Goal: Task Accomplishment & Management: Manage account settings

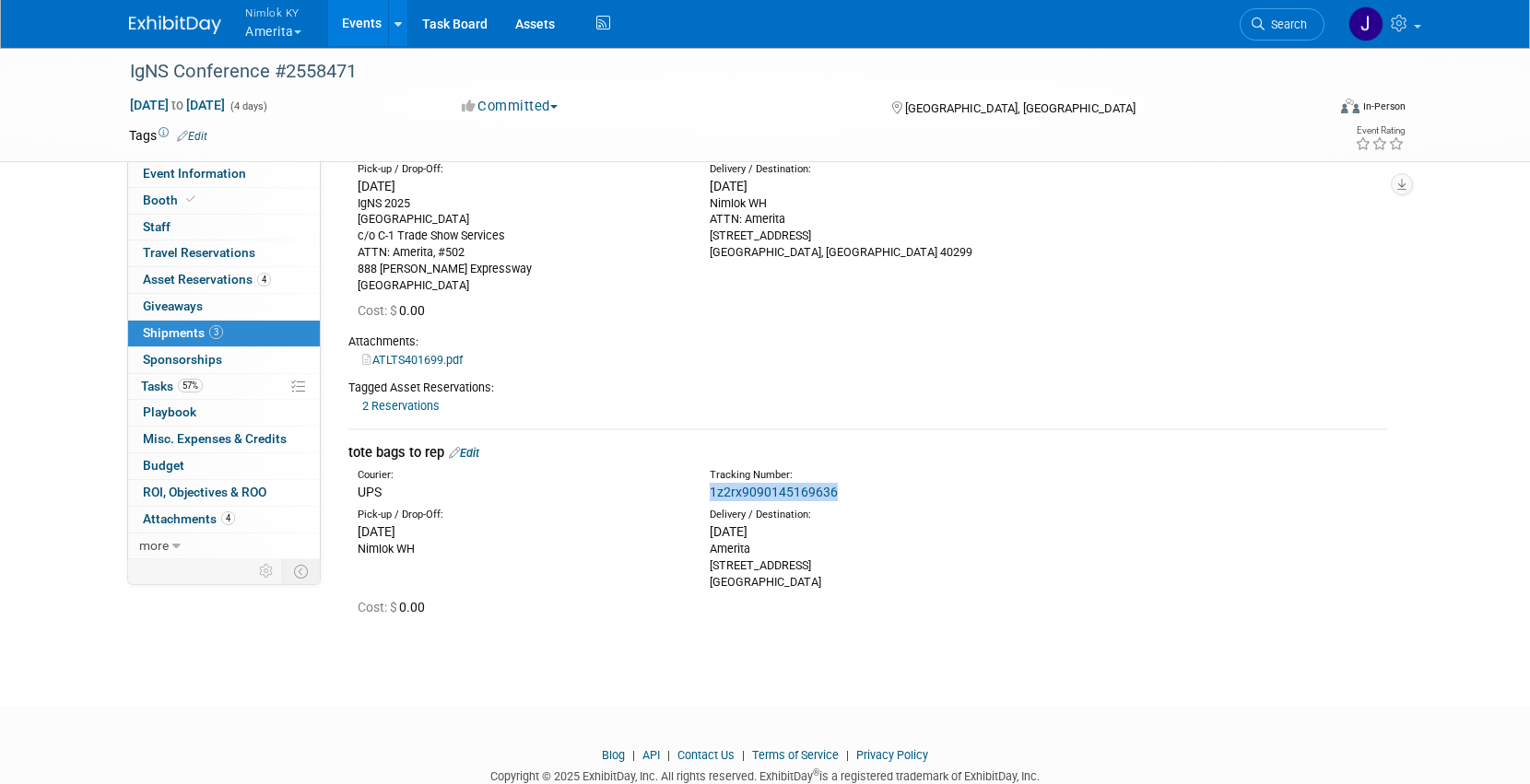
click at [270, 29] on button "Nimlok KY Amerita" at bounding box center [284, 23] width 81 height 48
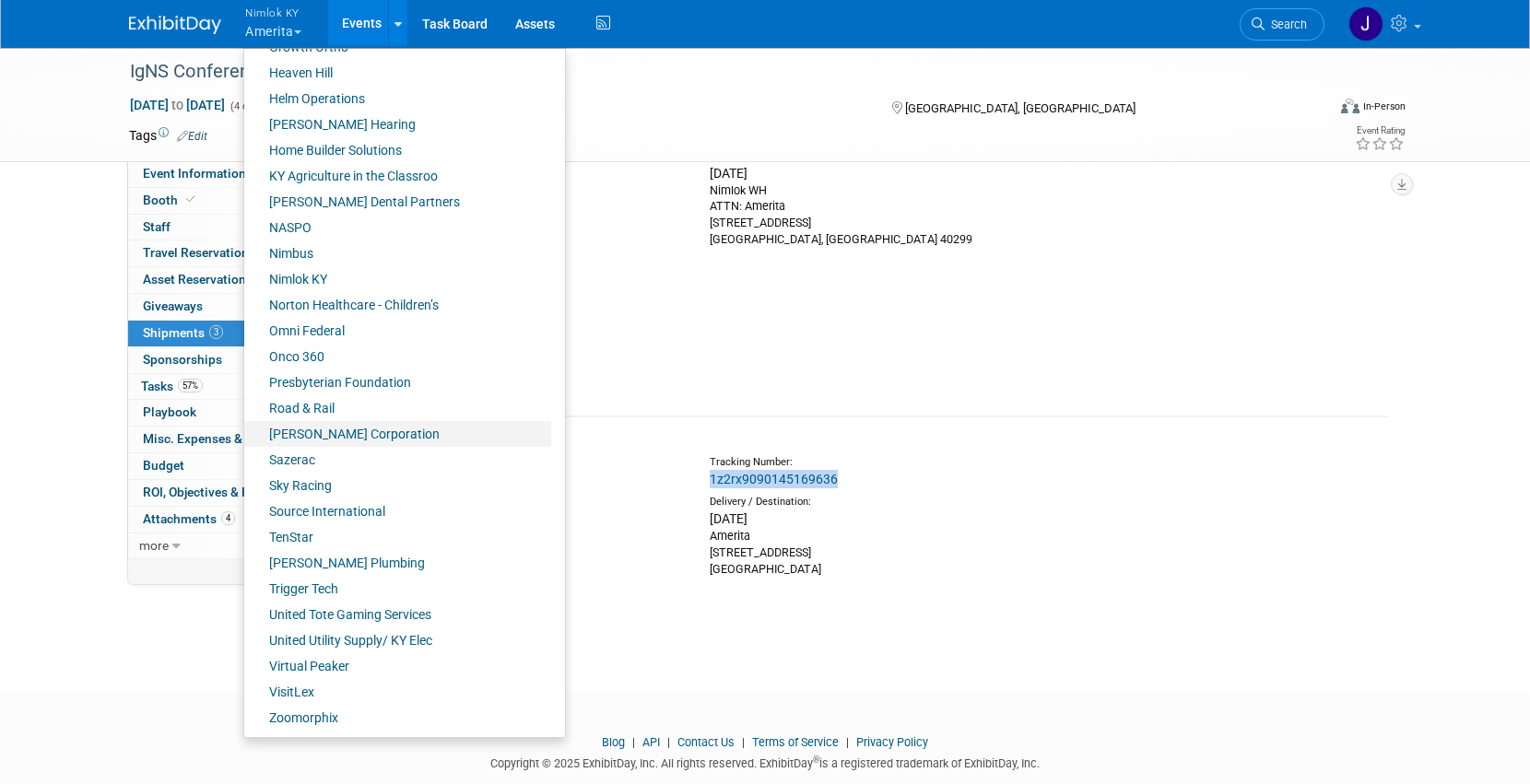
scroll to position [472, 0]
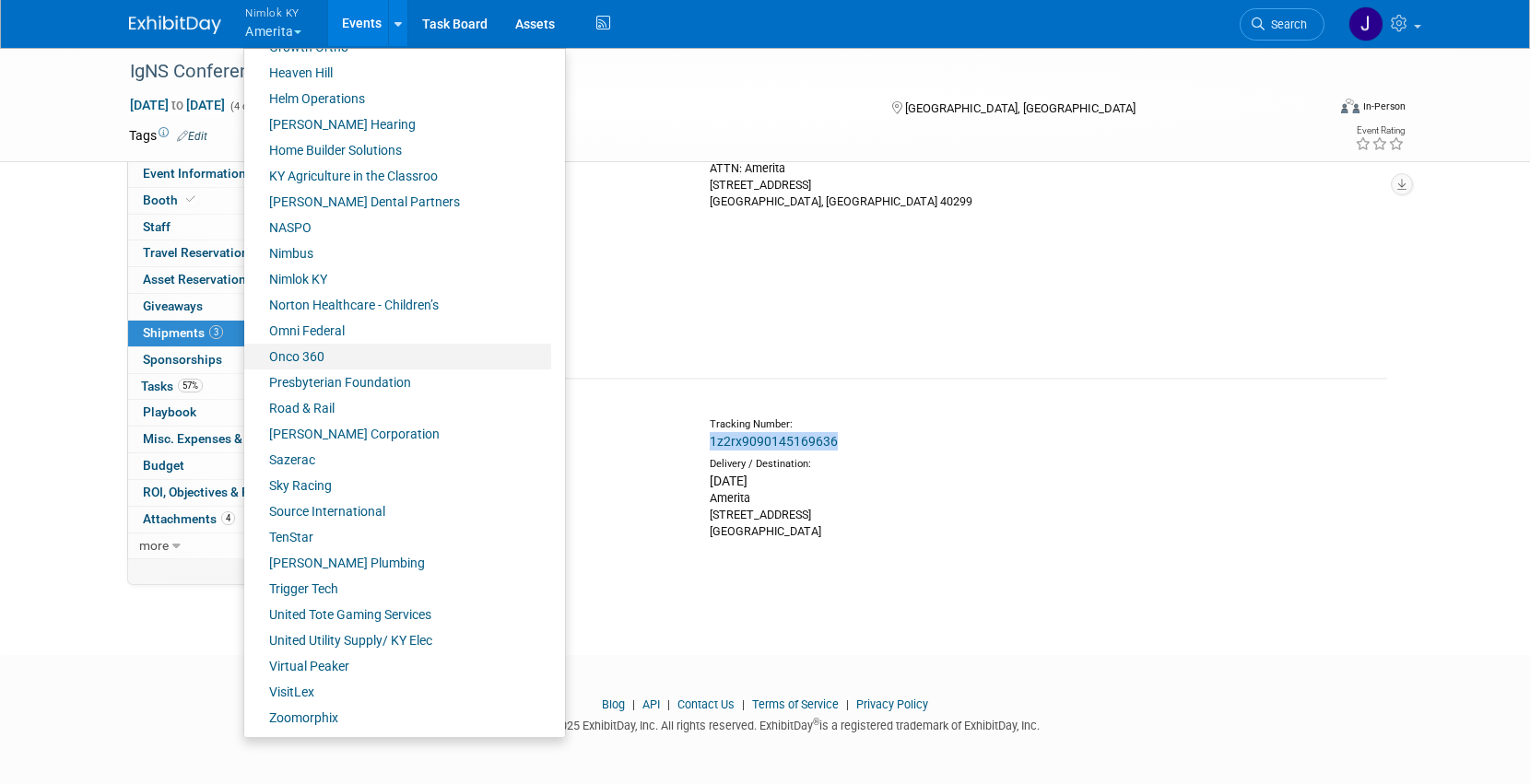
click at [329, 357] on link "Onco 360" at bounding box center [398, 356] width 307 height 26
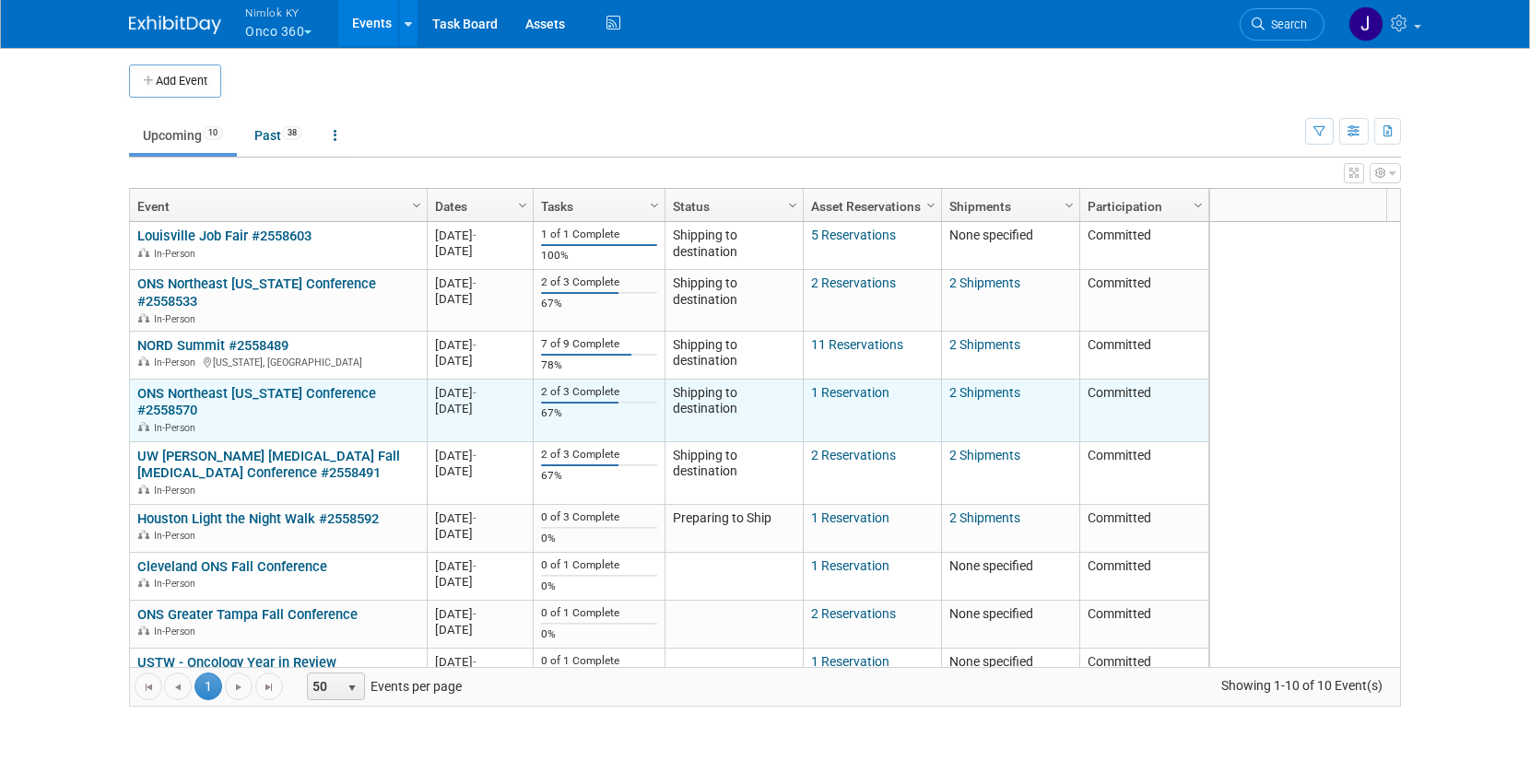
scroll to position [61, 0]
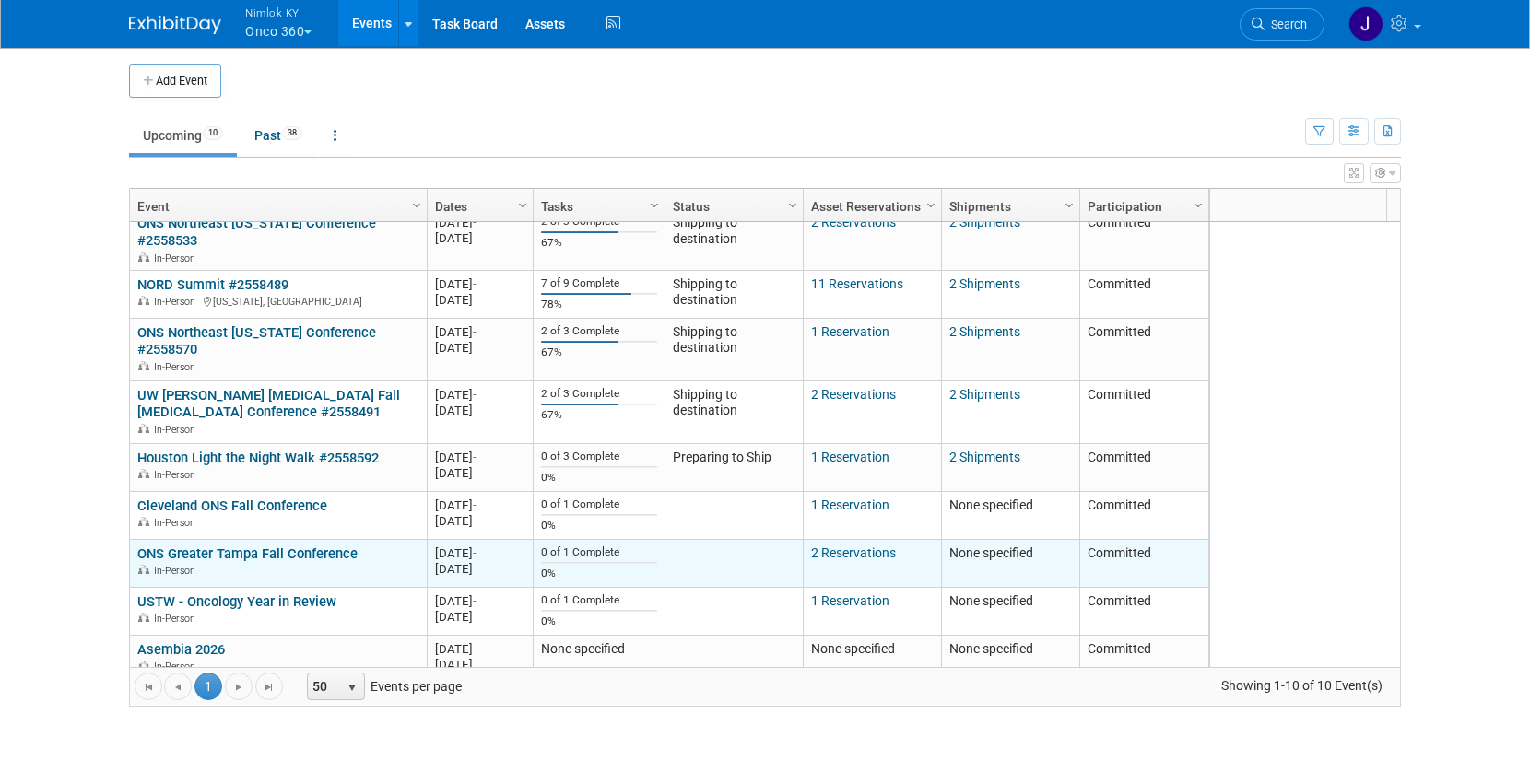
click at [299, 545] on link "ONS Greater Tampa Fall Conference" at bounding box center [247, 554] width 220 height 17
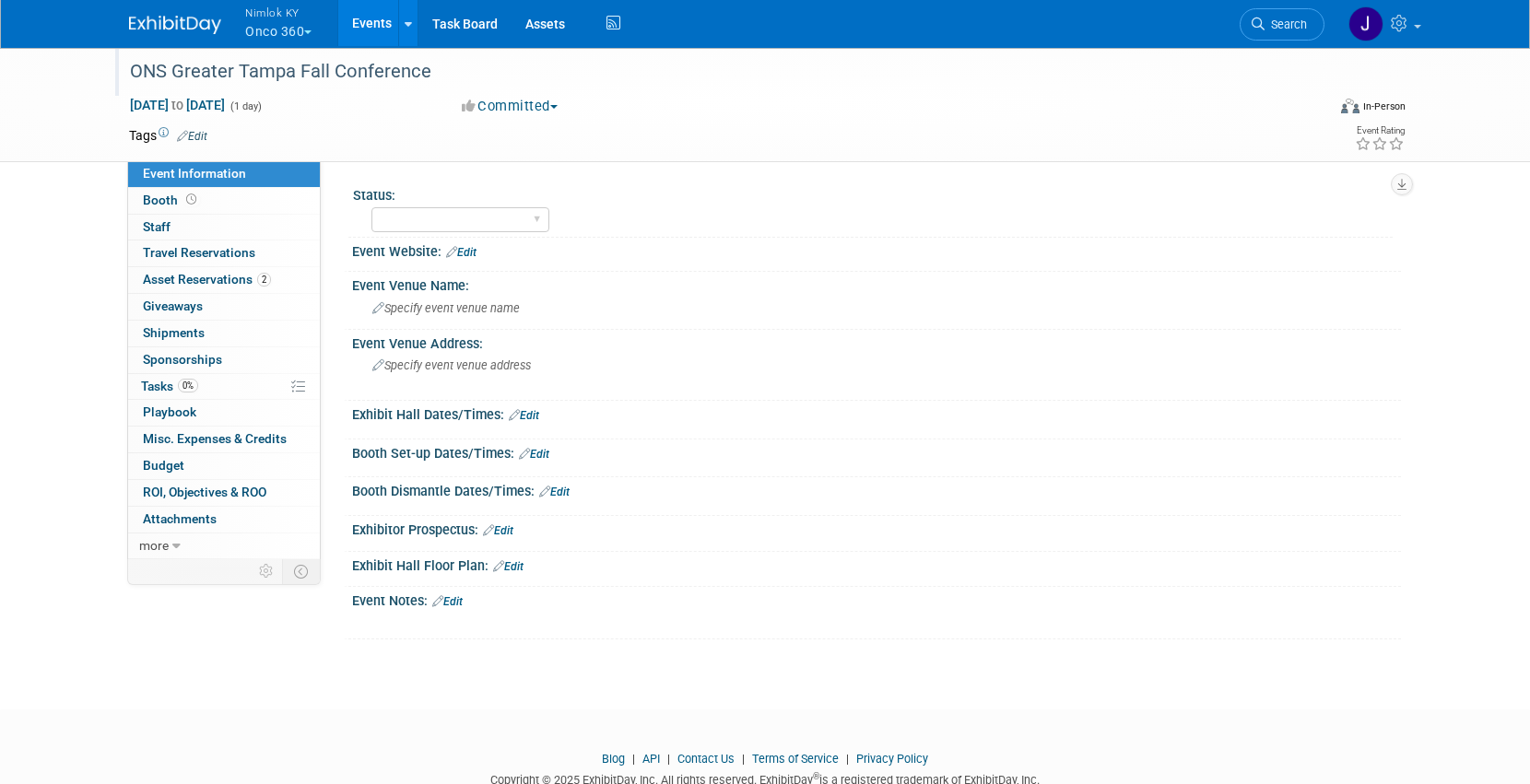
click at [468, 71] on div "ONS Greater Tampa Fall Conference" at bounding box center [710, 71] width 1173 height 33
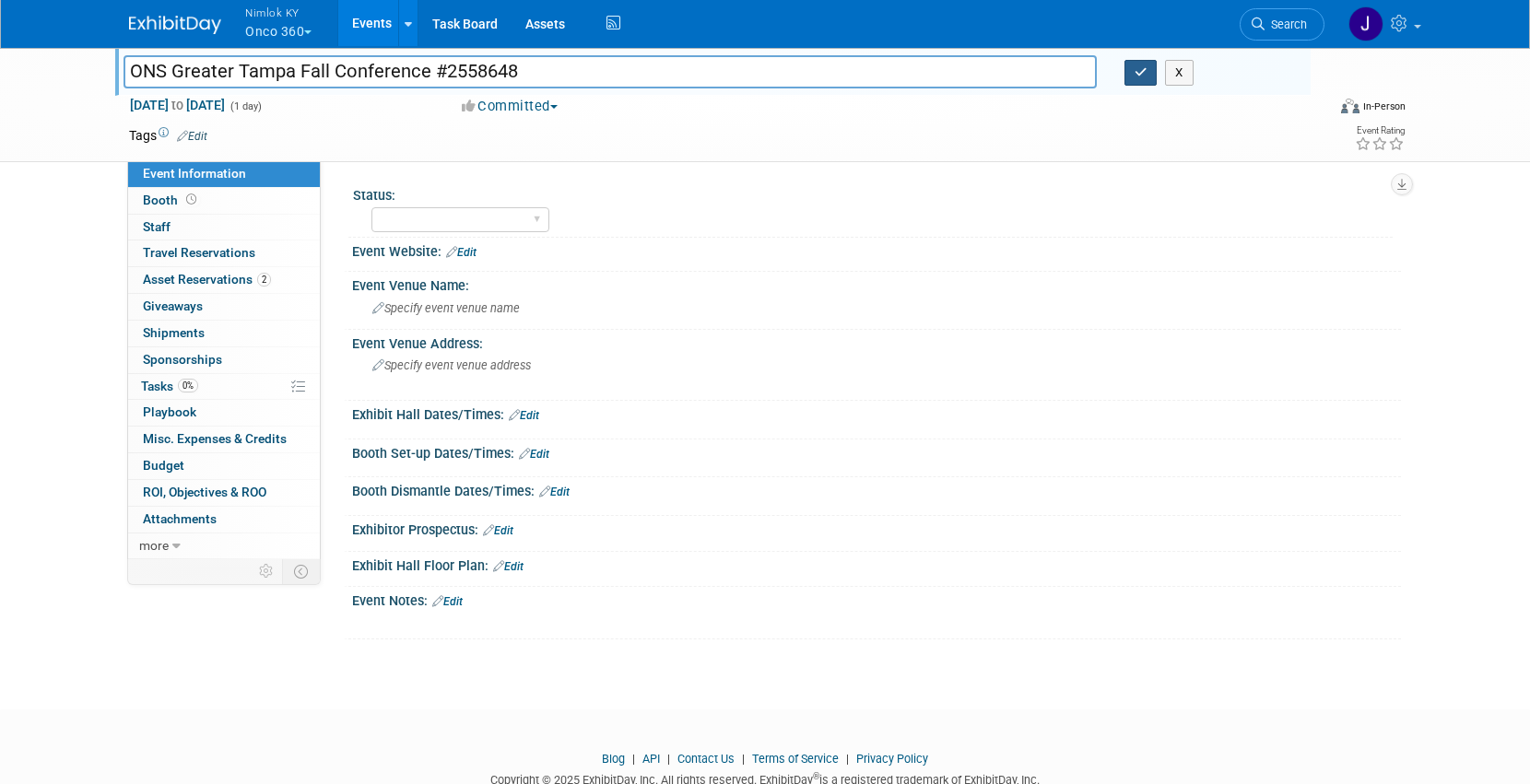
type input "ONS Greater Tampa Fall Conference #2558648"
click at [1144, 77] on icon "button" at bounding box center [1141, 72] width 13 height 12
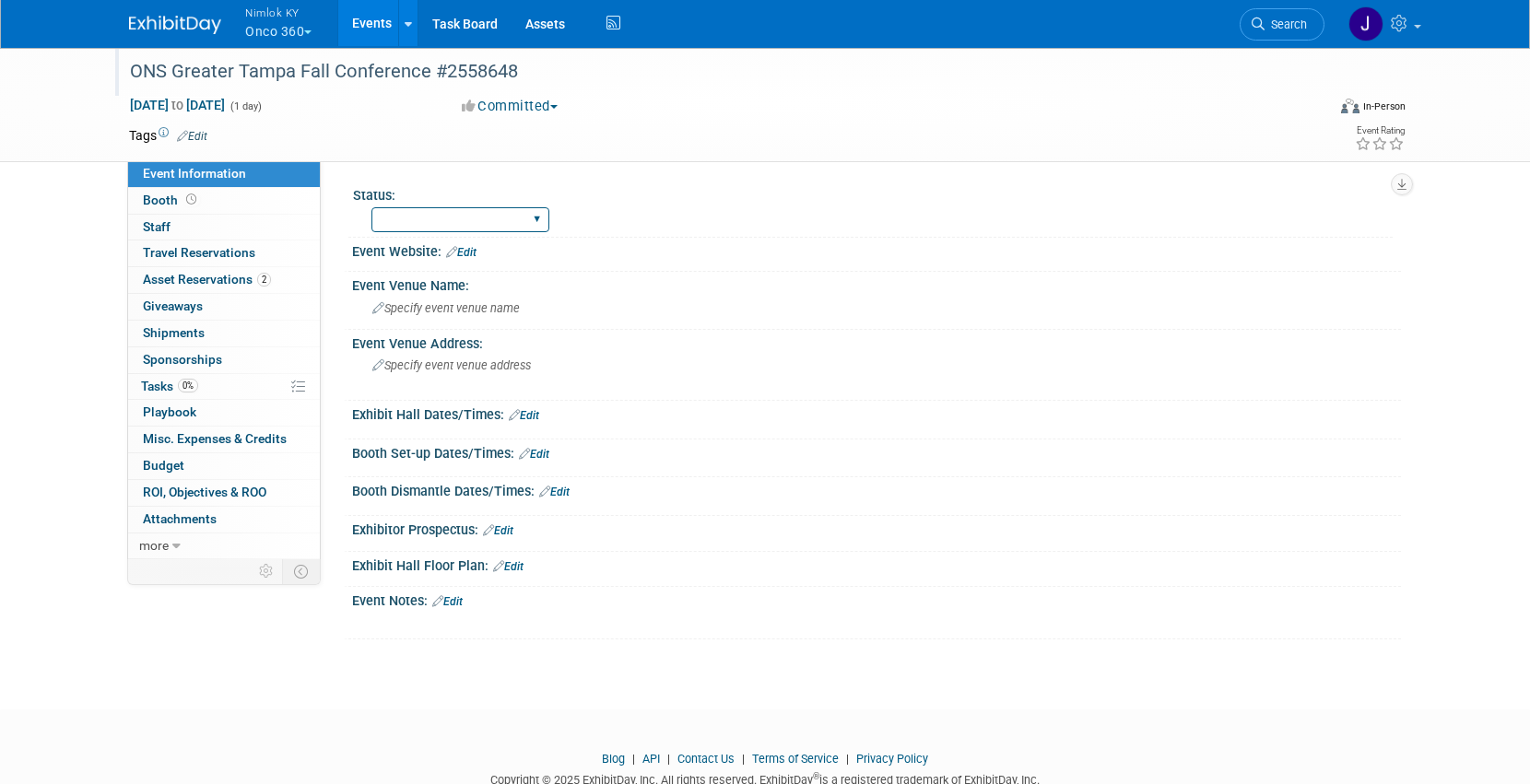
click at [502, 220] on select "Preparing to Ship Shipping to destination Show in Progress Waiting on freight r…" at bounding box center [460, 220] width 178 height 25
select select "Preparing to Ship"
click at [372, 208] on select "Preparing to Ship Shipping to destination Show in Progress Waiting on freight r…" at bounding box center [460, 220] width 178 height 25
click at [217, 276] on span "Asset Reservations 2" at bounding box center [207, 280] width 128 height 15
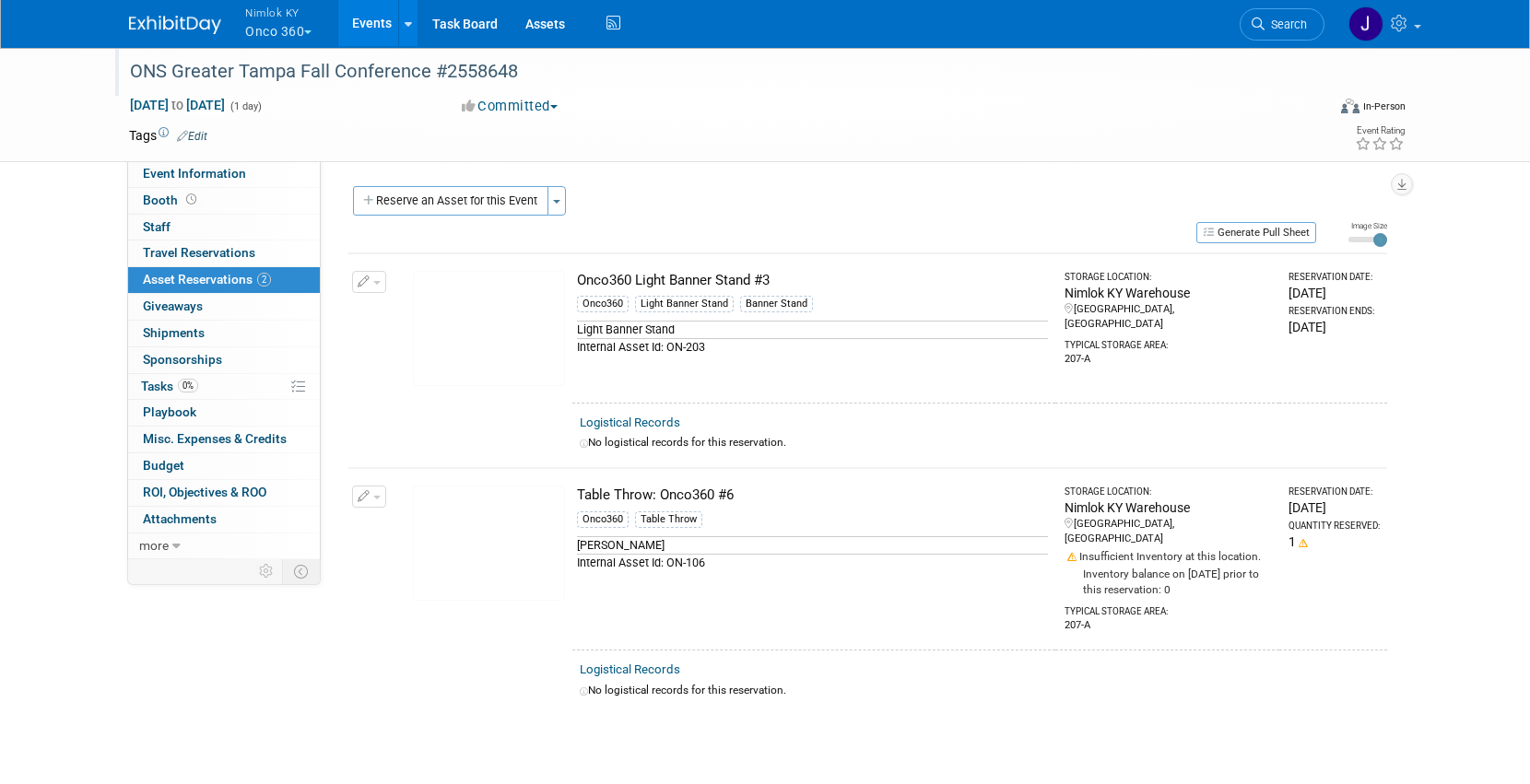
drag, startPoint x: 774, startPoint y: 280, endPoint x: 580, endPoint y: 275, distance: 194.1
click at [580, 275] on div "Onco360 Light Banner Stand #3" at bounding box center [812, 281] width 471 height 20
copy div "Onco360 Light Banner Stand #3"
click at [1268, 230] on button "Generate Pull Sheet" at bounding box center [1256, 232] width 120 height 22
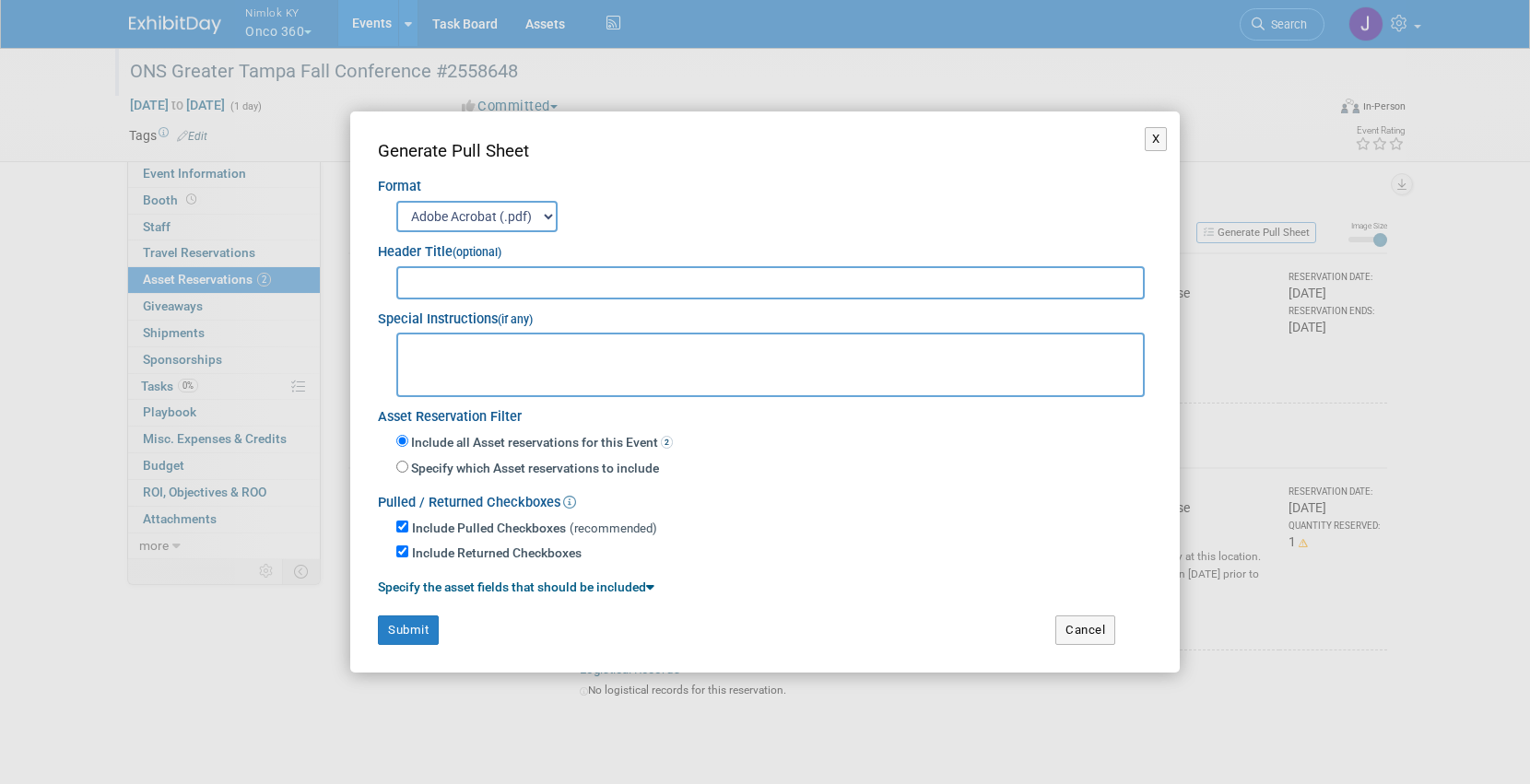
click at [798, 283] on input "text" at bounding box center [771, 283] width 749 height 33
type input "2558648"
click at [421, 626] on button "Submit" at bounding box center [408, 631] width 61 height 30
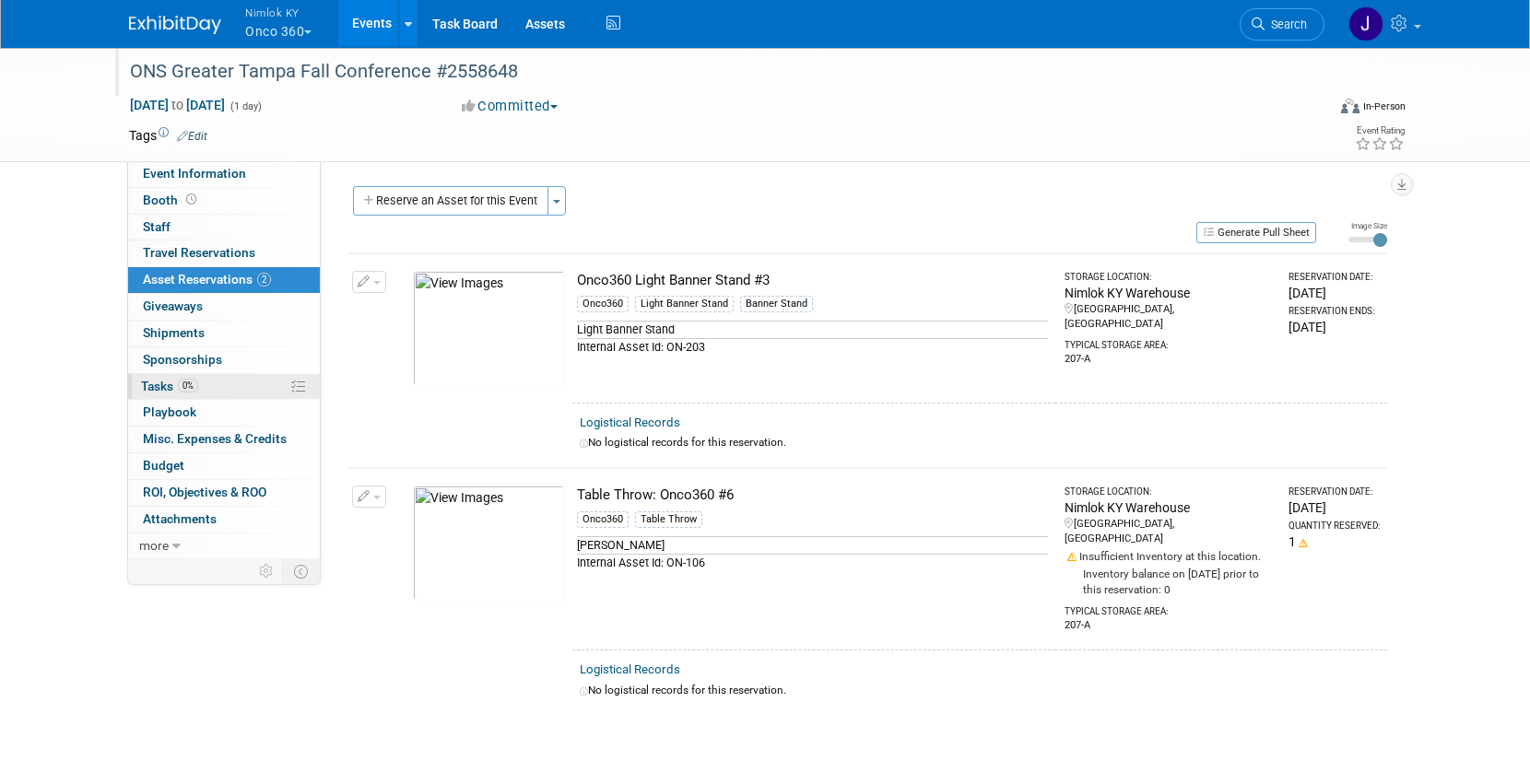
click at [214, 385] on link "0% Tasks 0%" at bounding box center [224, 387] width 192 height 26
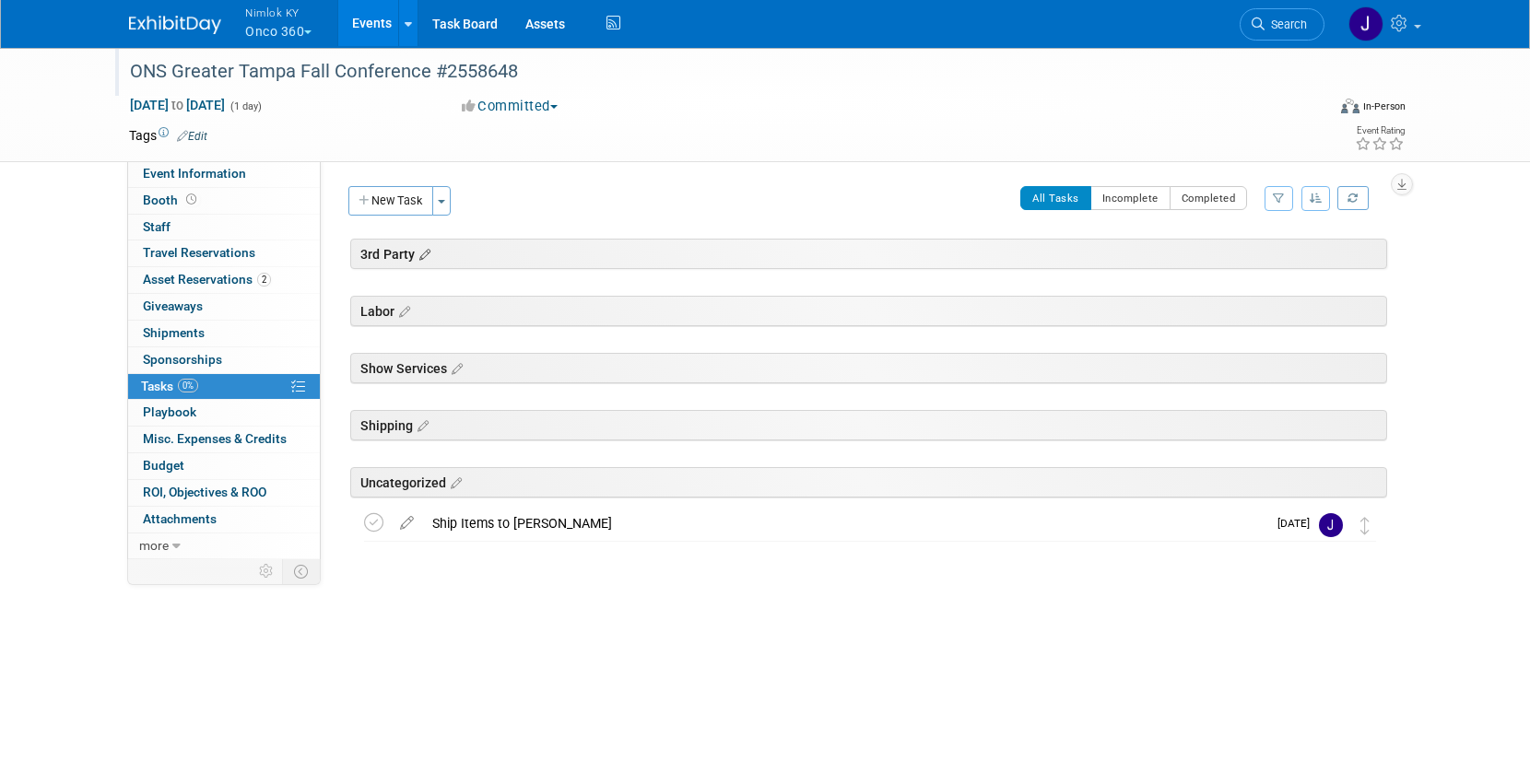
click at [430, 249] on icon at bounding box center [422, 255] width 16 height 17
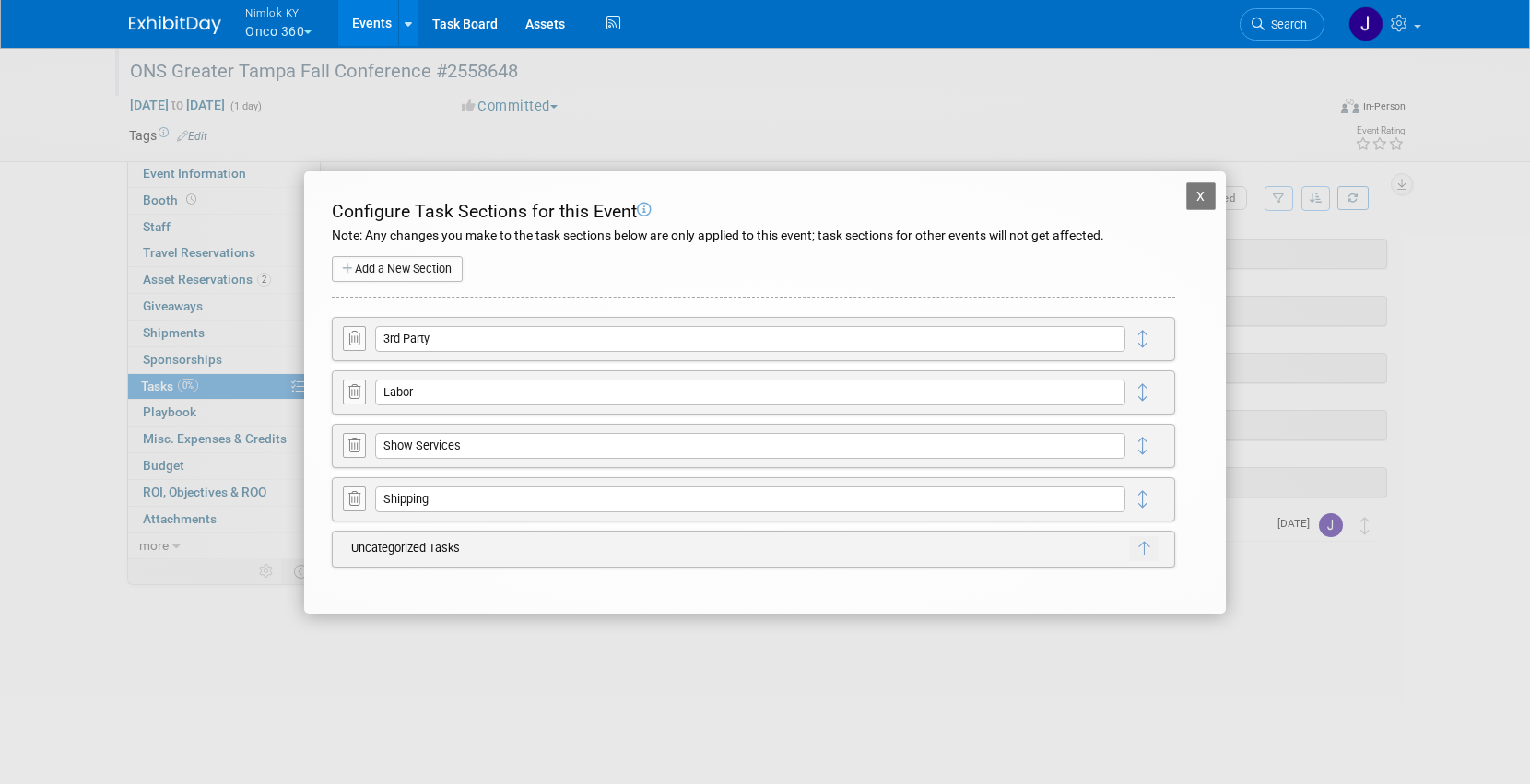
click at [348, 334] on icon at bounding box center [354, 339] width 12 height 14
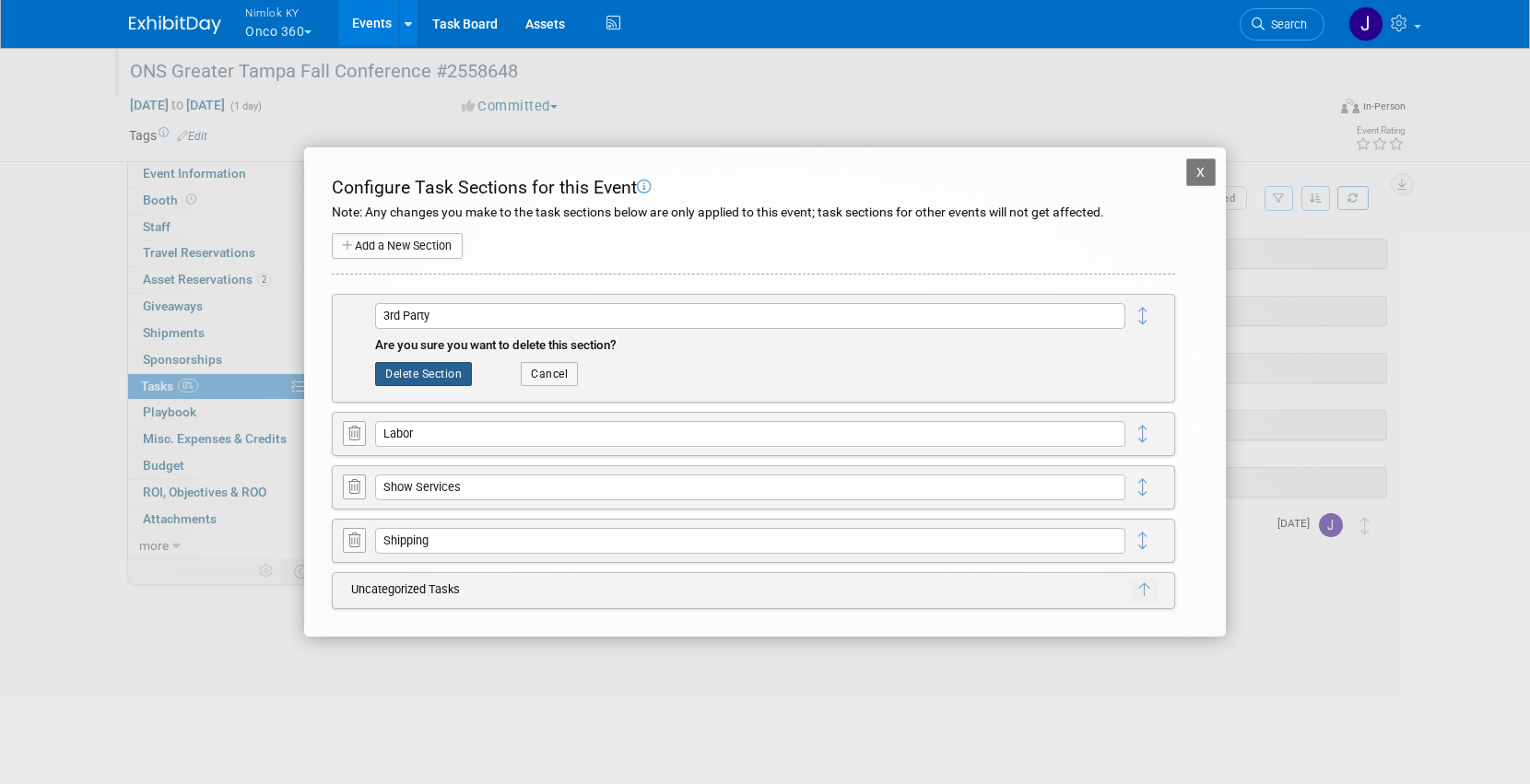
click at [398, 375] on button "Delete Section" at bounding box center [423, 374] width 96 height 24
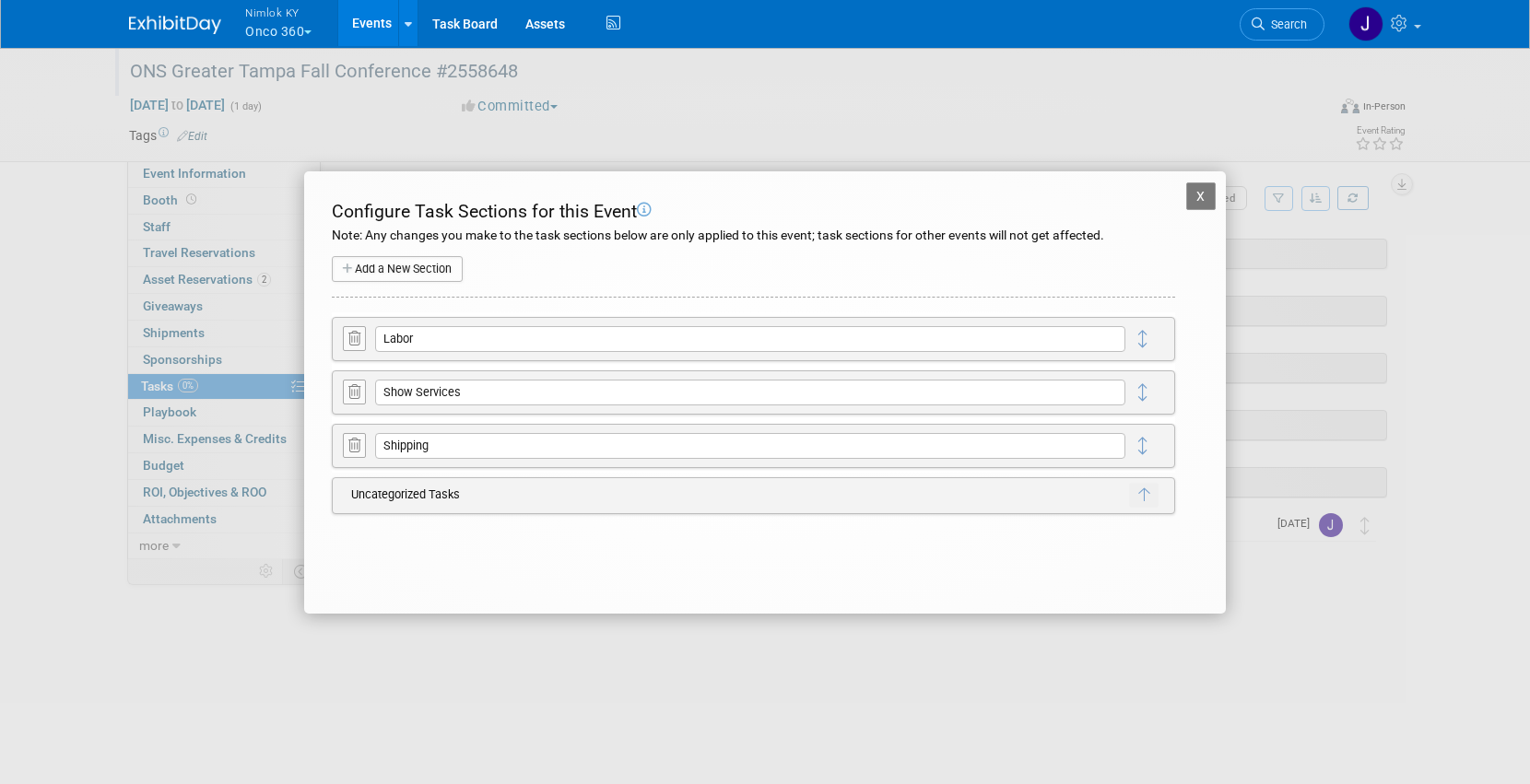
click at [339, 335] on div "Labor X Delete Section Cancel" at bounding box center [753, 339] width 843 height 44
click at [352, 337] on icon at bounding box center [354, 339] width 12 height 14
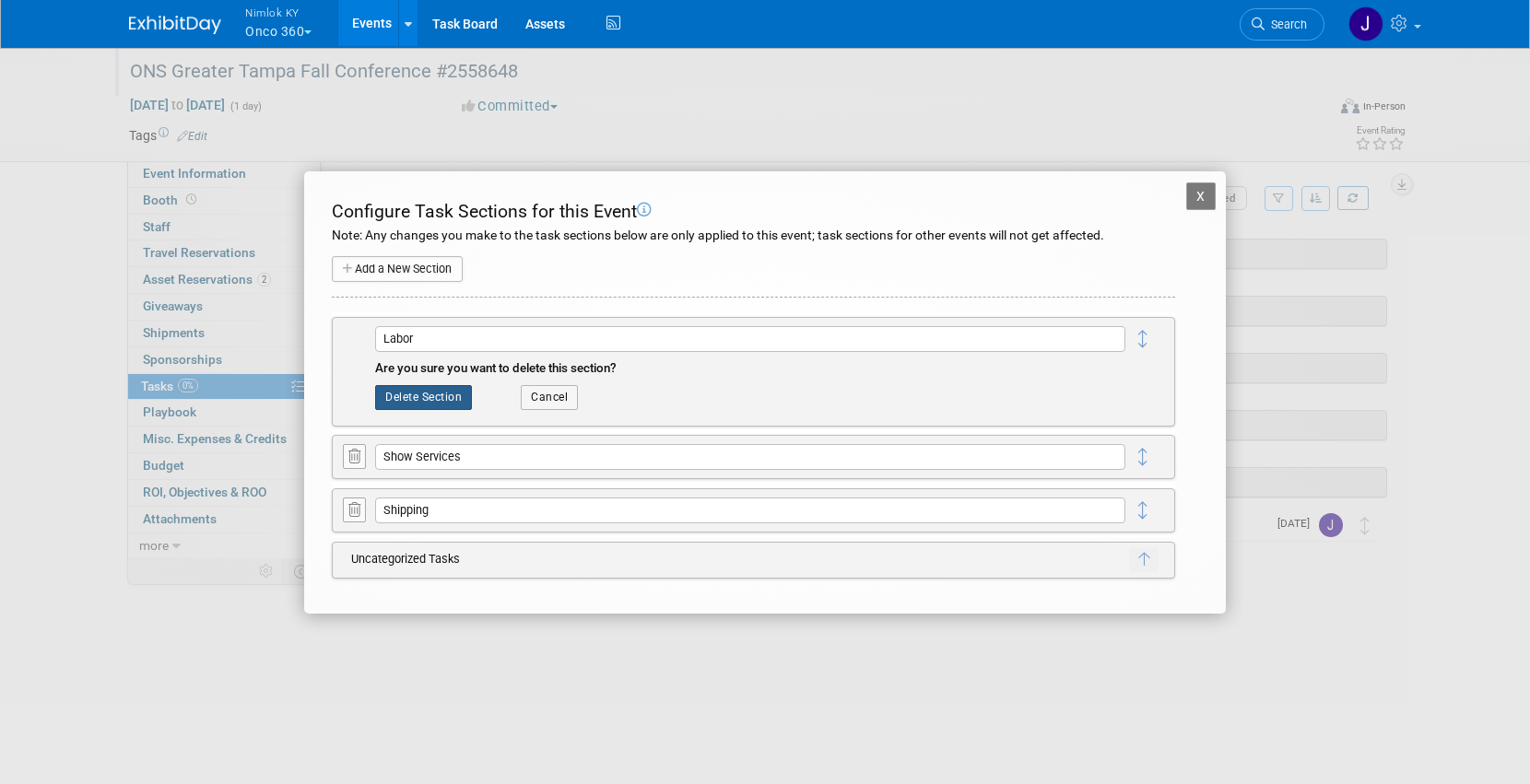
click at [421, 399] on button "Delete Section" at bounding box center [423, 398] width 96 height 24
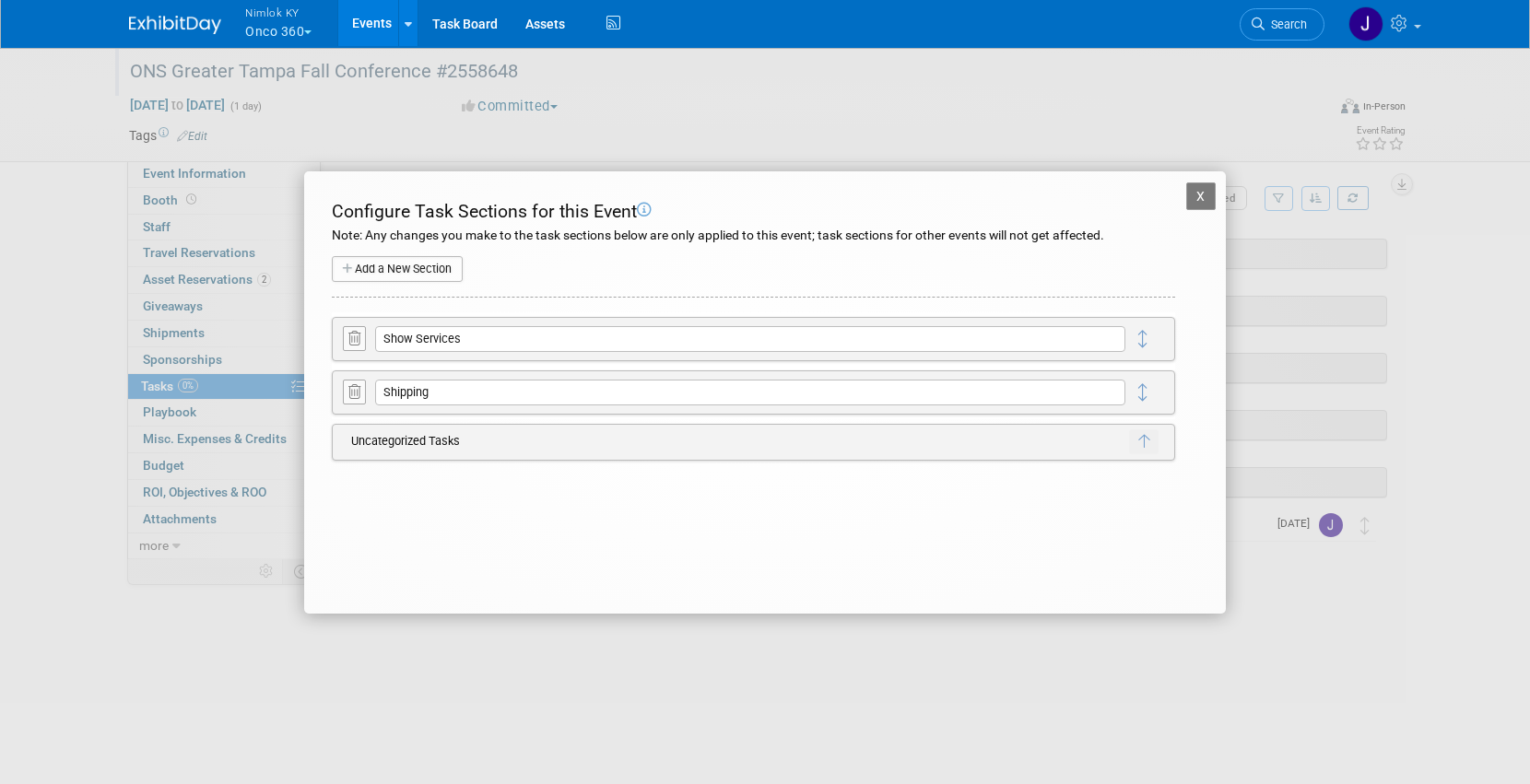
click at [354, 337] on icon at bounding box center [354, 339] width 12 height 14
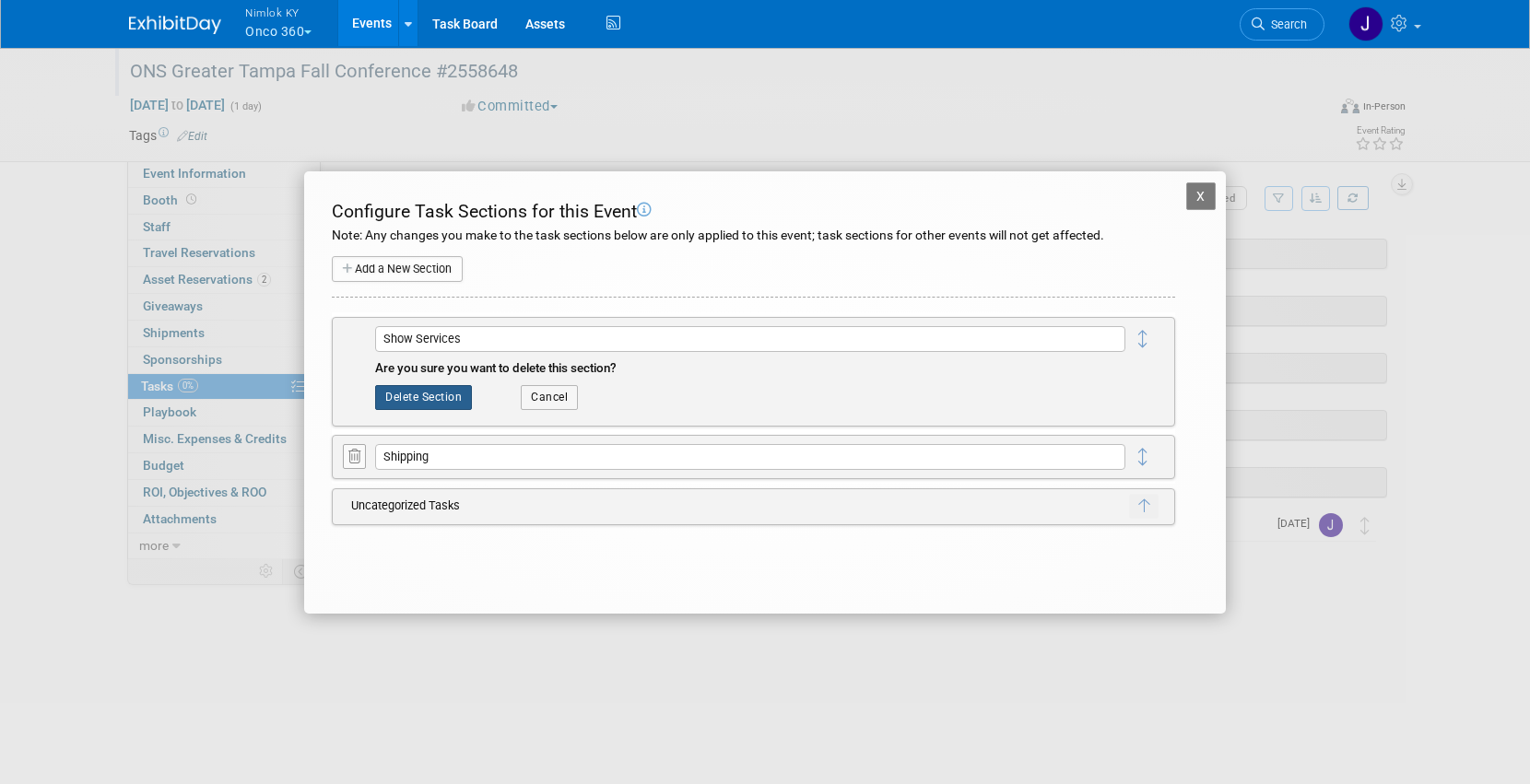
click at [437, 396] on button "Delete Section" at bounding box center [423, 398] width 96 height 24
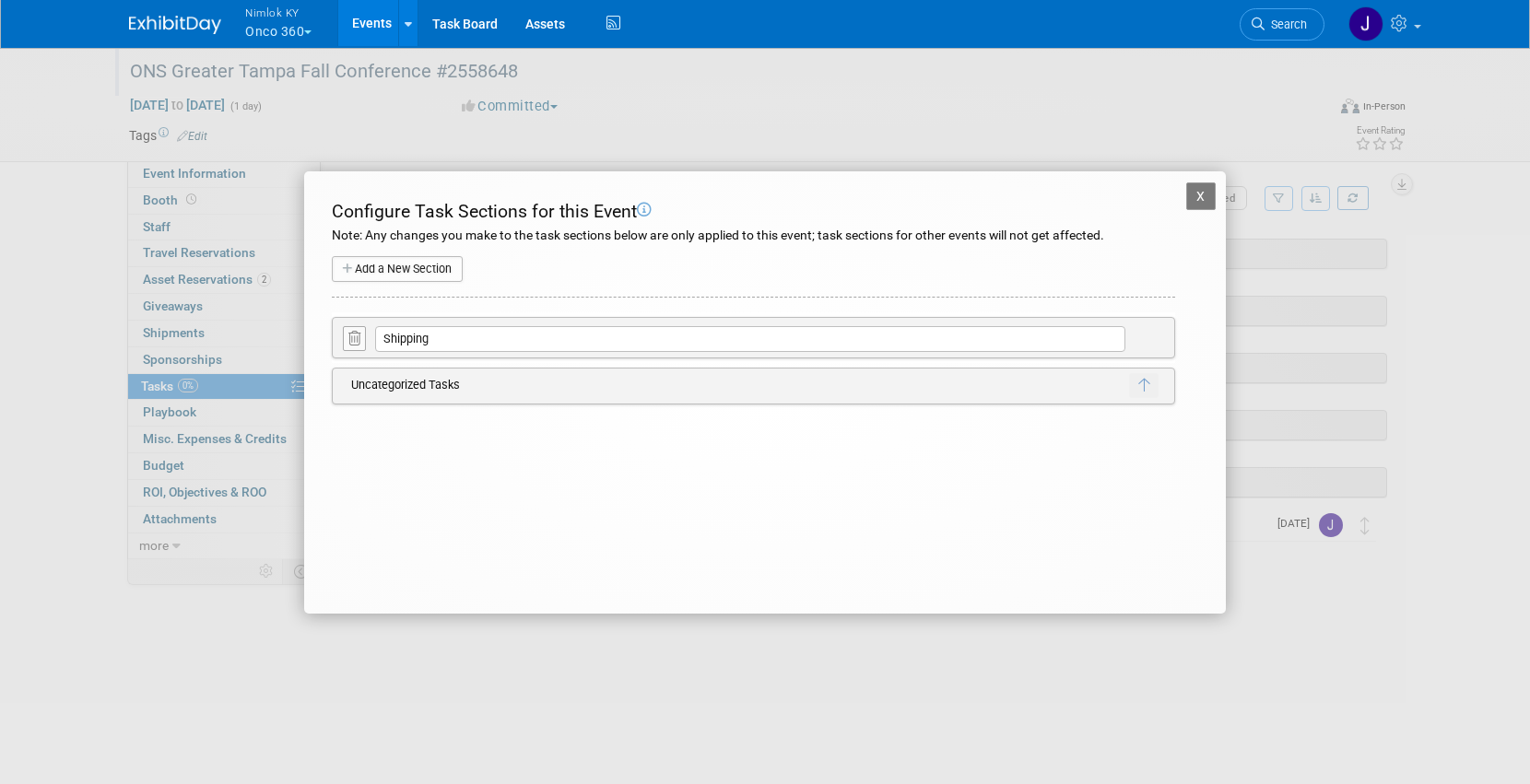
click at [1205, 192] on button "X" at bounding box center [1202, 196] width 30 height 28
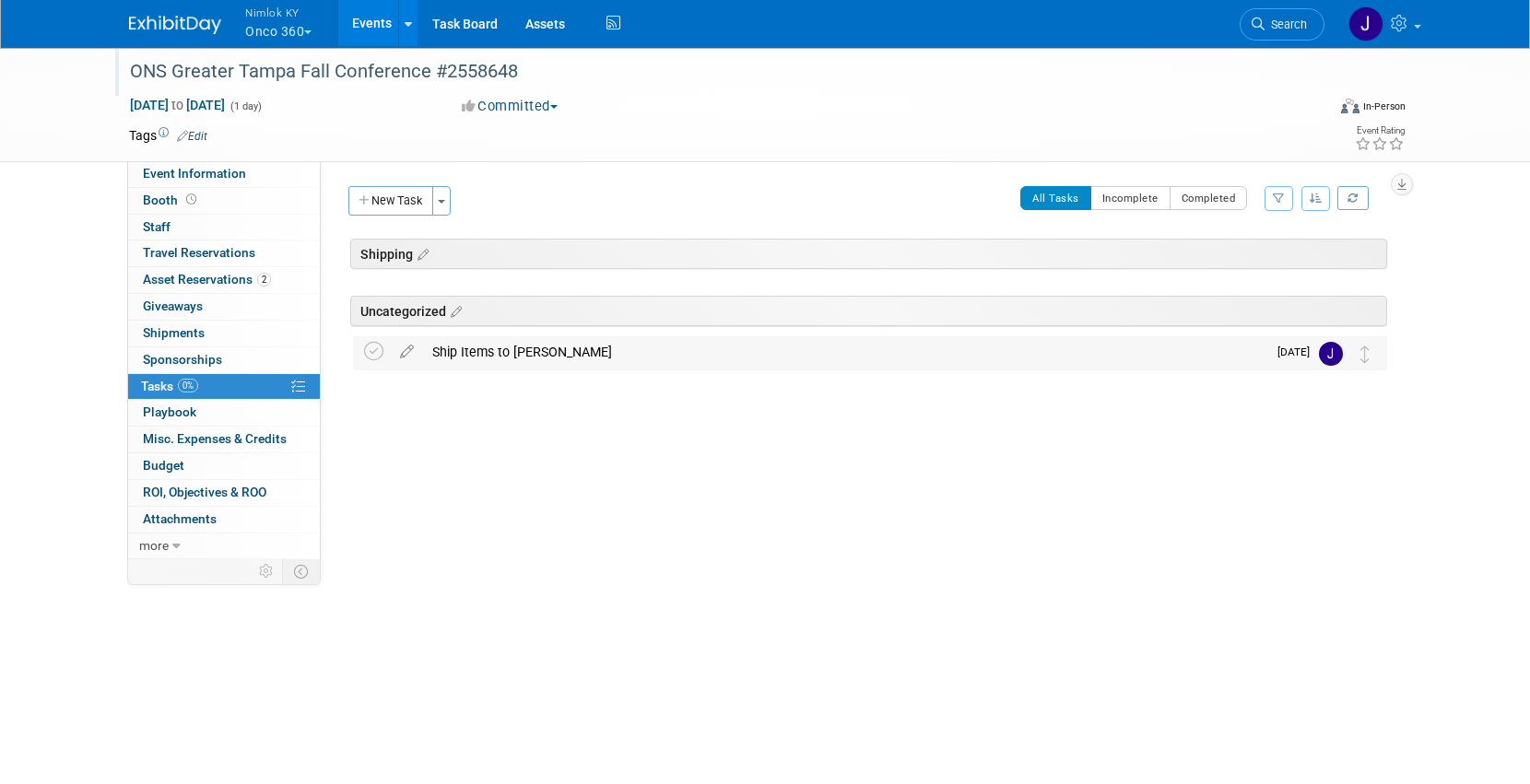
click at [504, 351] on div "Ship Items to Cortney" at bounding box center [844, 351] width 843 height 31
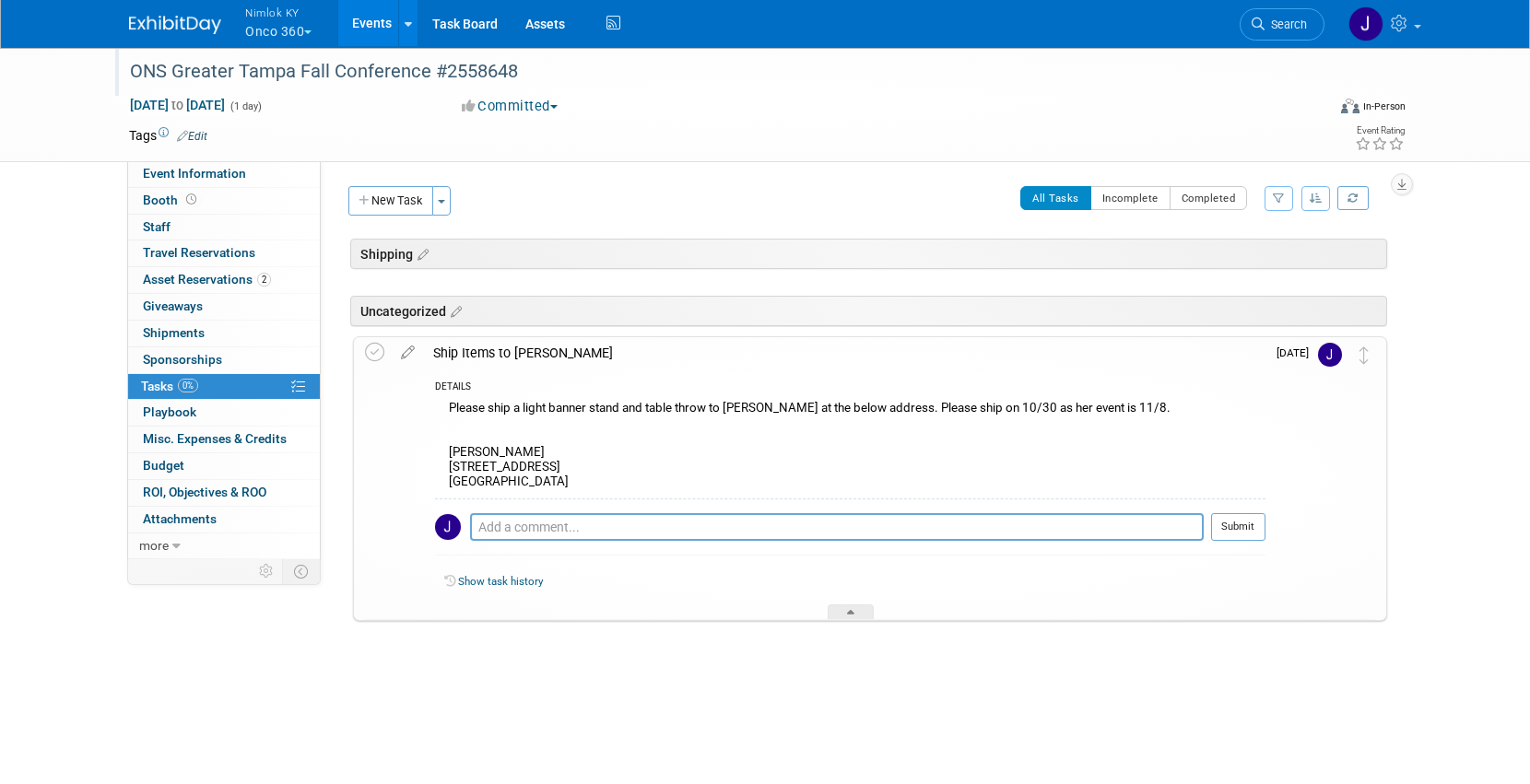
drag, startPoint x: 539, startPoint y: 485, endPoint x: 438, endPoint y: 457, distance: 104.8
click at [438, 457] on div "Please ship a light banner stand and table throw to Cortney Gallo at the below …" at bounding box center [850, 447] width 830 height 102
copy div "Cortney Gallo 15113 Canoe Place Winter Garden, FL 34787"
click at [178, 334] on span "Shipments 0" at bounding box center [174, 333] width 62 height 15
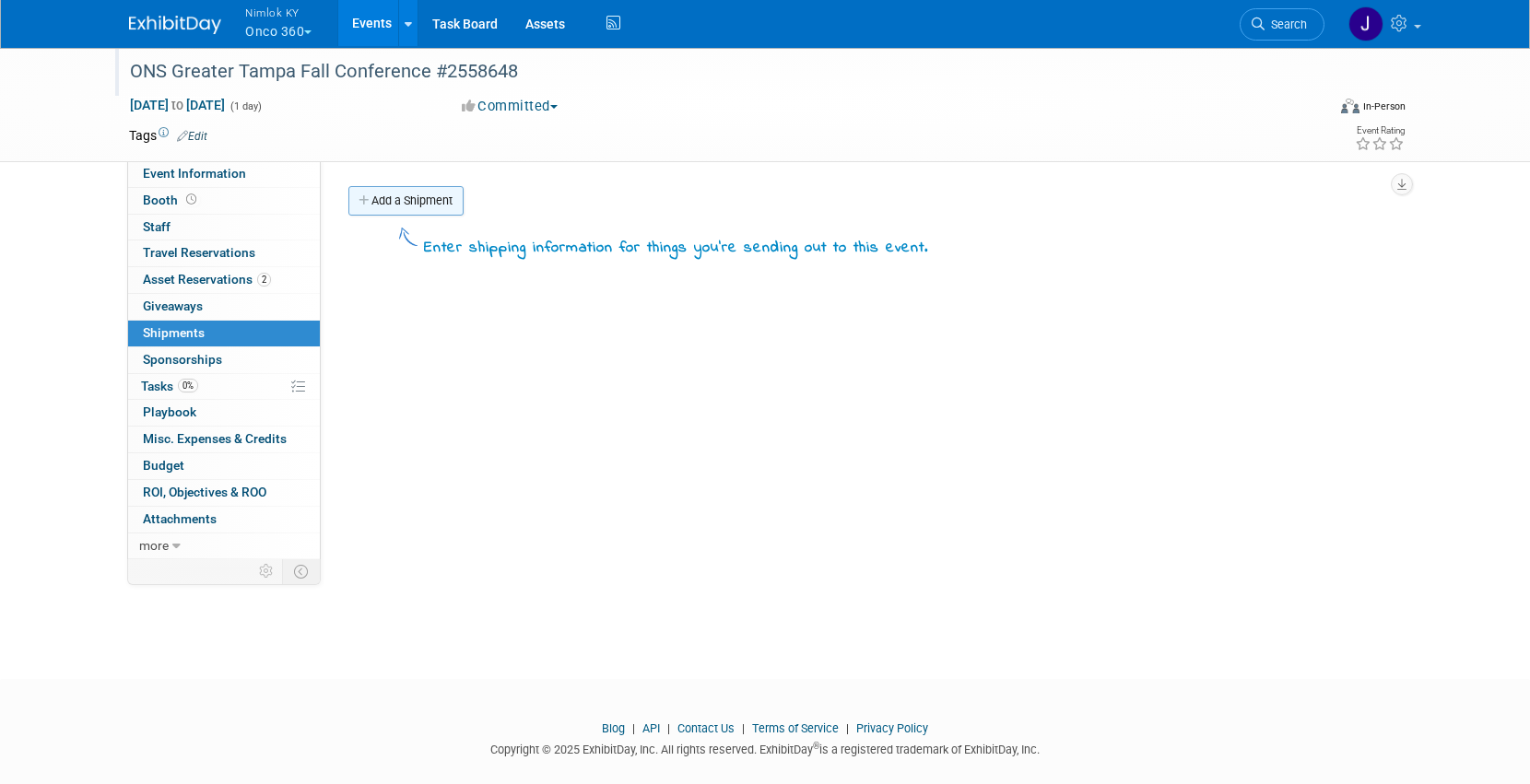
click at [430, 200] on link "Add a Shipment" at bounding box center [405, 201] width 115 height 30
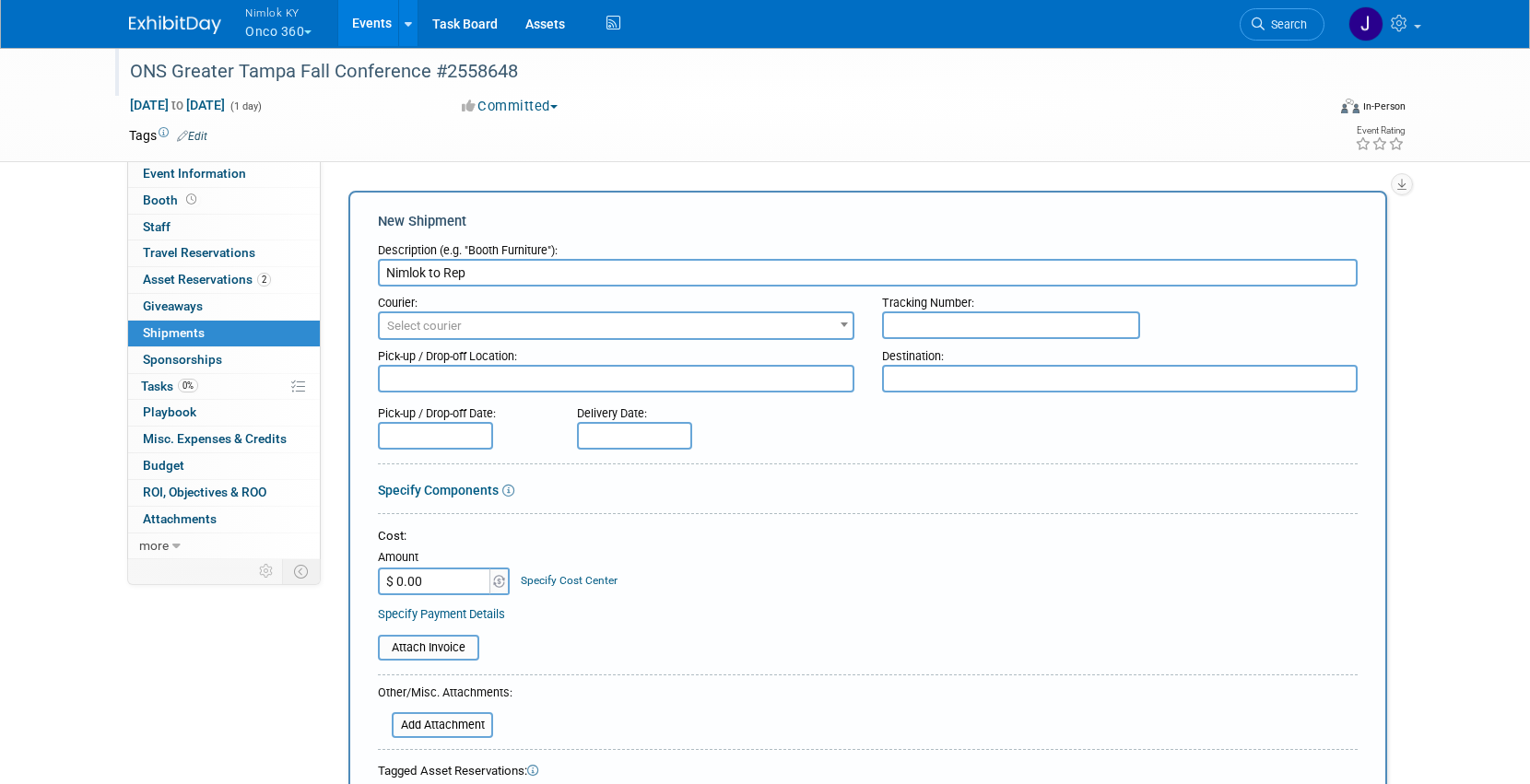
type input "Nimlok to Rep"
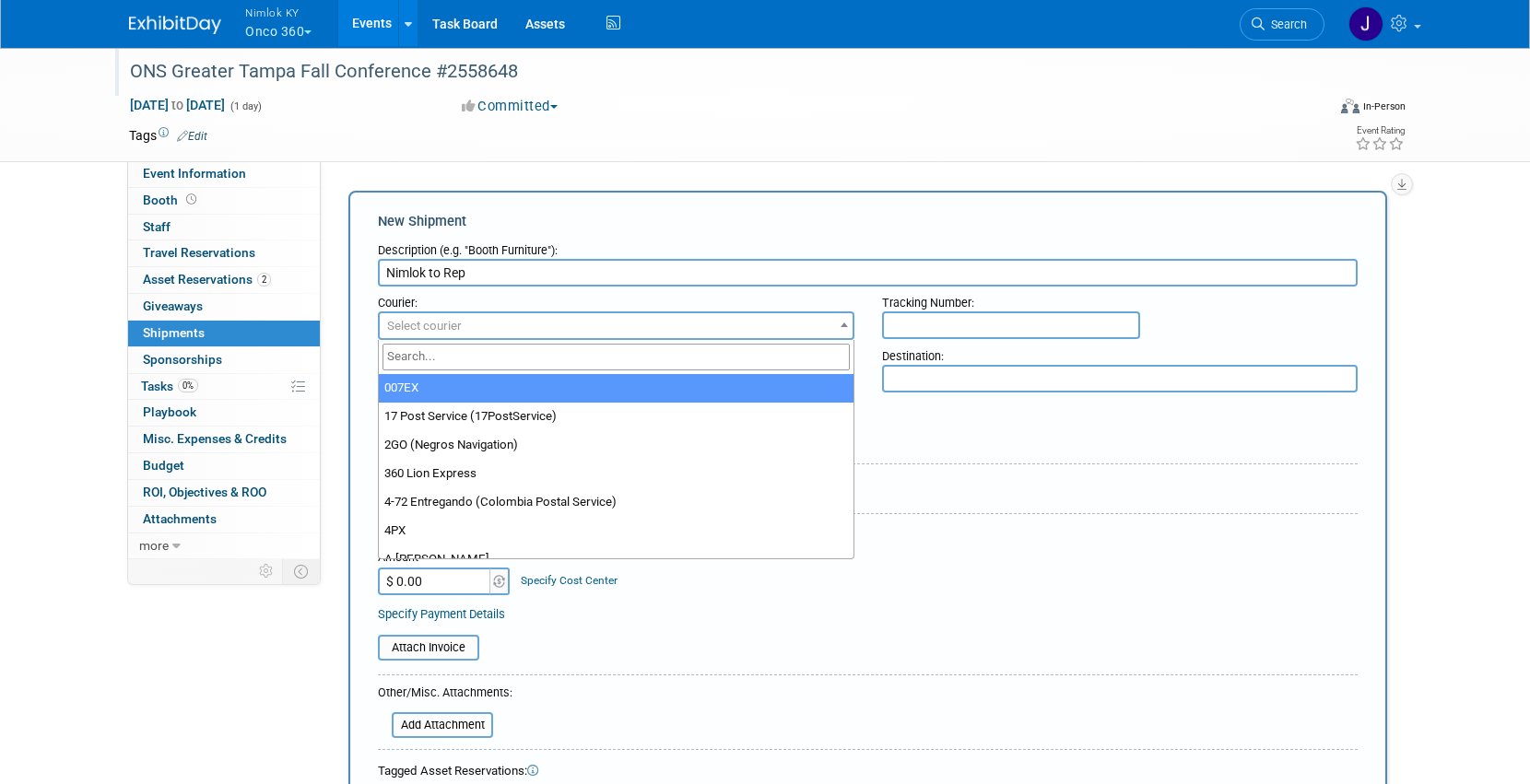
click at [510, 320] on span "Select courier" at bounding box center [616, 327] width 473 height 26
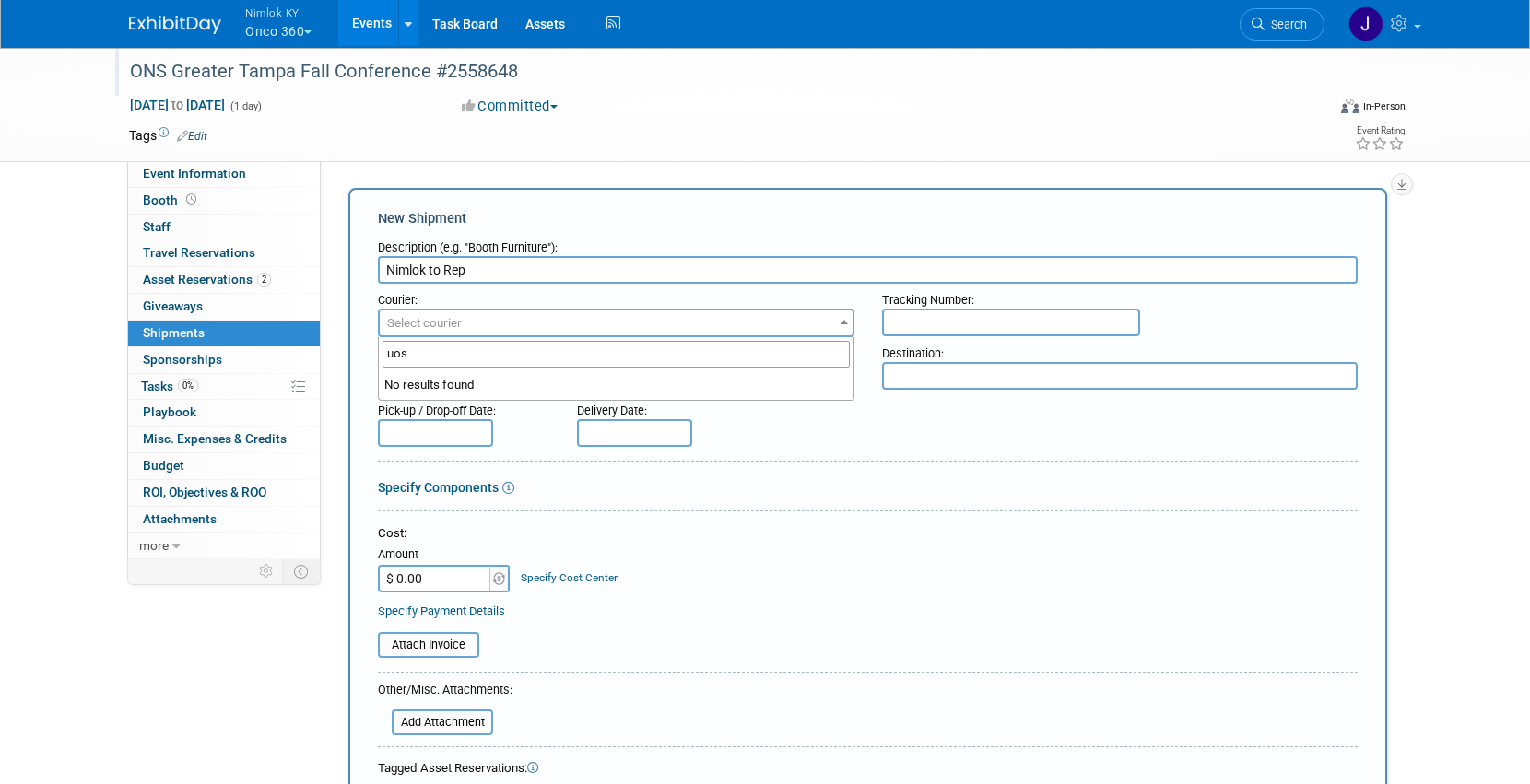
scroll to position [4, 0]
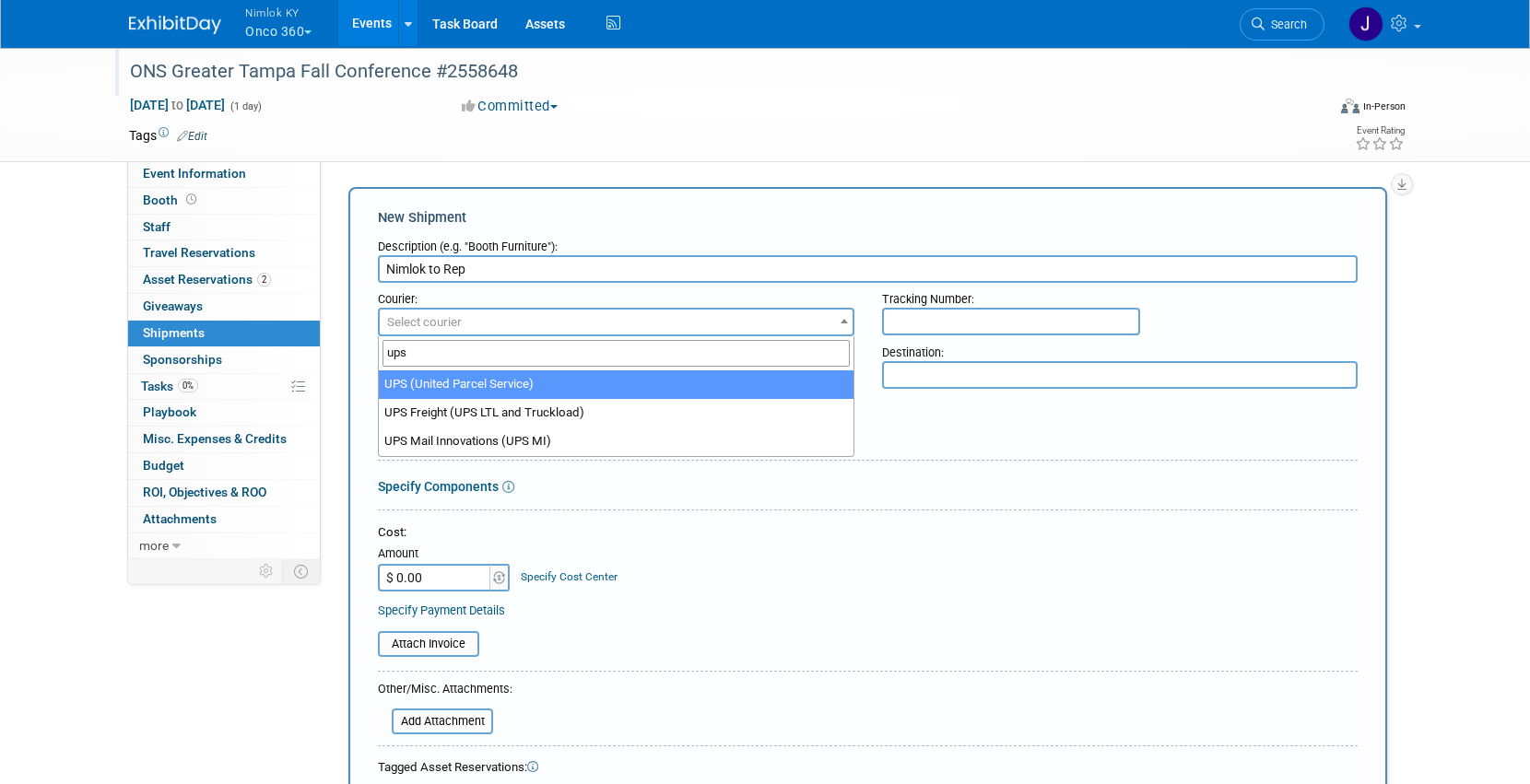
type input "ups"
select select "508"
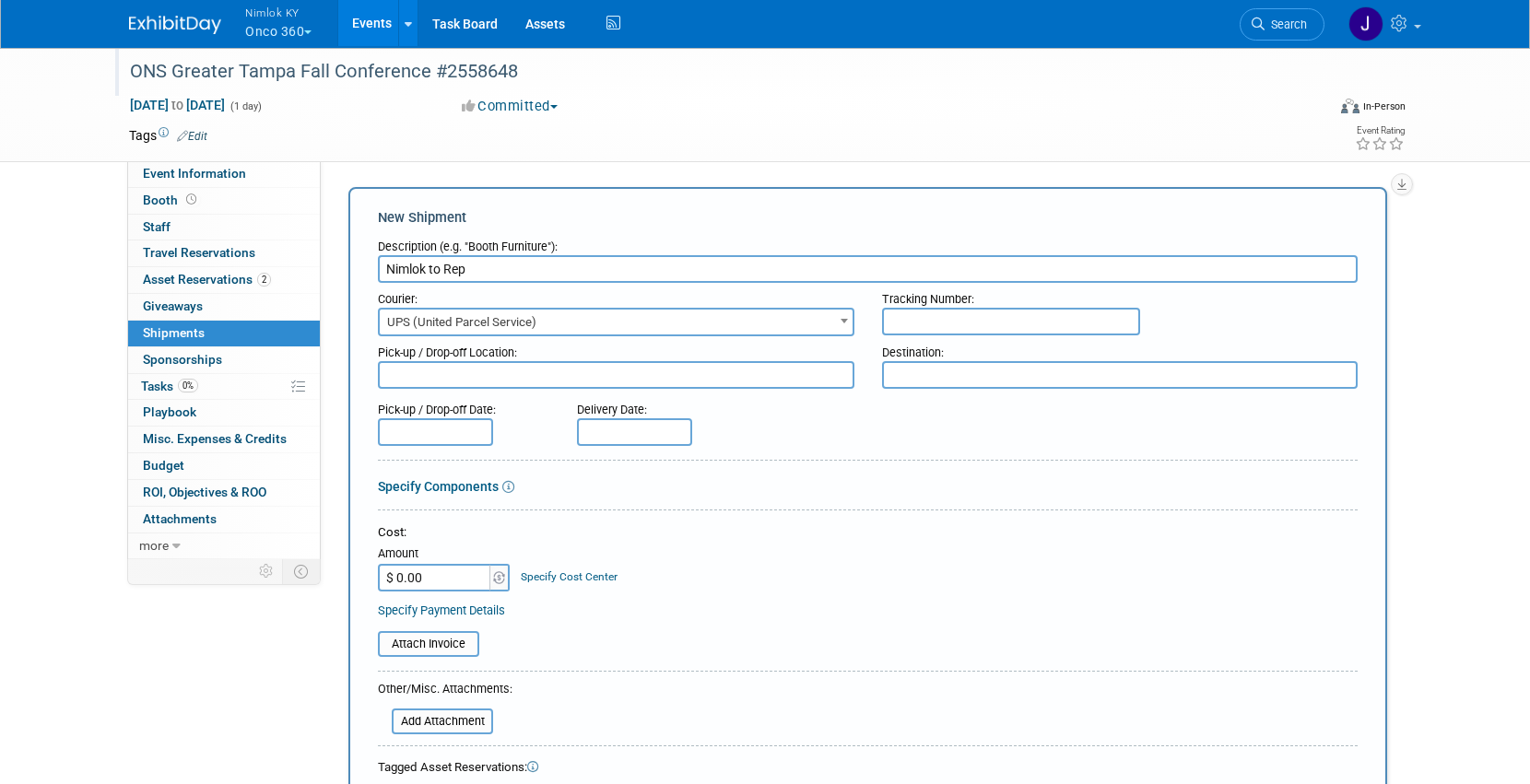
click at [529, 376] on textarea at bounding box center [616, 375] width 476 height 28
type textarea "Nimlok WH"
click at [911, 370] on textarea at bounding box center [1120, 375] width 476 height 28
paste textarea "Onco360 ATTN: Cortney Gallo 15113 Canoe Place Winter Garden, FL 34787"
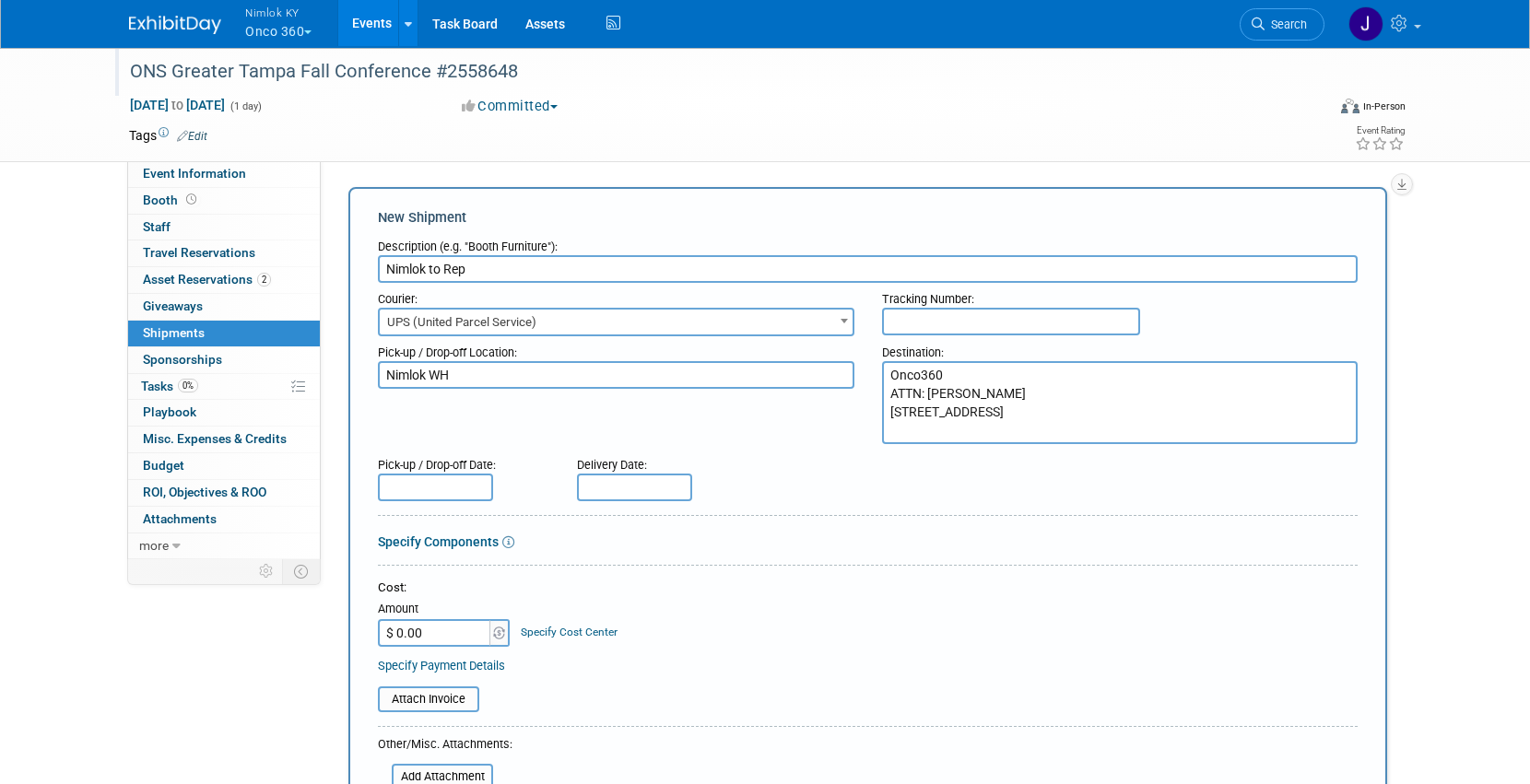
type textarea "Onco360 ATTN: Cortney Gallo 15113 Canoe Place Winter Garden, FL 34787"
click at [803, 469] on div "Delivery Date:" at bounding box center [689, 475] width 252 height 52
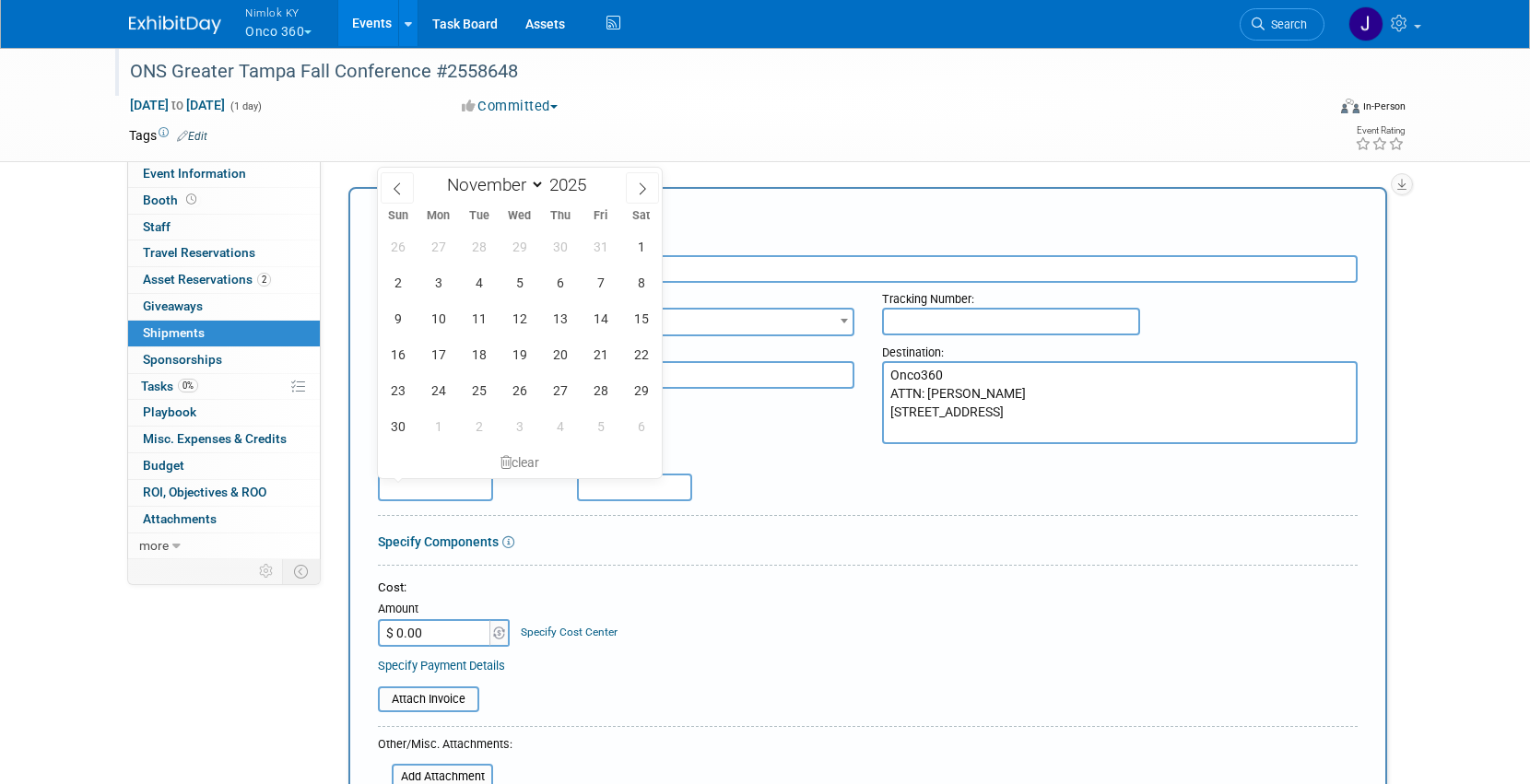
click at [460, 484] on input "text" at bounding box center [435, 487] width 115 height 28
click at [567, 248] on span "30" at bounding box center [560, 246] width 36 height 36
type input "Oct 30, 2025"
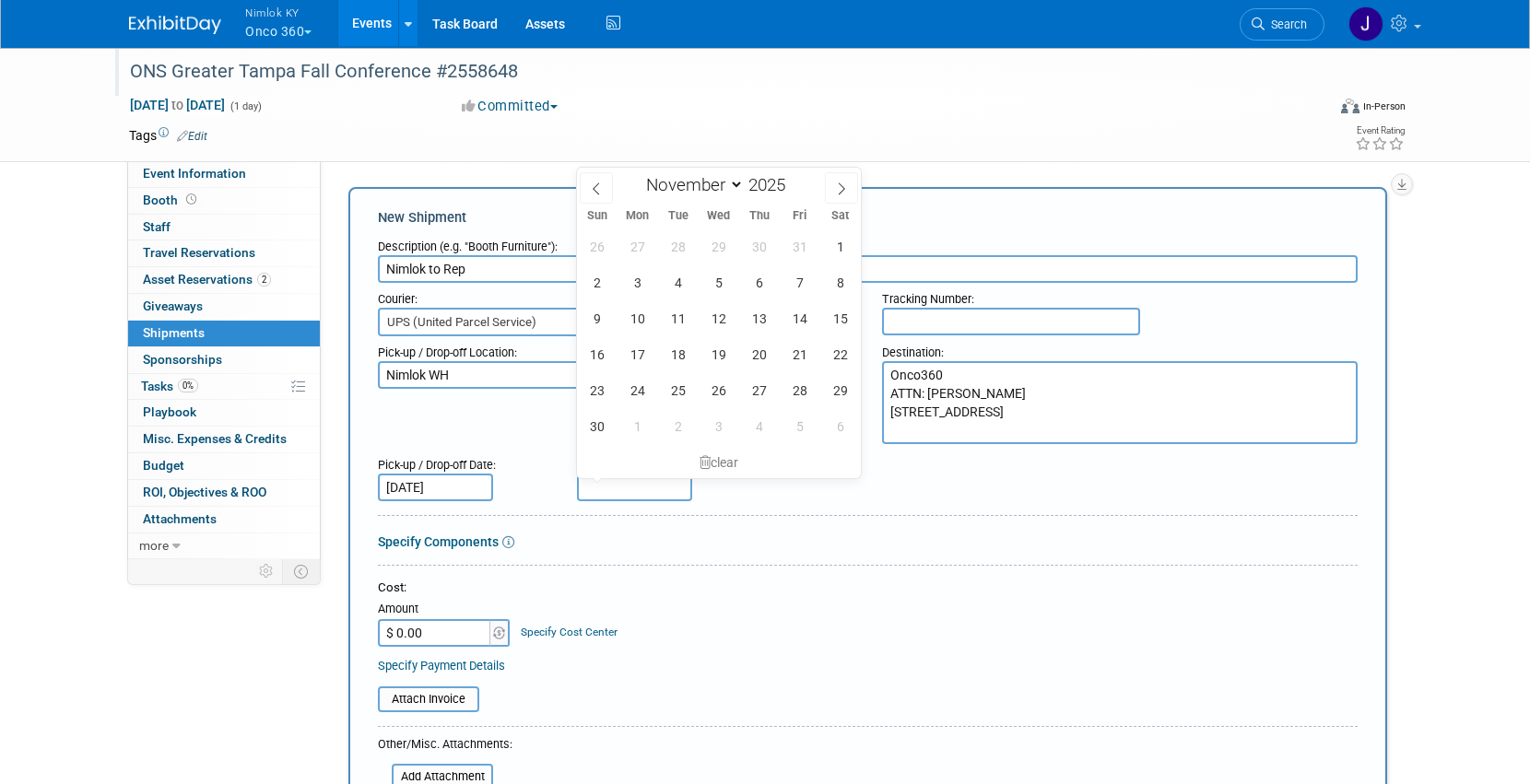
click at [643, 483] on input "text" at bounding box center [634, 487] width 115 height 28
click at [762, 273] on span "6" at bounding box center [759, 283] width 36 height 36
type input "Nov 6, 2025"
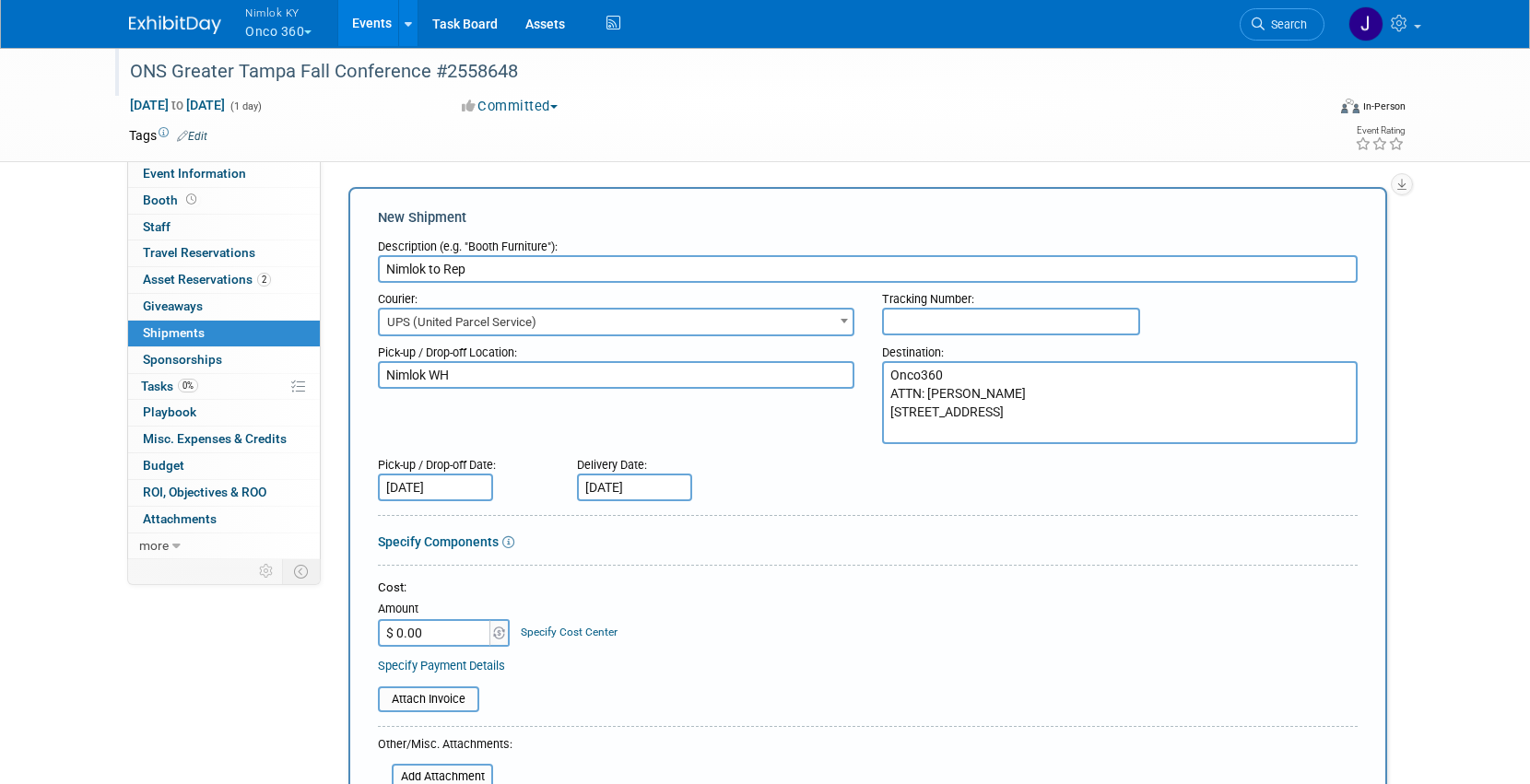
click at [736, 561] on form "Description (e.g. "Booth Furniture"): Nimlok to Rep Courier: 007EX 17 Post Serv…" at bounding box center [867, 645] width 980 height 830
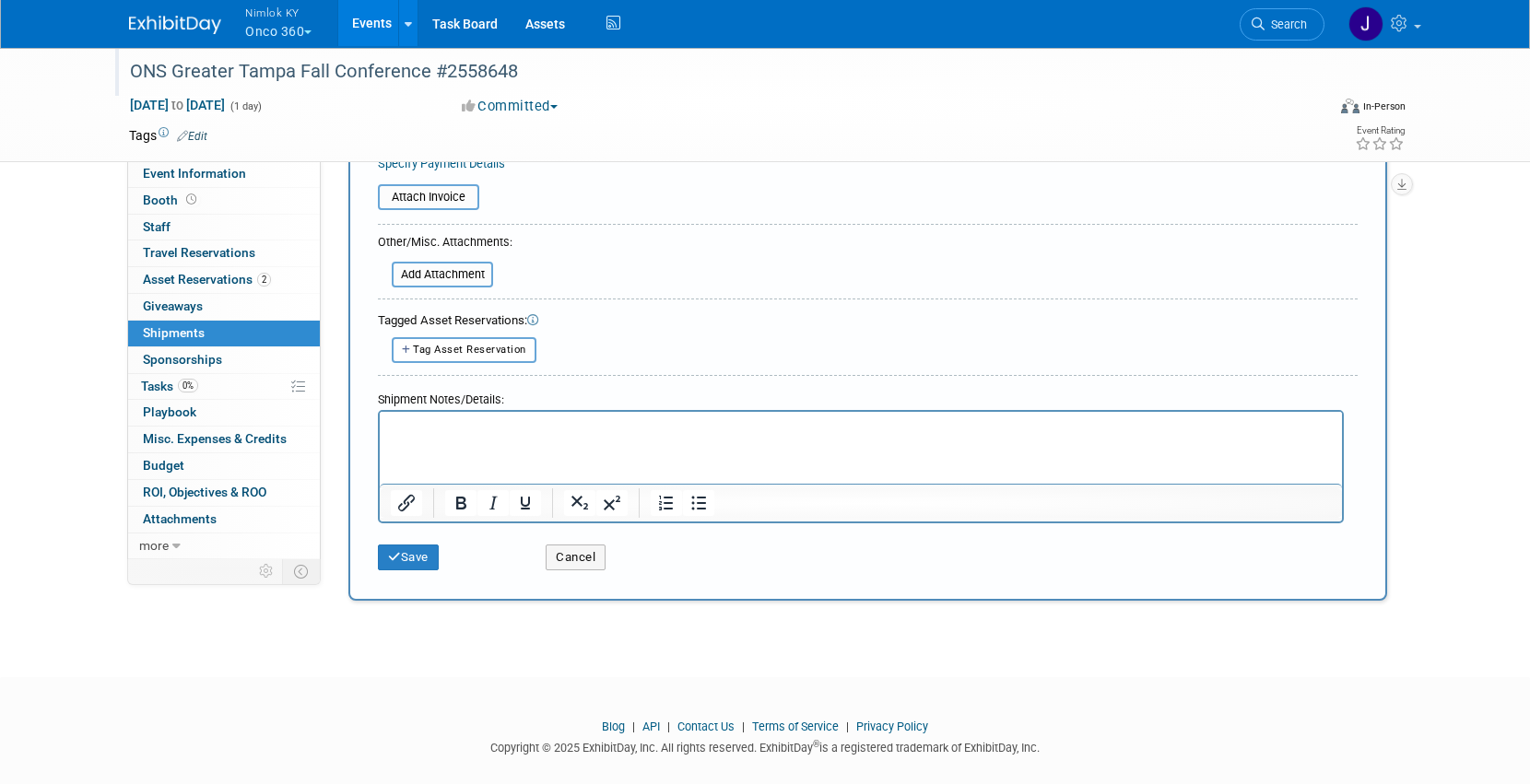
scroll to position [507, 0]
click at [414, 554] on button "Save" at bounding box center [408, 557] width 61 height 26
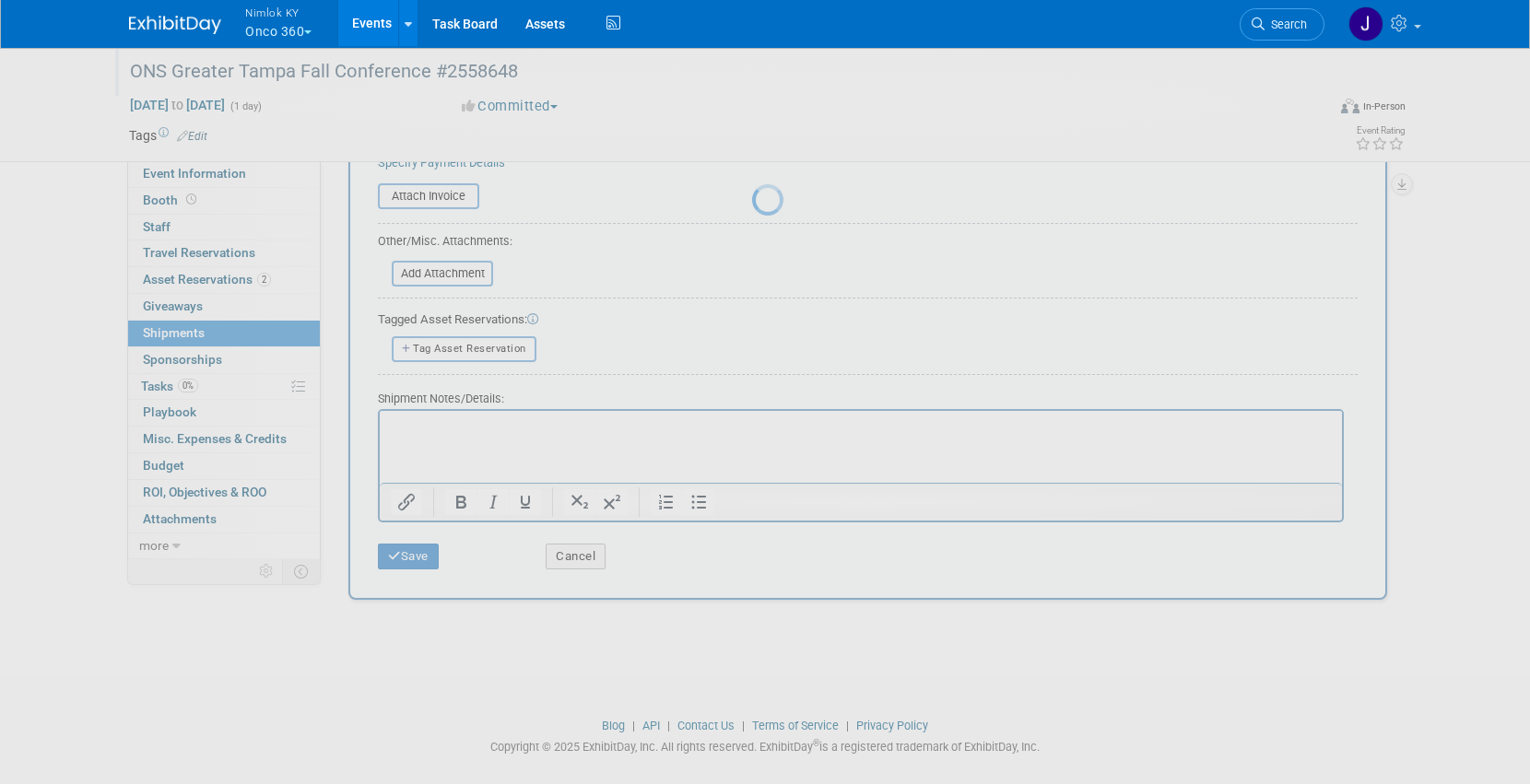
scroll to position [24, 0]
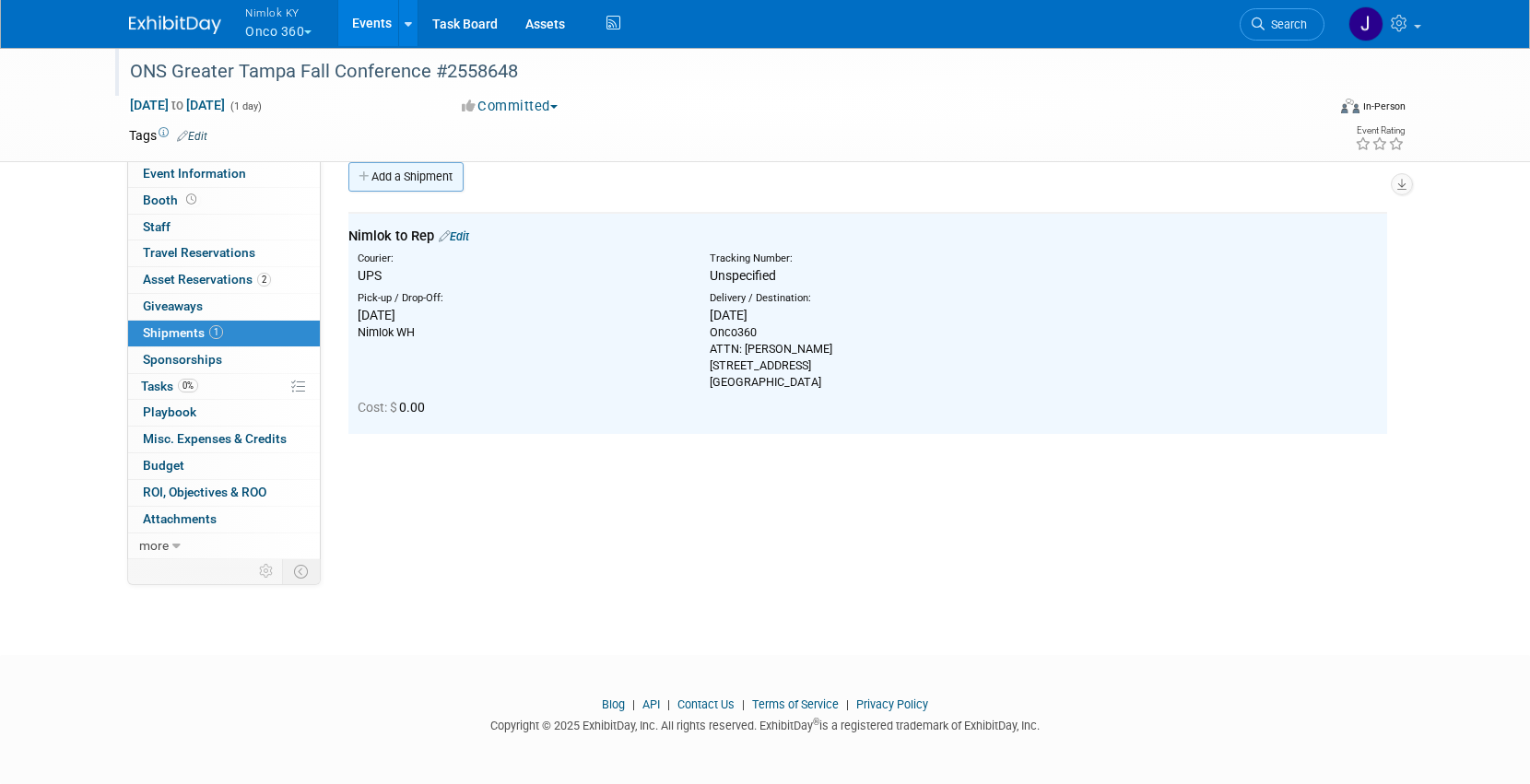
click at [427, 171] on link "Add a Shipment" at bounding box center [405, 177] width 115 height 30
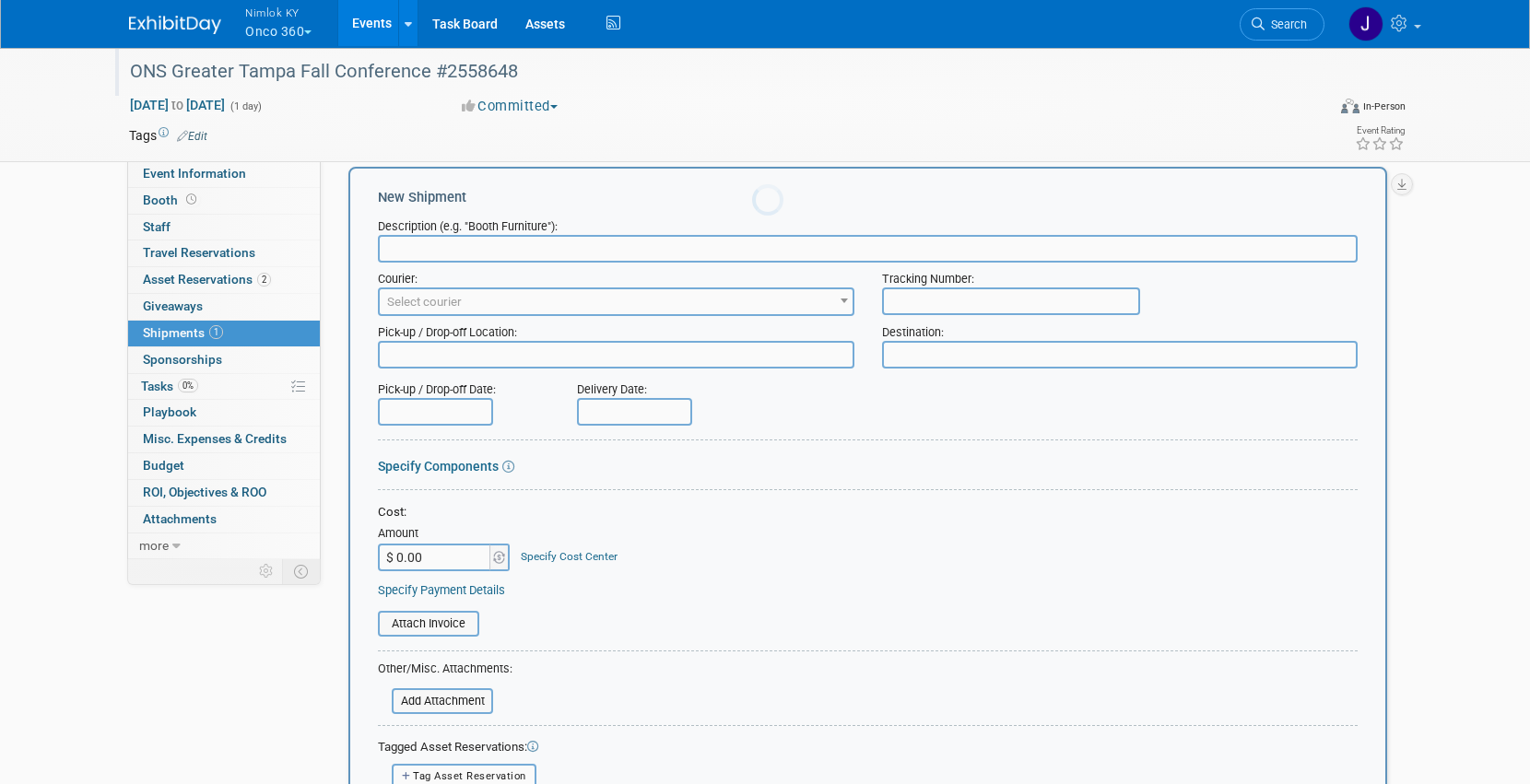
scroll to position [0, 0]
type input "t"
type input "Rep to Nimlok"
click at [440, 296] on span "Select courier" at bounding box center [425, 301] width 75 height 14
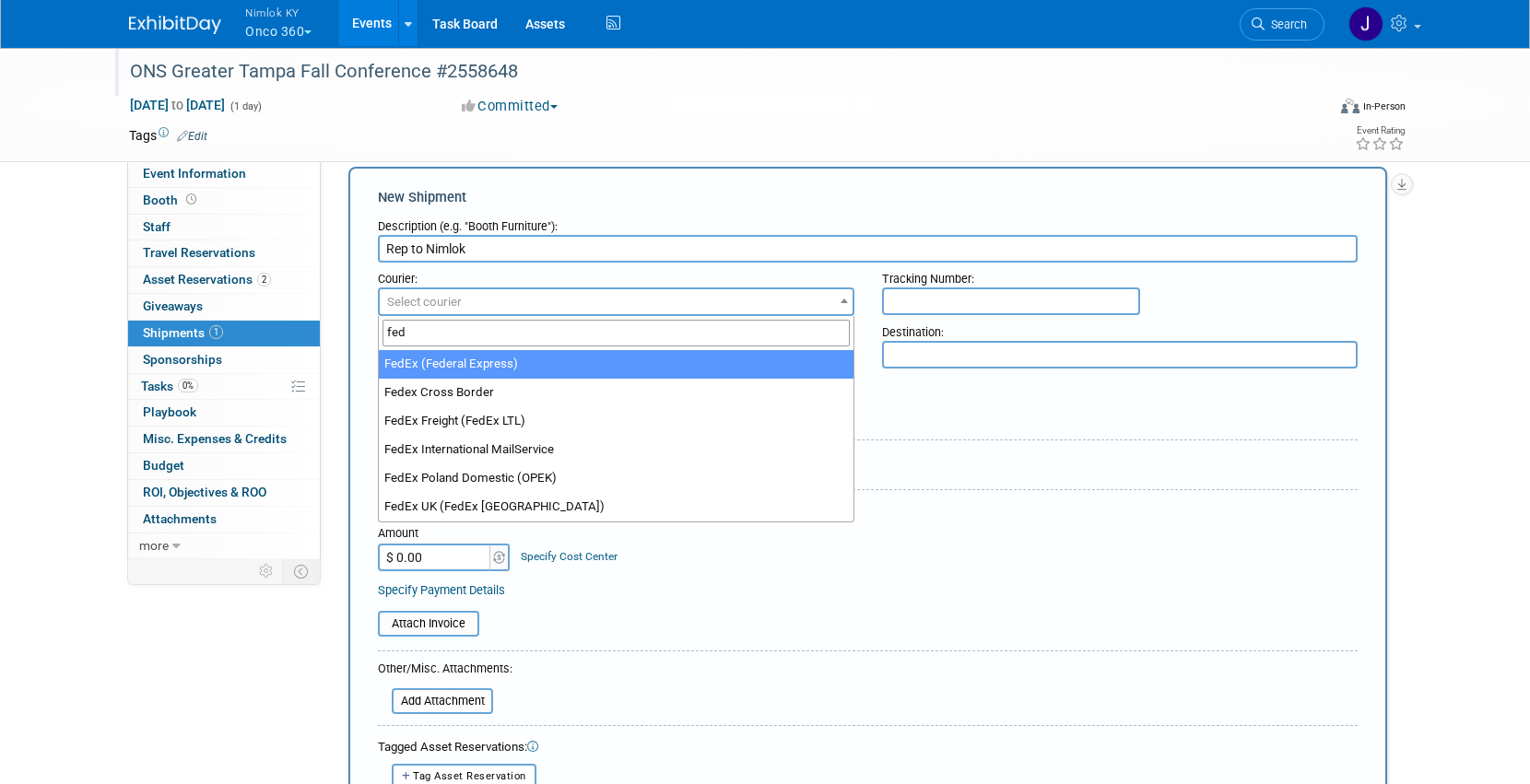
type input "fed"
select select "206"
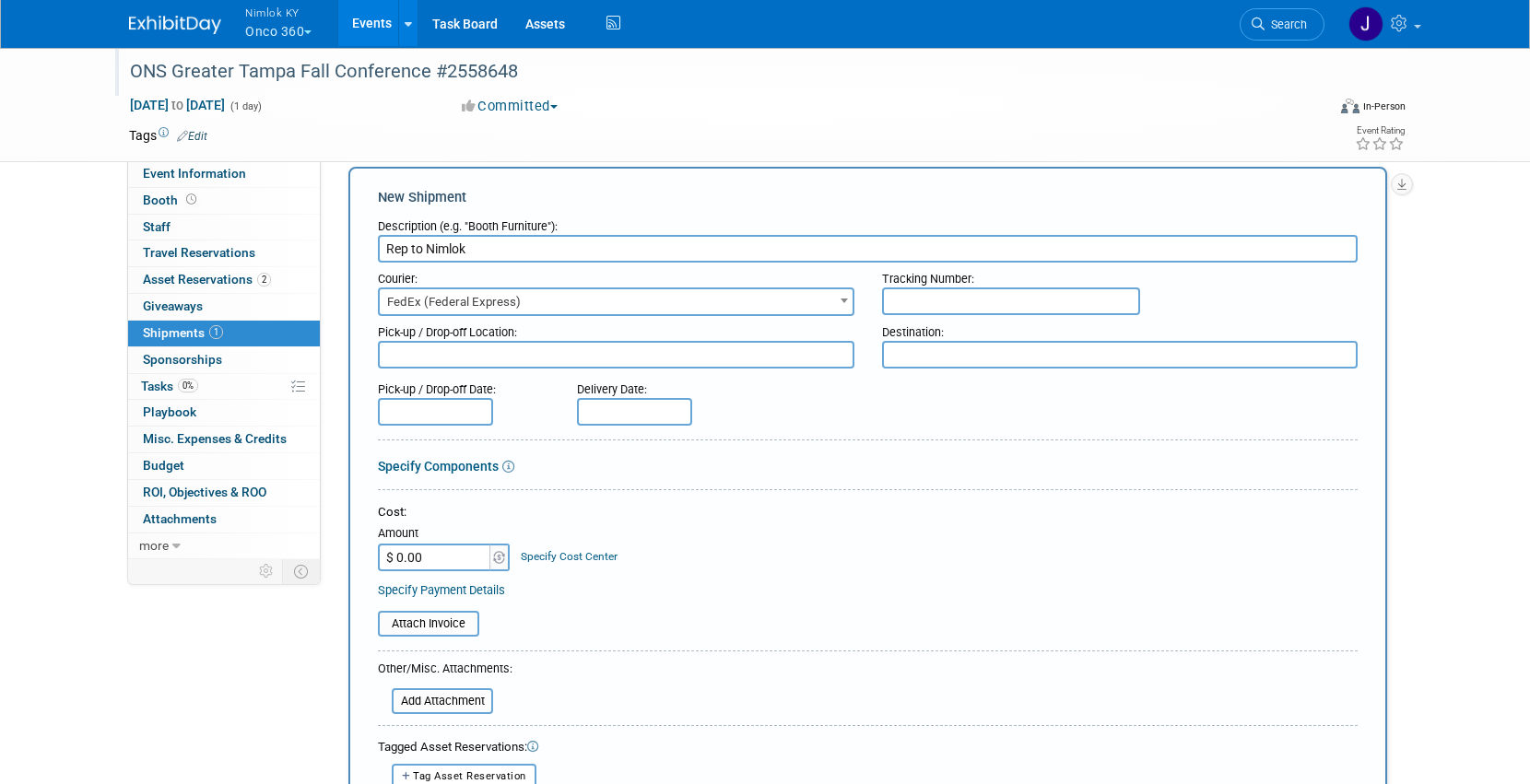
click at [449, 360] on textarea at bounding box center [616, 355] width 476 height 28
paste textarea "Onco360 ATTN: Cortney Gallo 15113 Canoe Place Winter Garden, FL 34787"
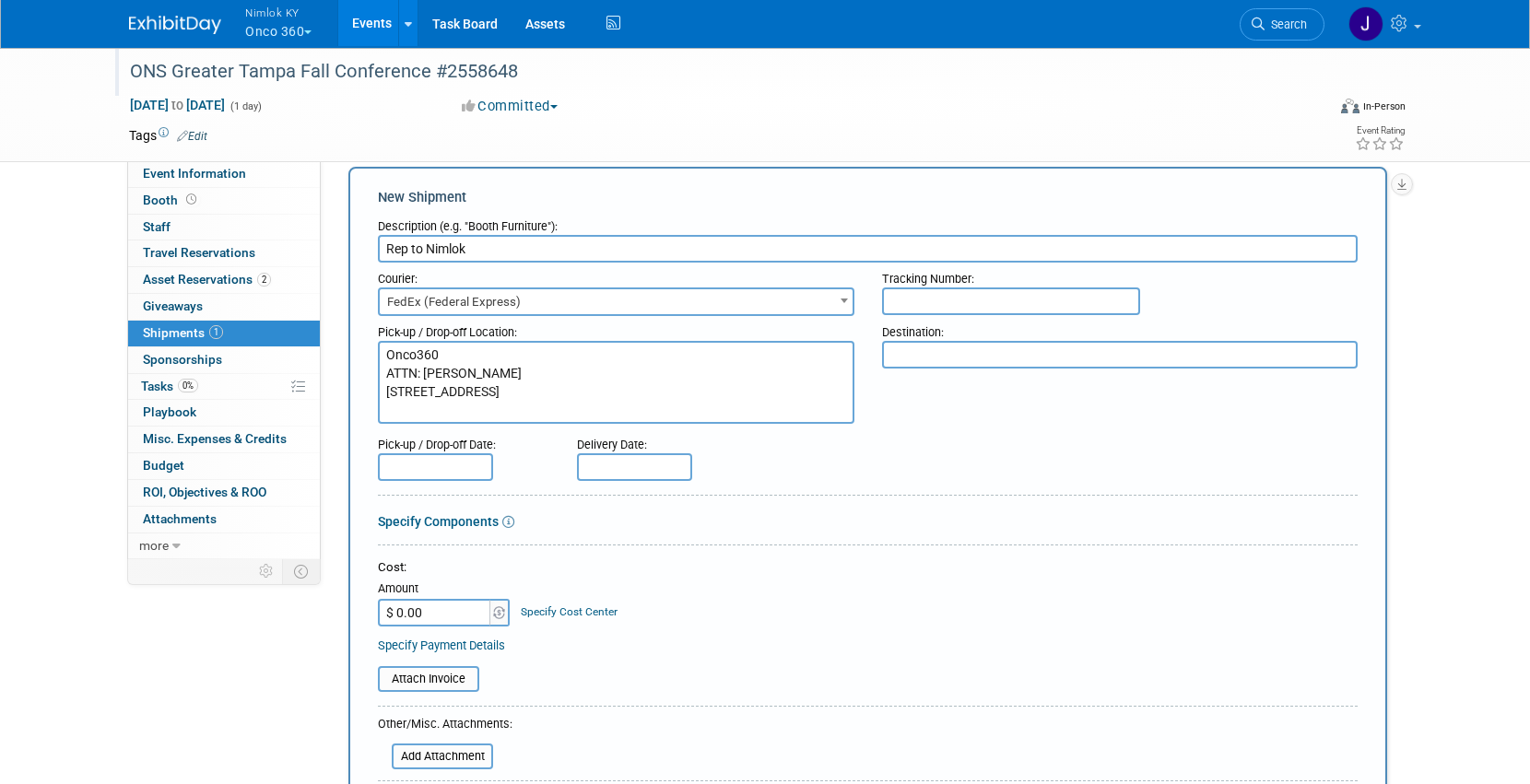
type textarea "Onco360 ATTN: Cortney Gallo 15113 Canoe Place Winter Garden, FL 34787"
click at [940, 356] on textarea at bounding box center [1120, 355] width 476 height 28
type textarea "Nimlok WH"
click at [458, 461] on input "text" at bounding box center [435, 468] width 115 height 28
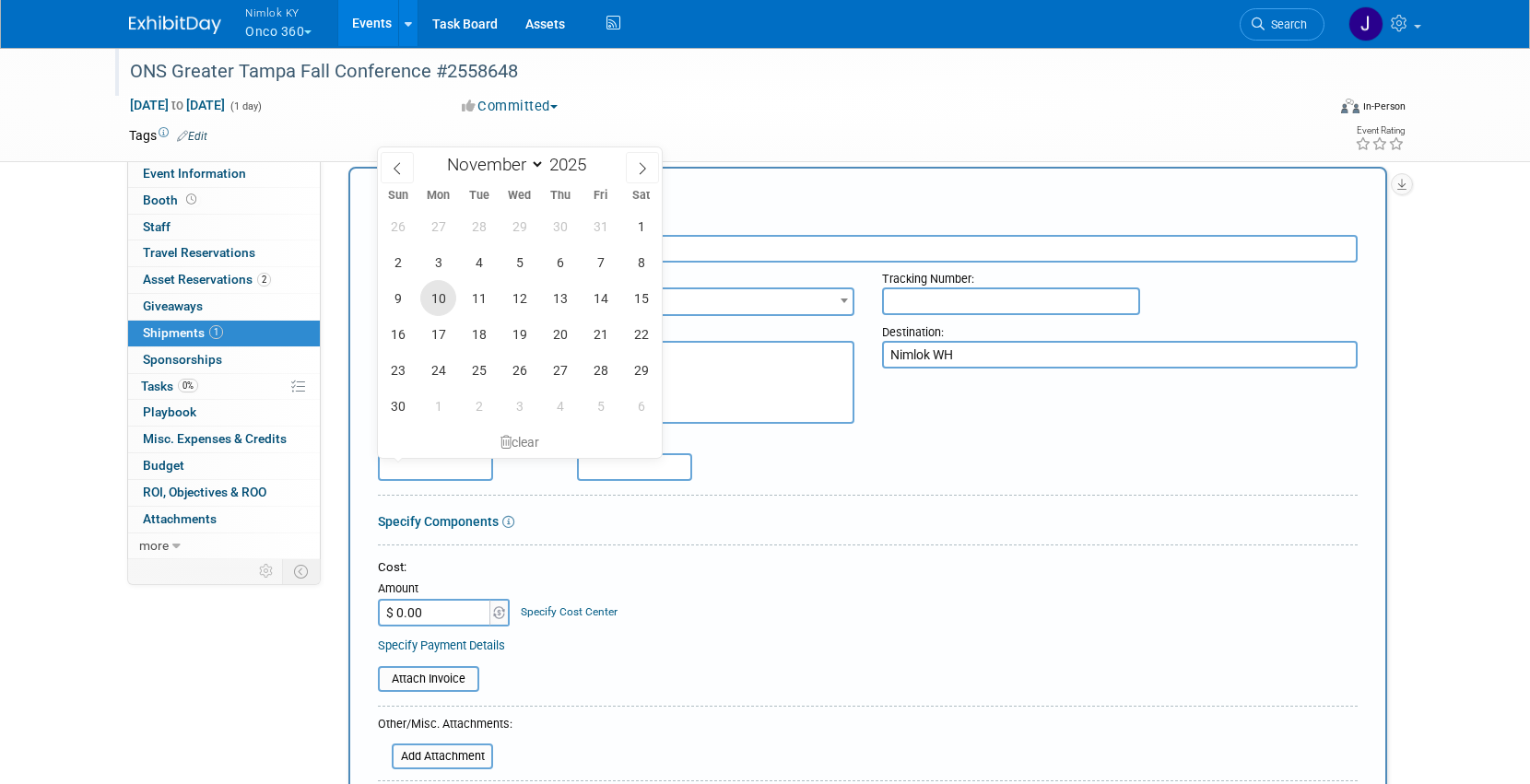
click at [443, 295] on span "10" at bounding box center [438, 298] width 36 height 36
type input "Nov 10, 2025"
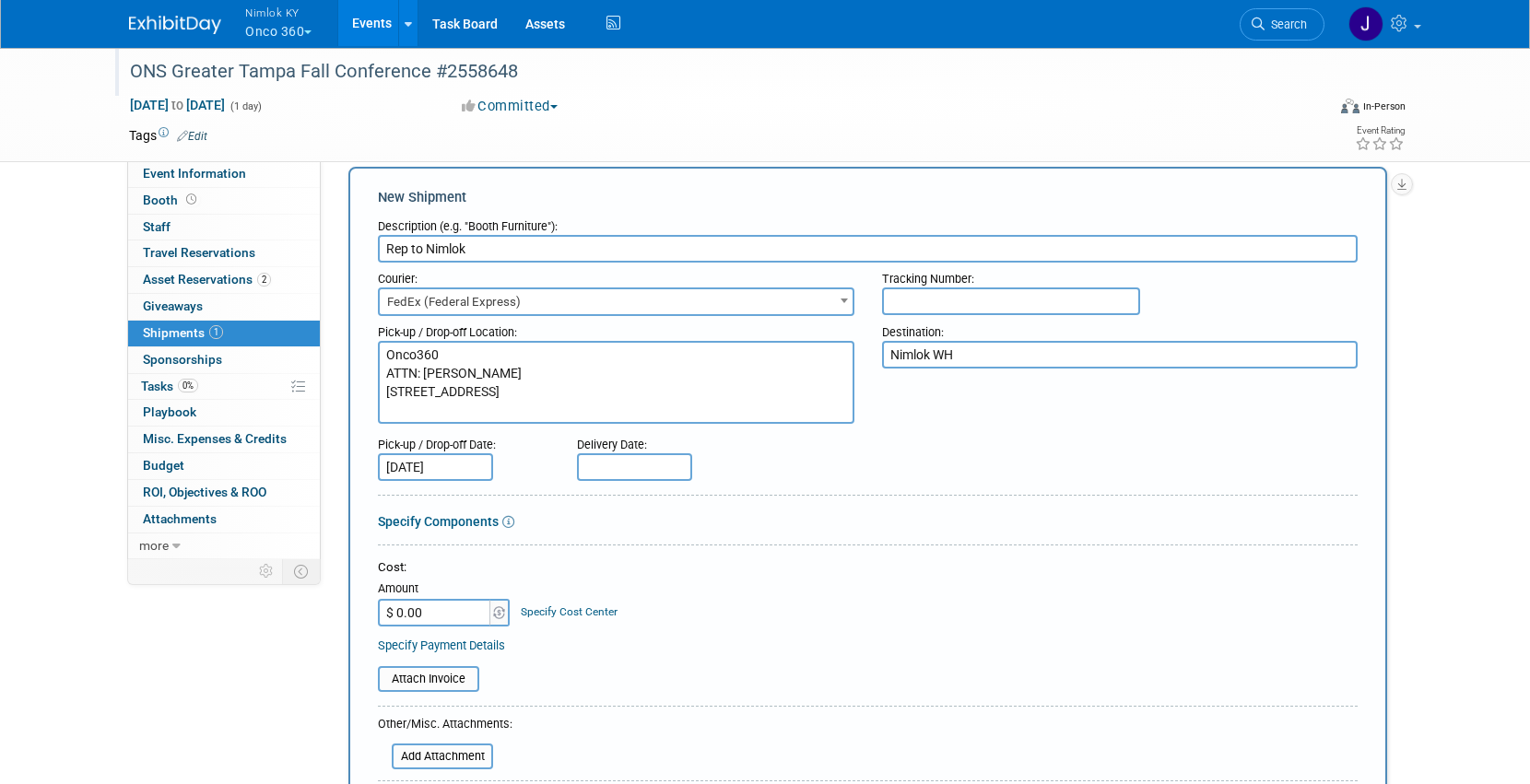
click at [599, 473] on input "text" at bounding box center [634, 468] width 115 height 28
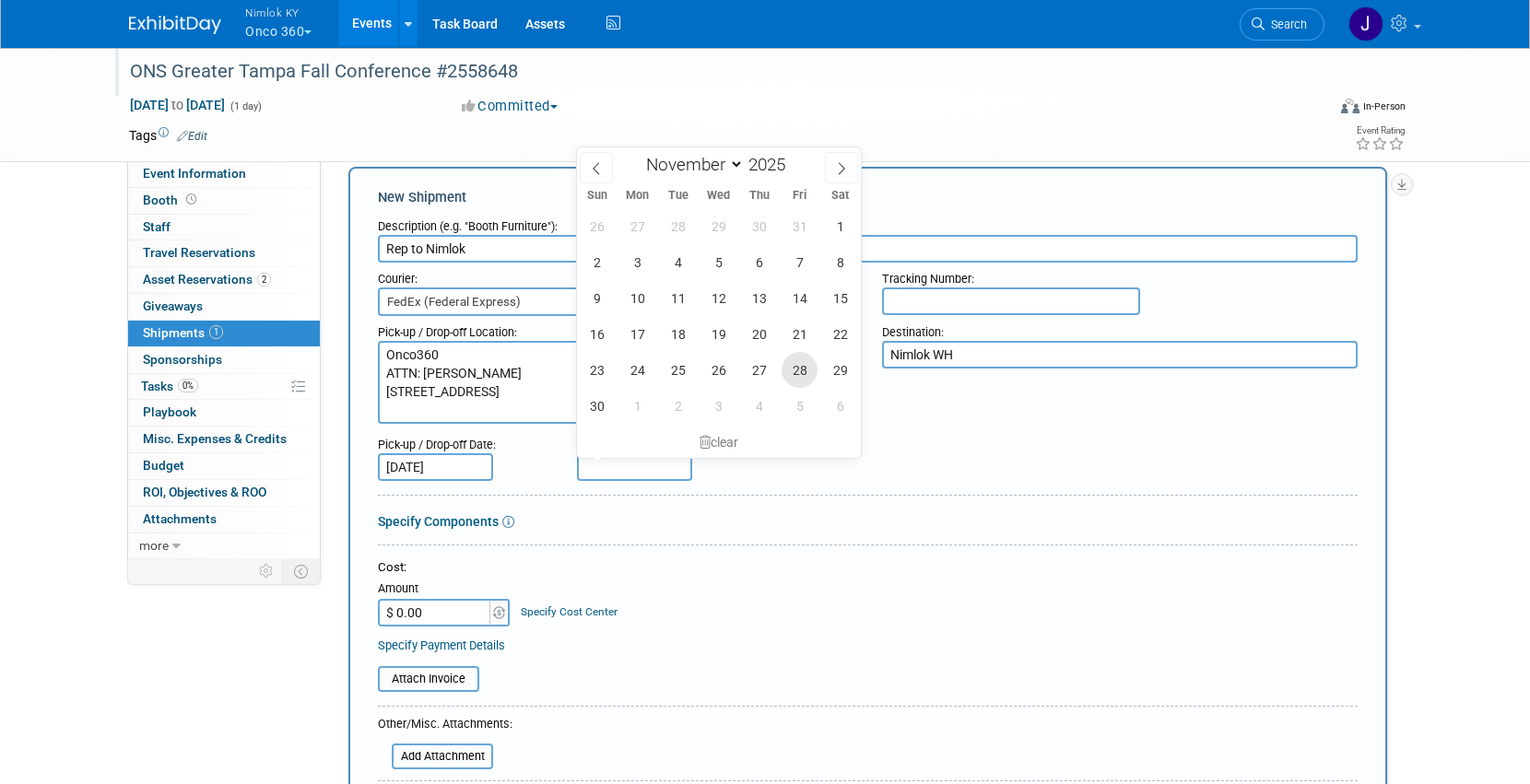
click at [794, 370] on span "28" at bounding box center [799, 370] width 36 height 36
type input "Nov 28, 2025"
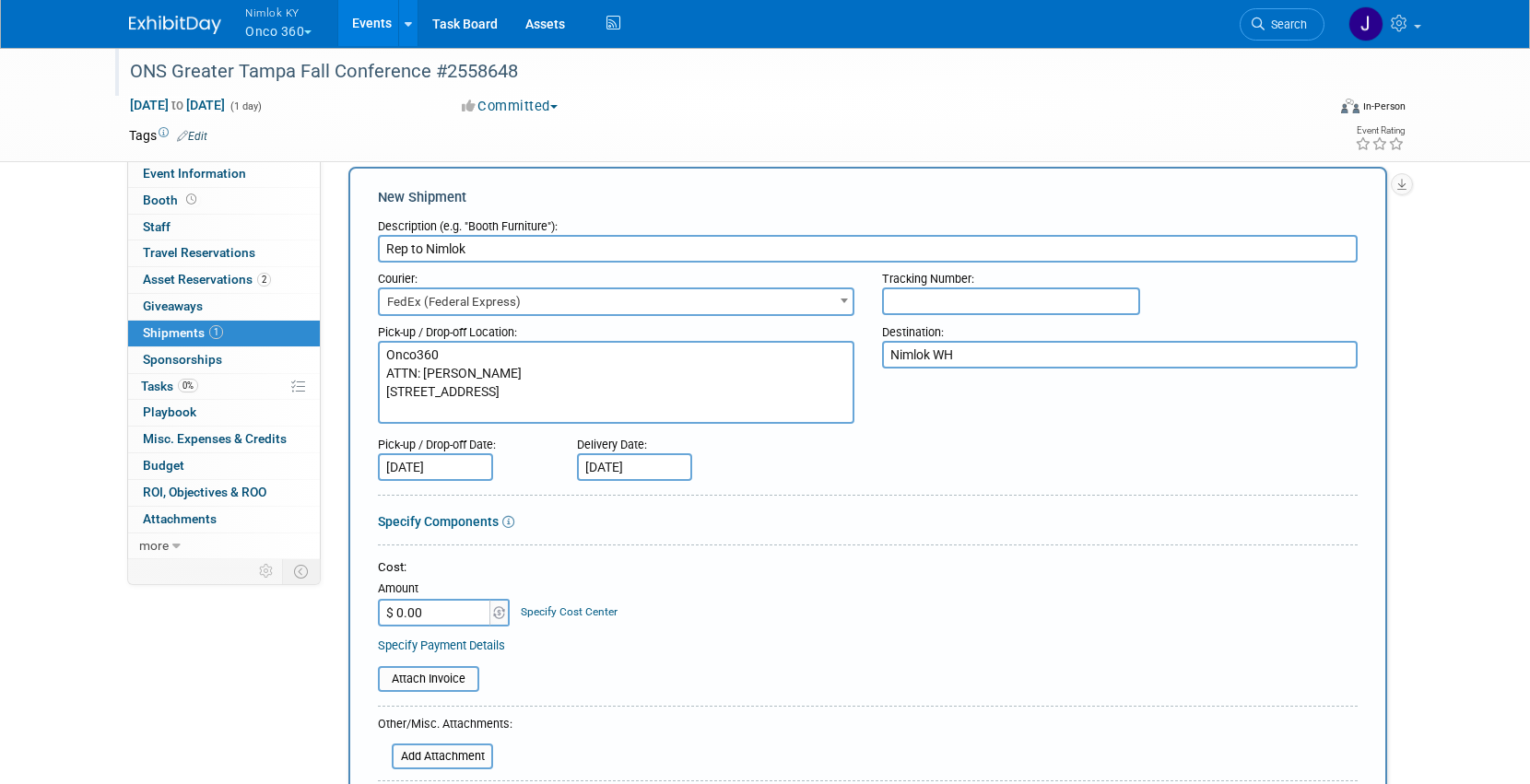
click at [740, 569] on div "Cost:" at bounding box center [867, 568] width 980 height 18
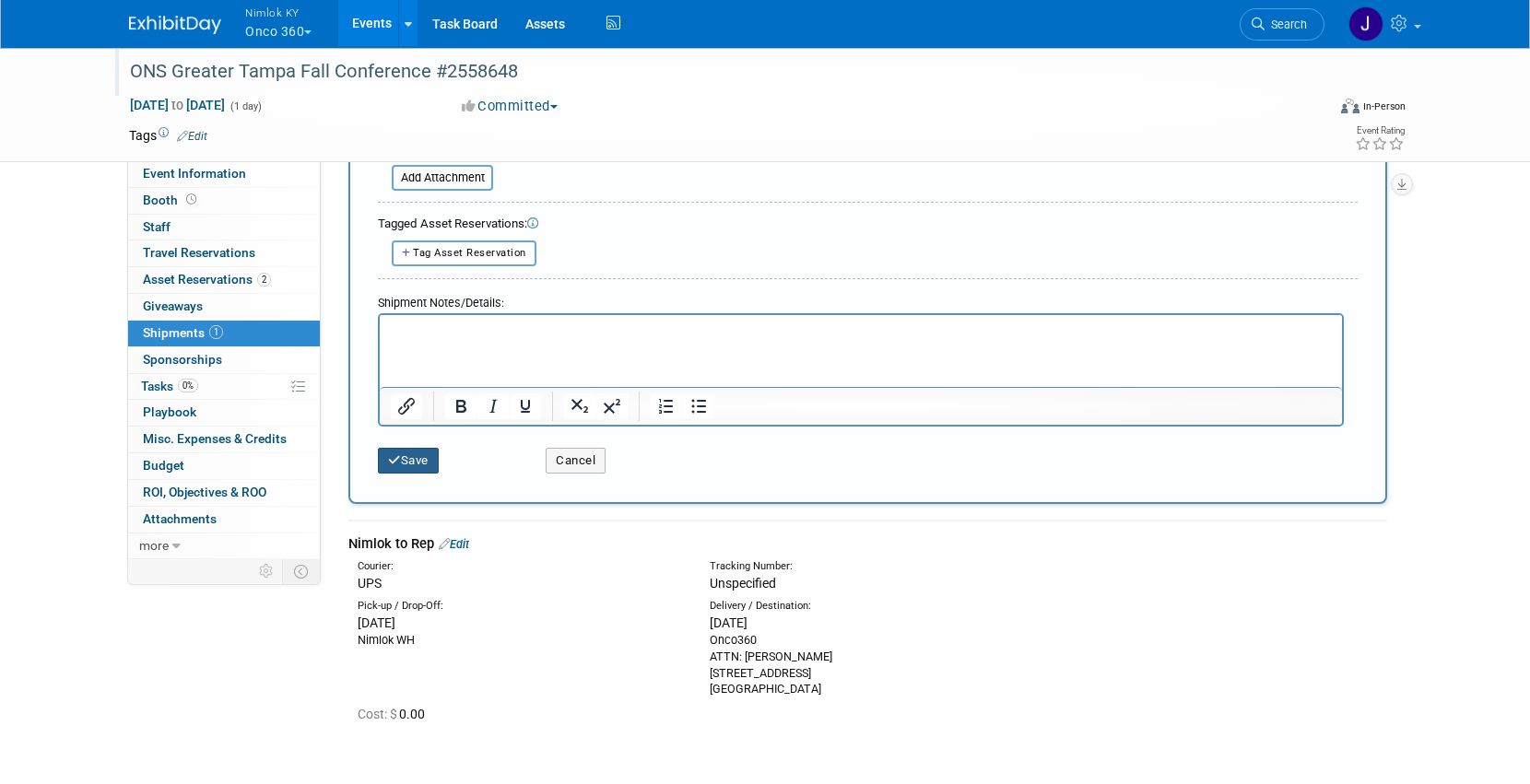
click at [424, 455] on button "Save" at bounding box center [408, 461] width 61 height 26
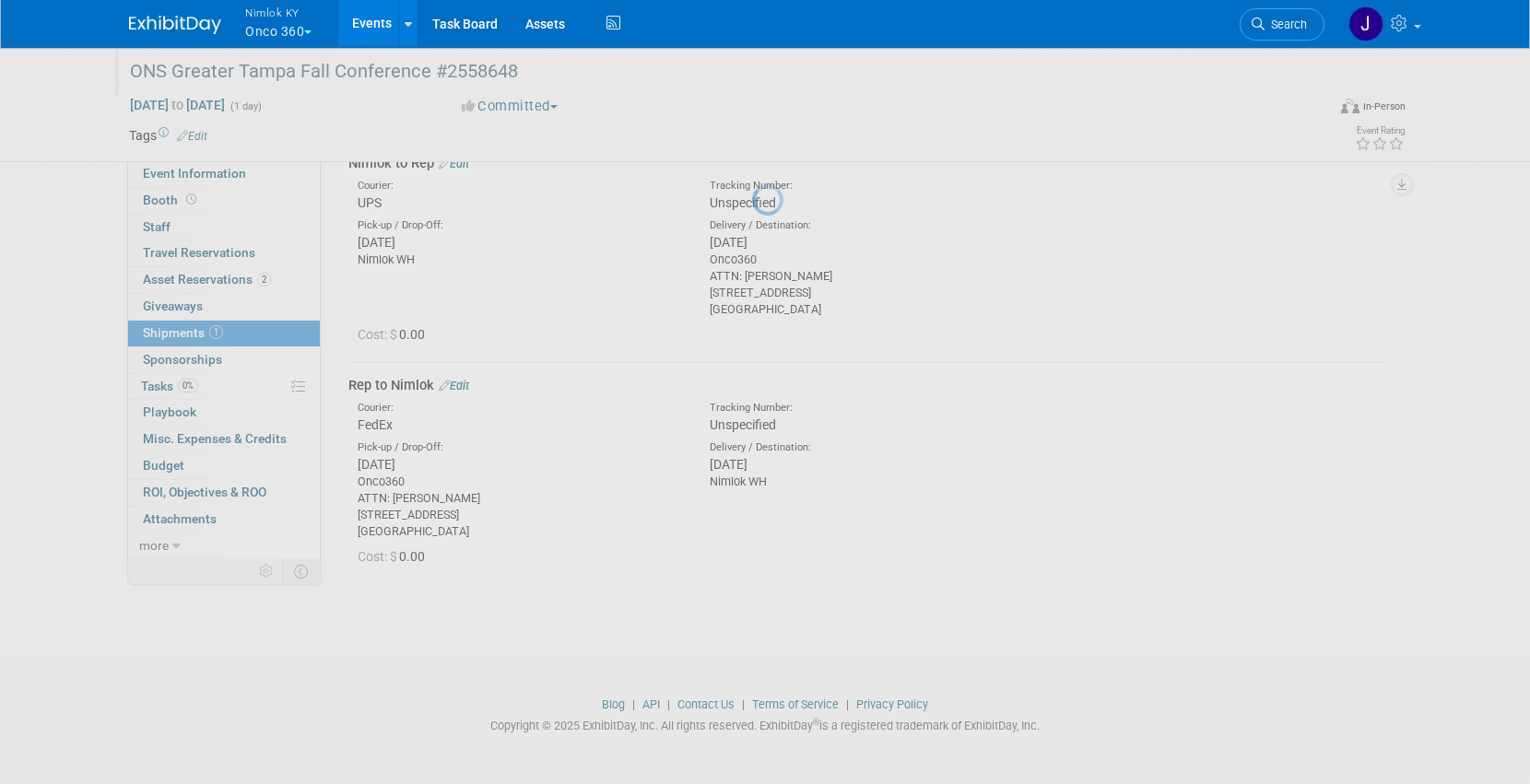
scroll to position [96, 0]
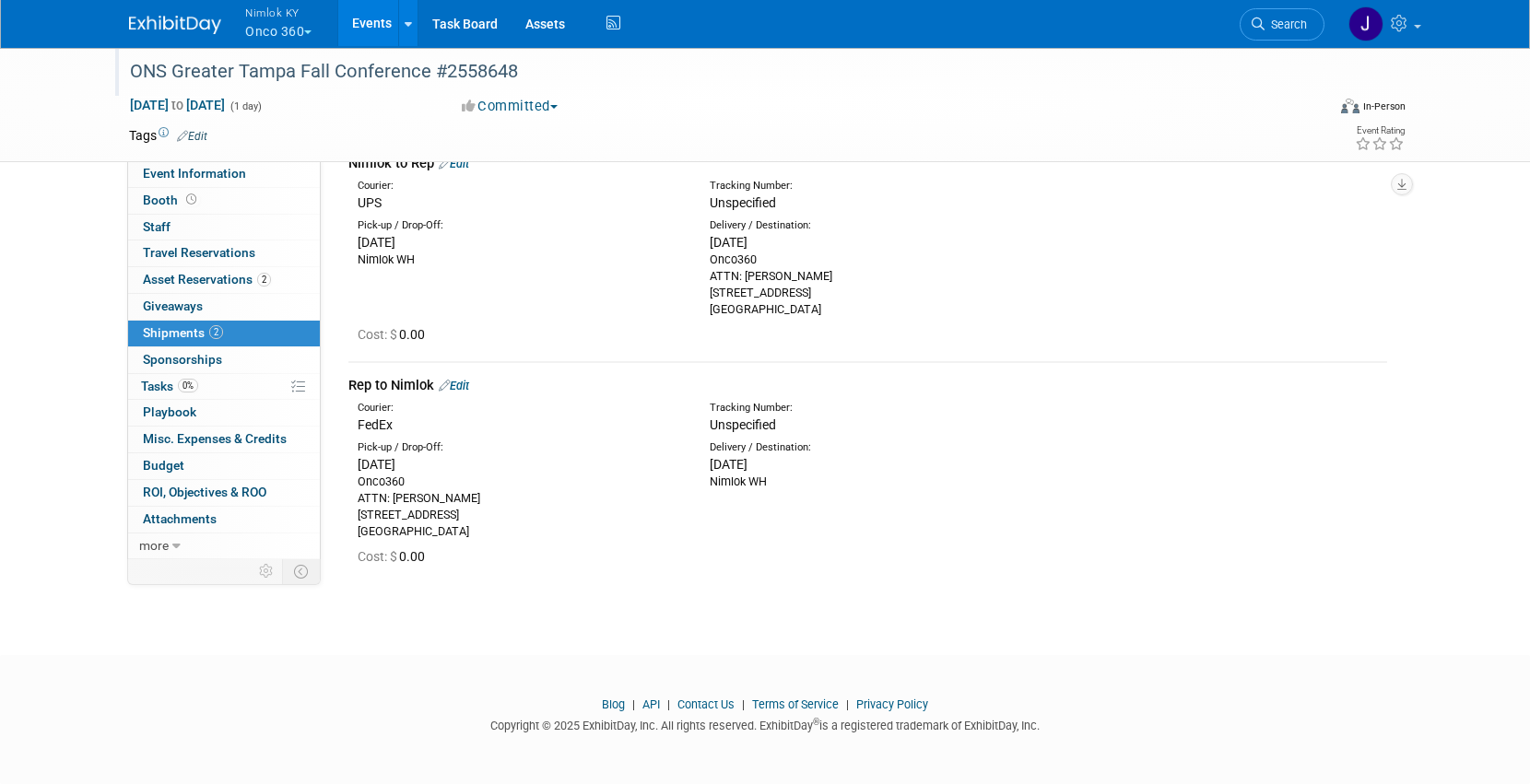
click at [853, 428] on div "Unspecified" at bounding box center [915, 425] width 413 height 19
click at [180, 380] on span "0%" at bounding box center [188, 385] width 21 height 14
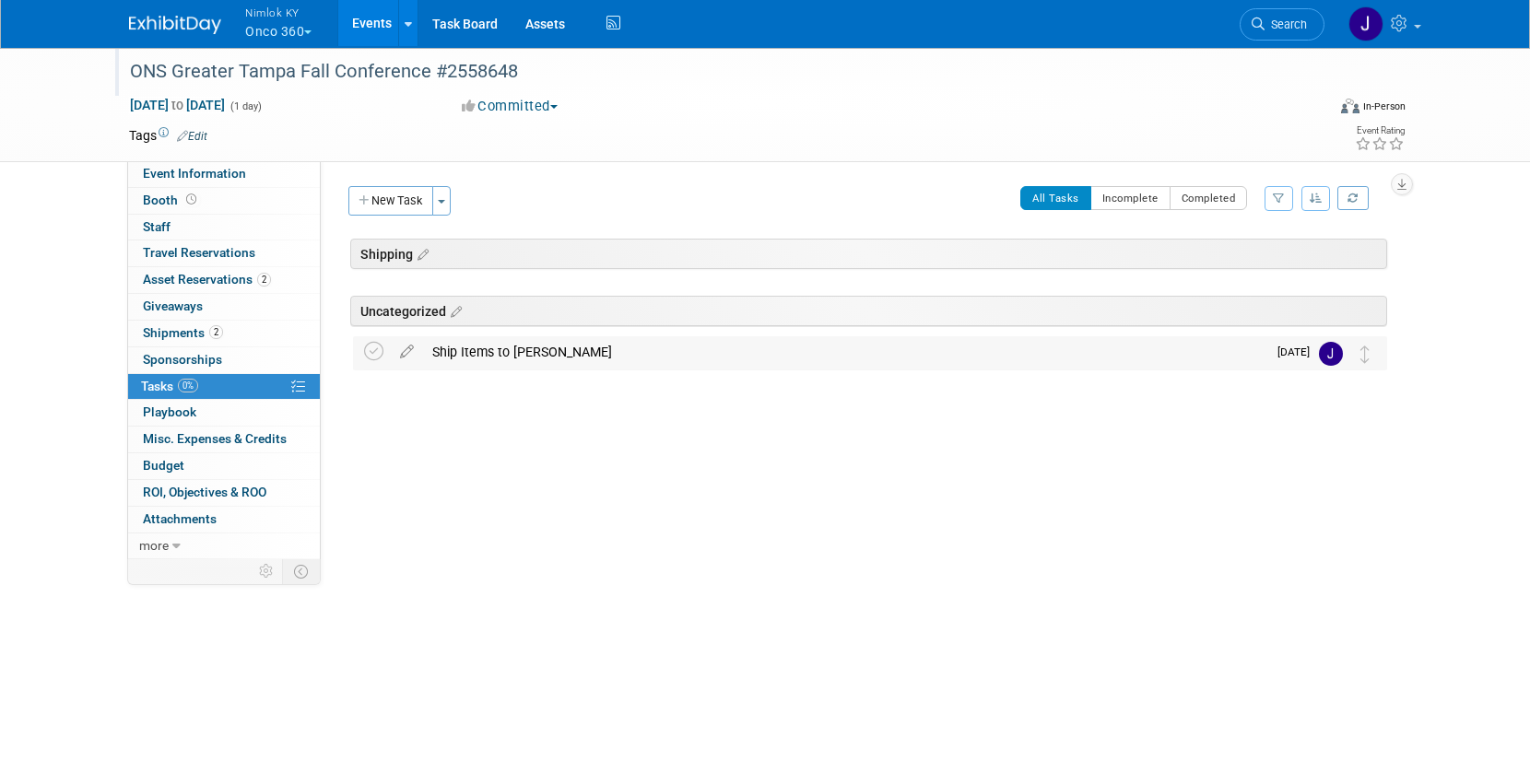
click at [358, 347] on div "Ship Items to Cortney DETAILS Please ship a light banner stand and table throw …" at bounding box center [869, 353] width 1034 height 34
click at [369, 353] on icon at bounding box center [373, 351] width 20 height 20
click at [395, 192] on button "New Task" at bounding box center [390, 201] width 85 height 30
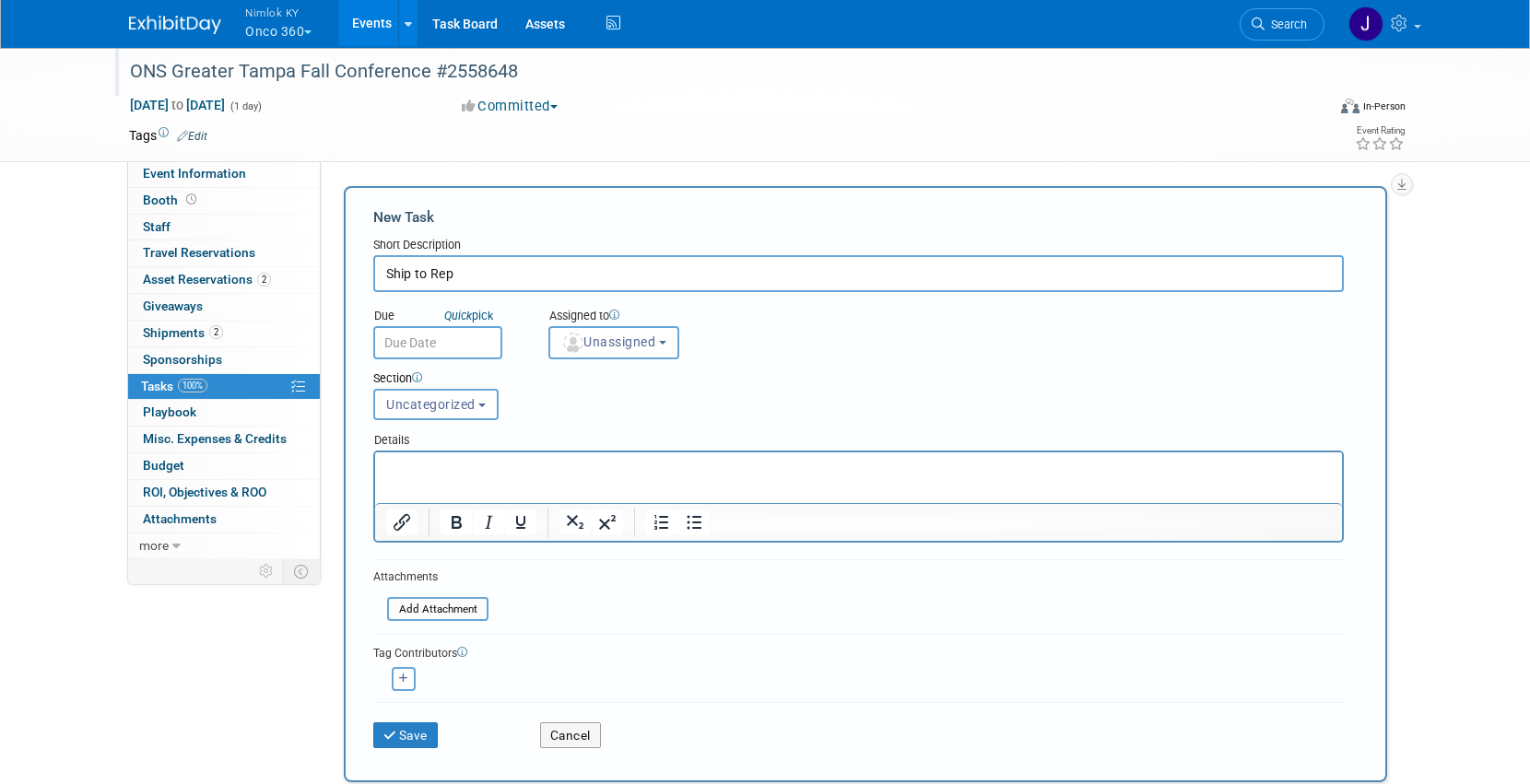
type input "Ship to Rep"
click at [422, 336] on input "text" at bounding box center [438, 342] width 129 height 33
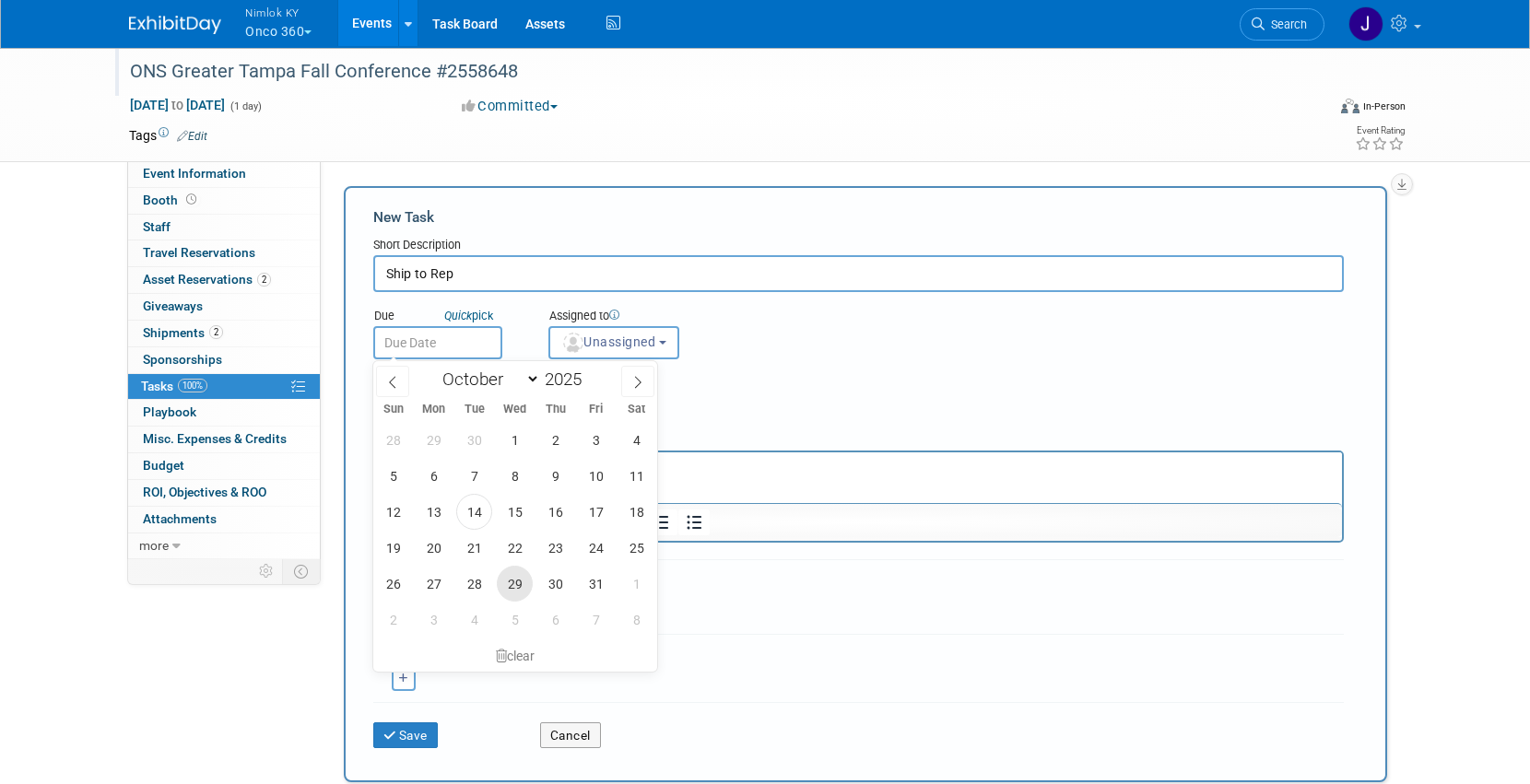
click at [517, 582] on span "29" at bounding box center [515, 584] width 36 height 36
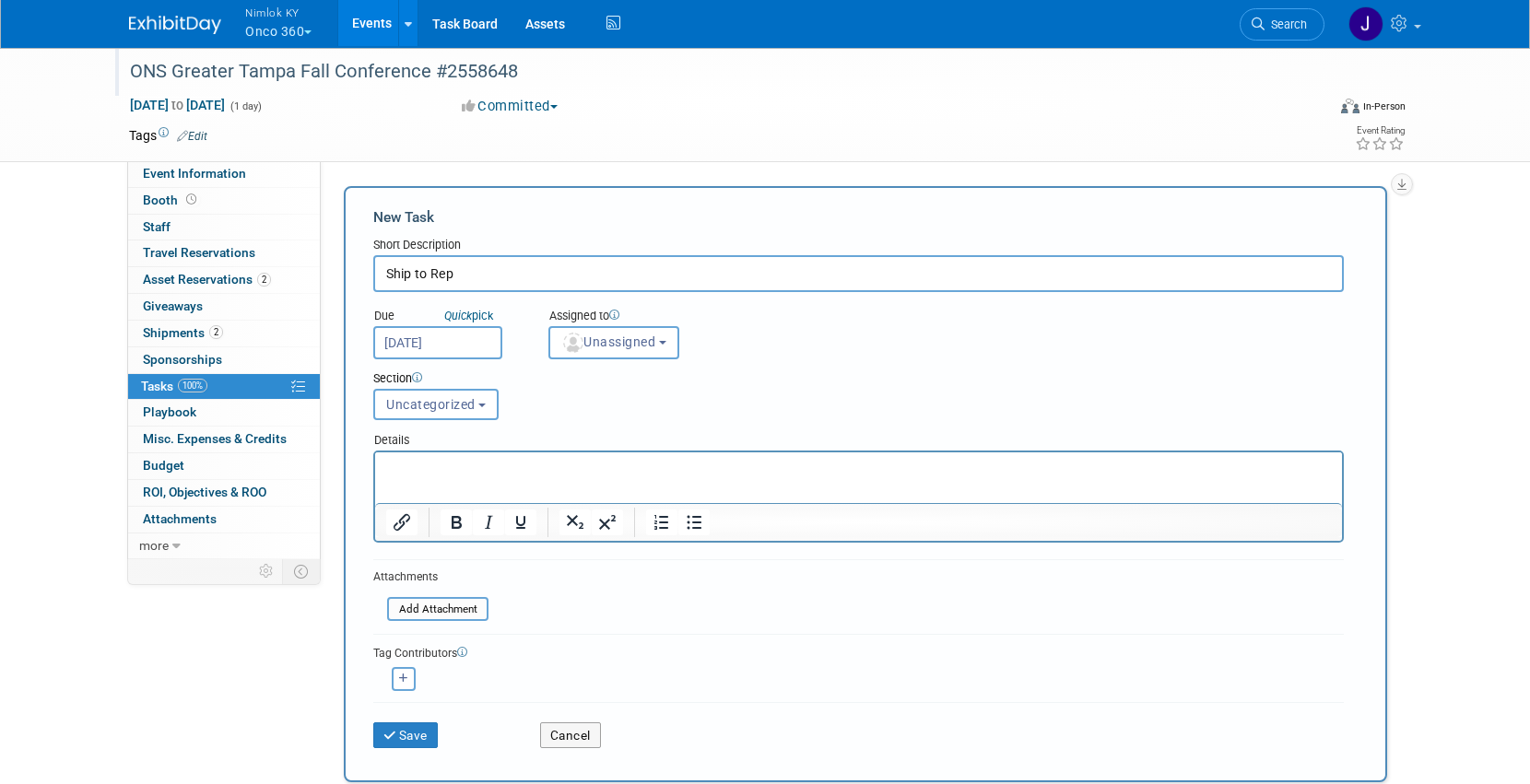
click at [424, 330] on input "Oct 29, 2025" at bounding box center [438, 342] width 129 height 33
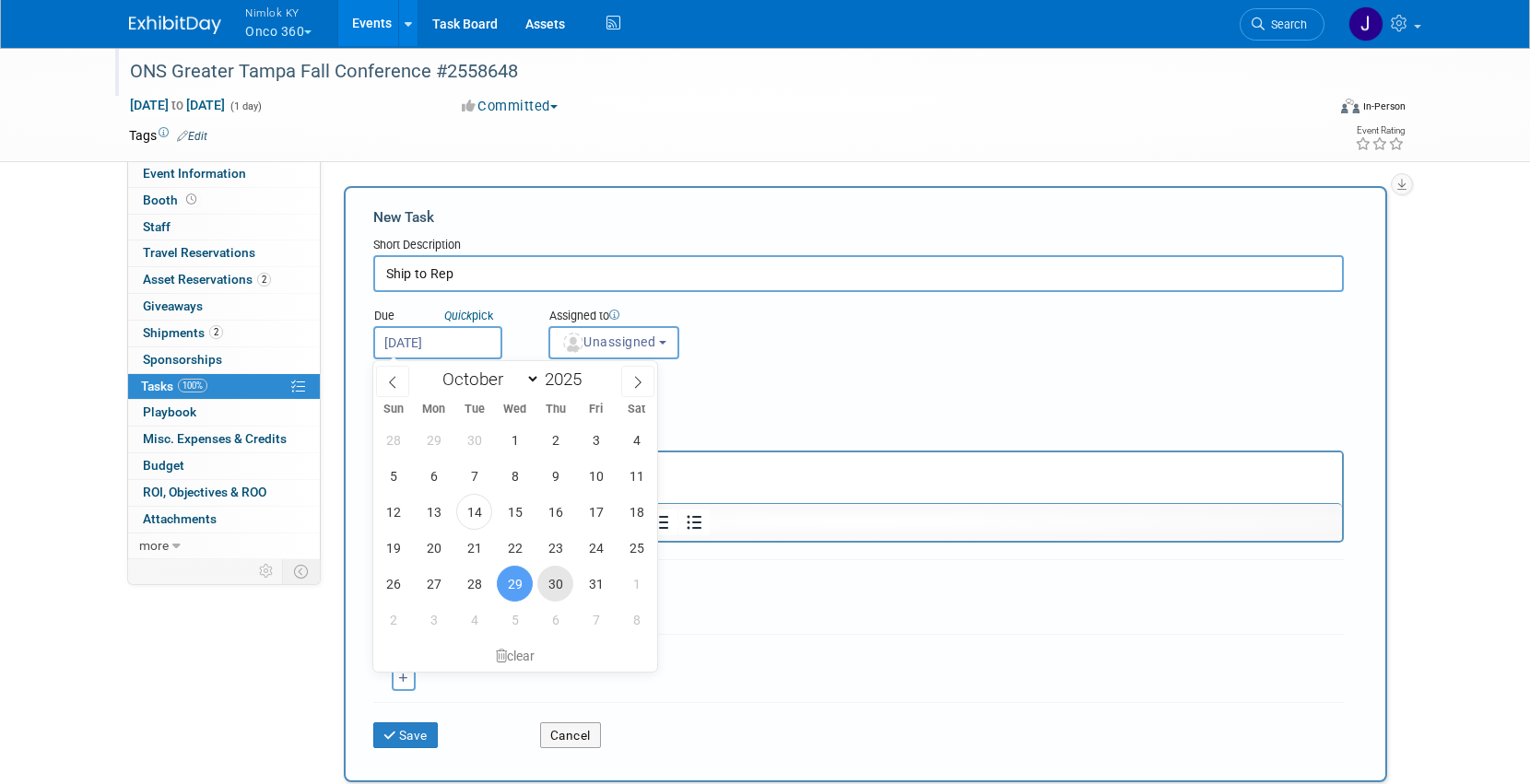
click at [561, 580] on span "30" at bounding box center [555, 584] width 36 height 36
type input "Oct 30, 2025"
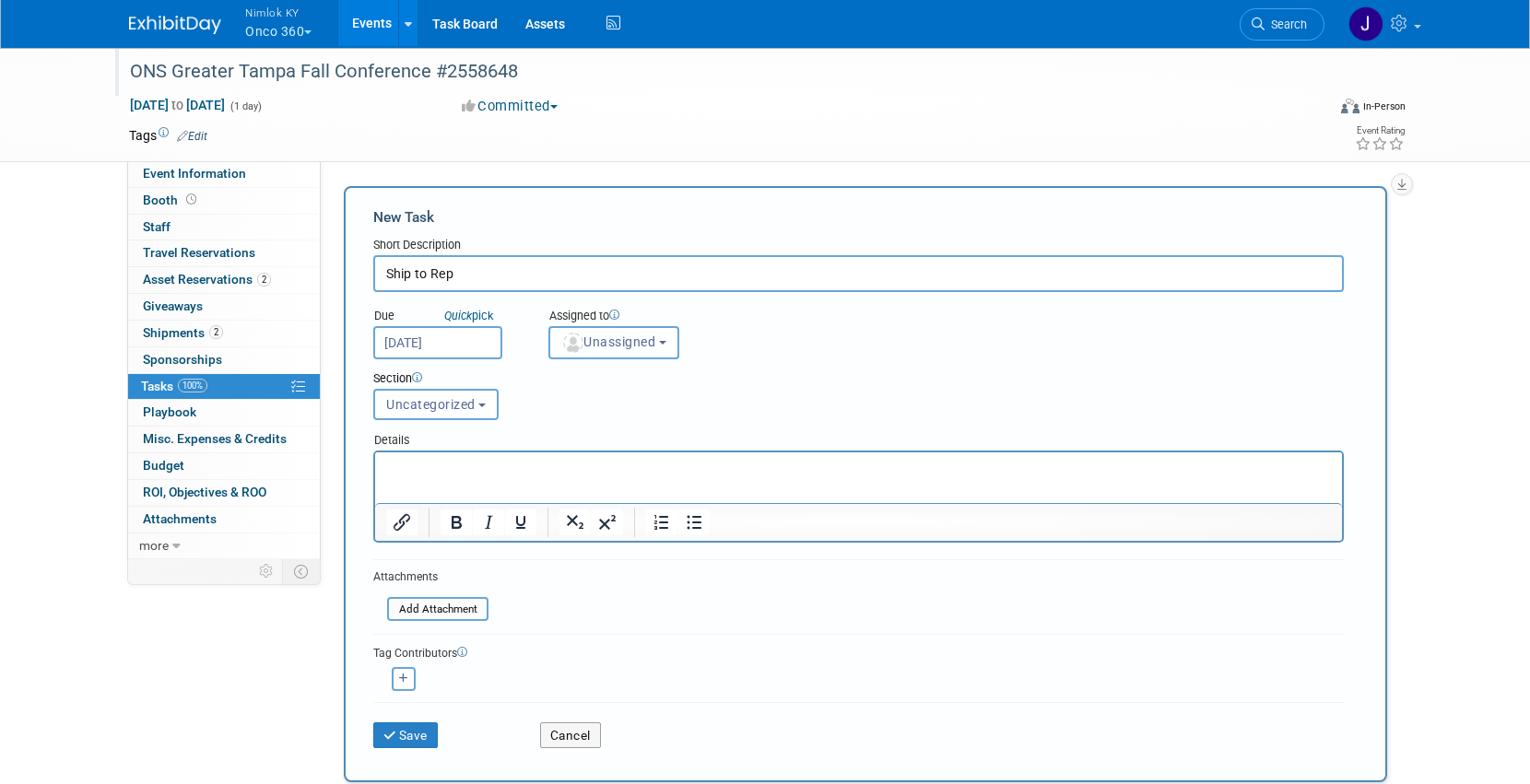
click at [602, 344] on span "Unassigned" at bounding box center [608, 342] width 94 height 15
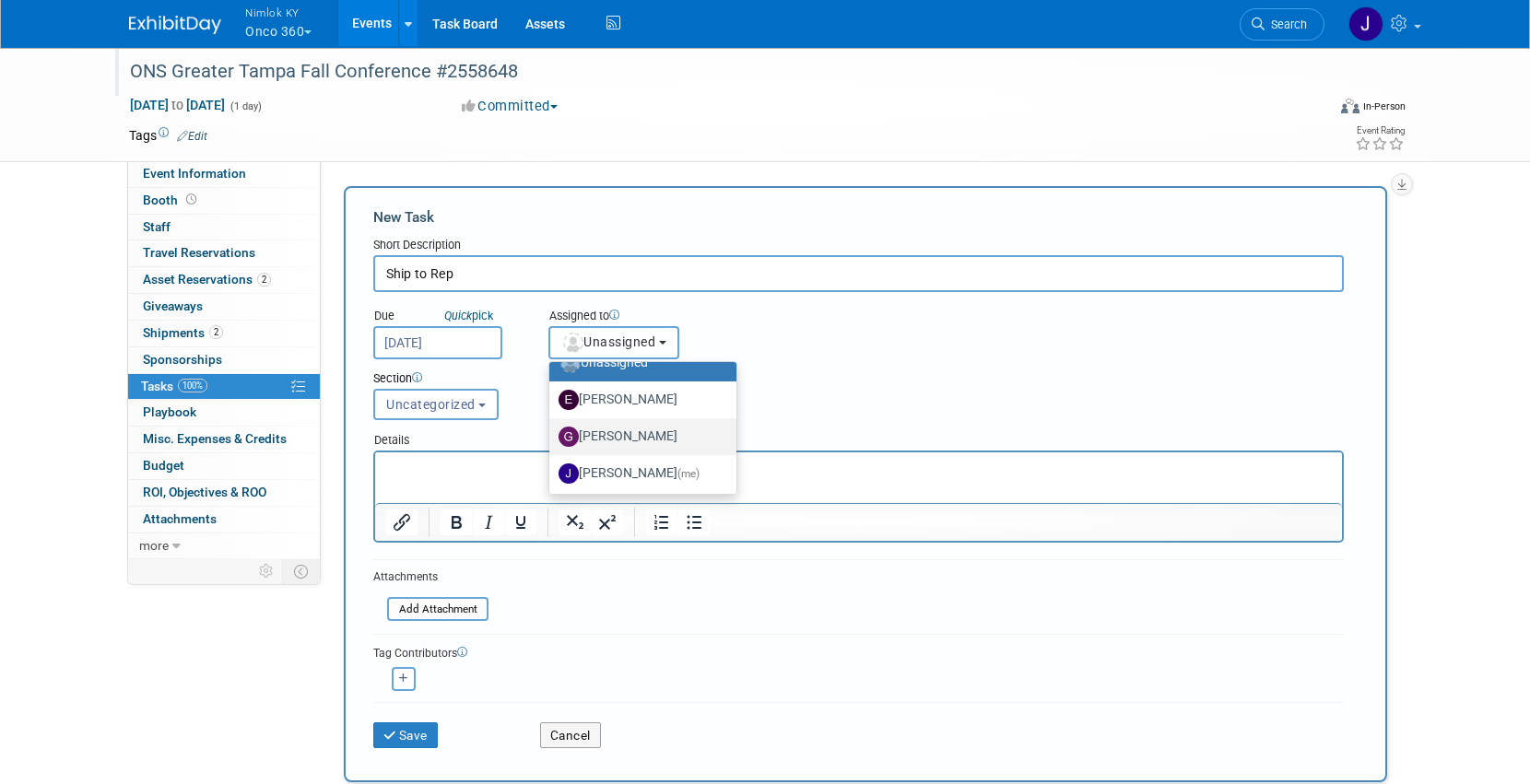
scroll to position [55, 0]
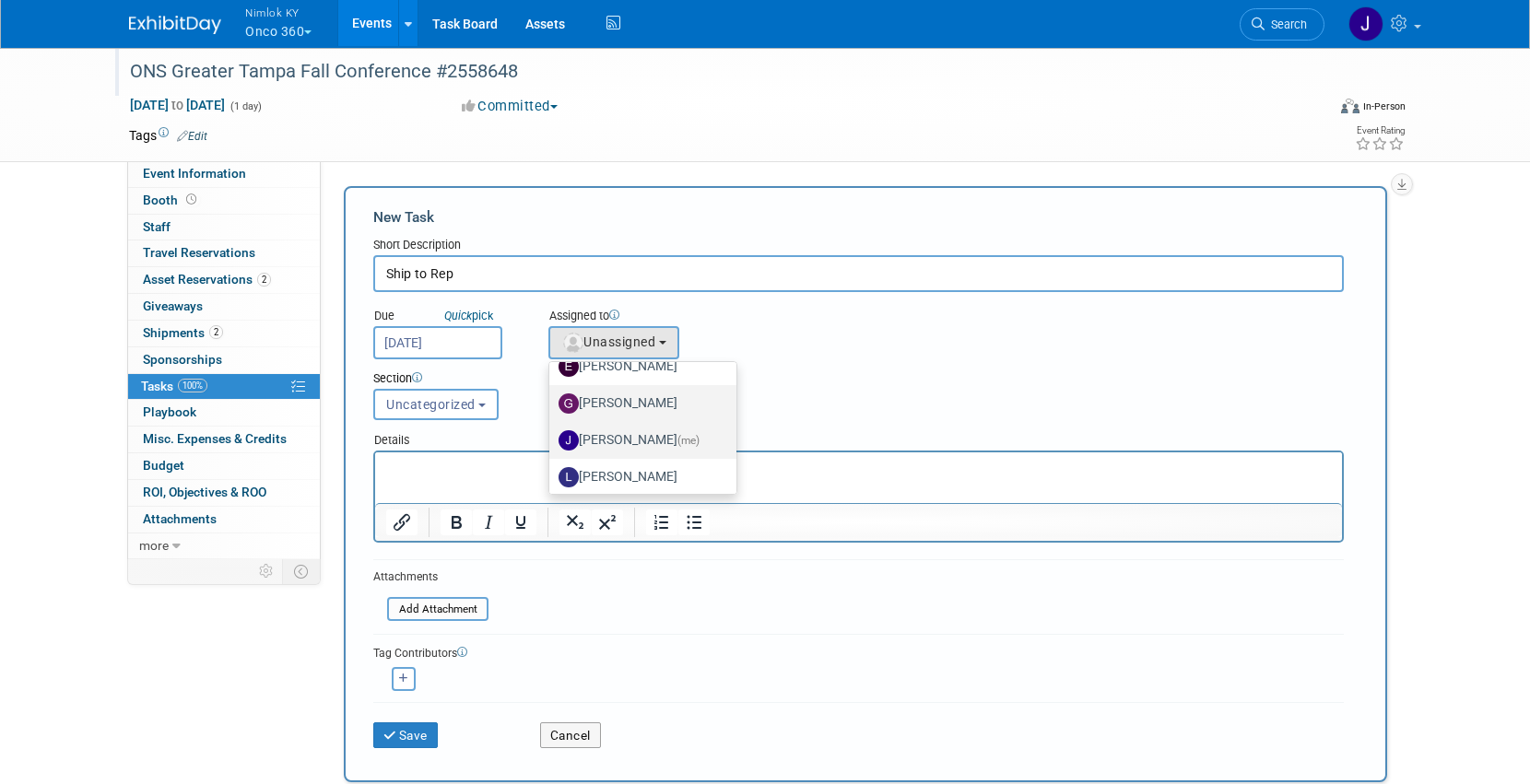
click at [642, 442] on label "Jamie Dunn (me)" at bounding box center [638, 441] width 159 height 30
click at [552, 442] on input "Jamie Dunn (me)" at bounding box center [546, 438] width 12 height 12
select select "6959d863-ee32-42c4-bffe-2330cab25484"
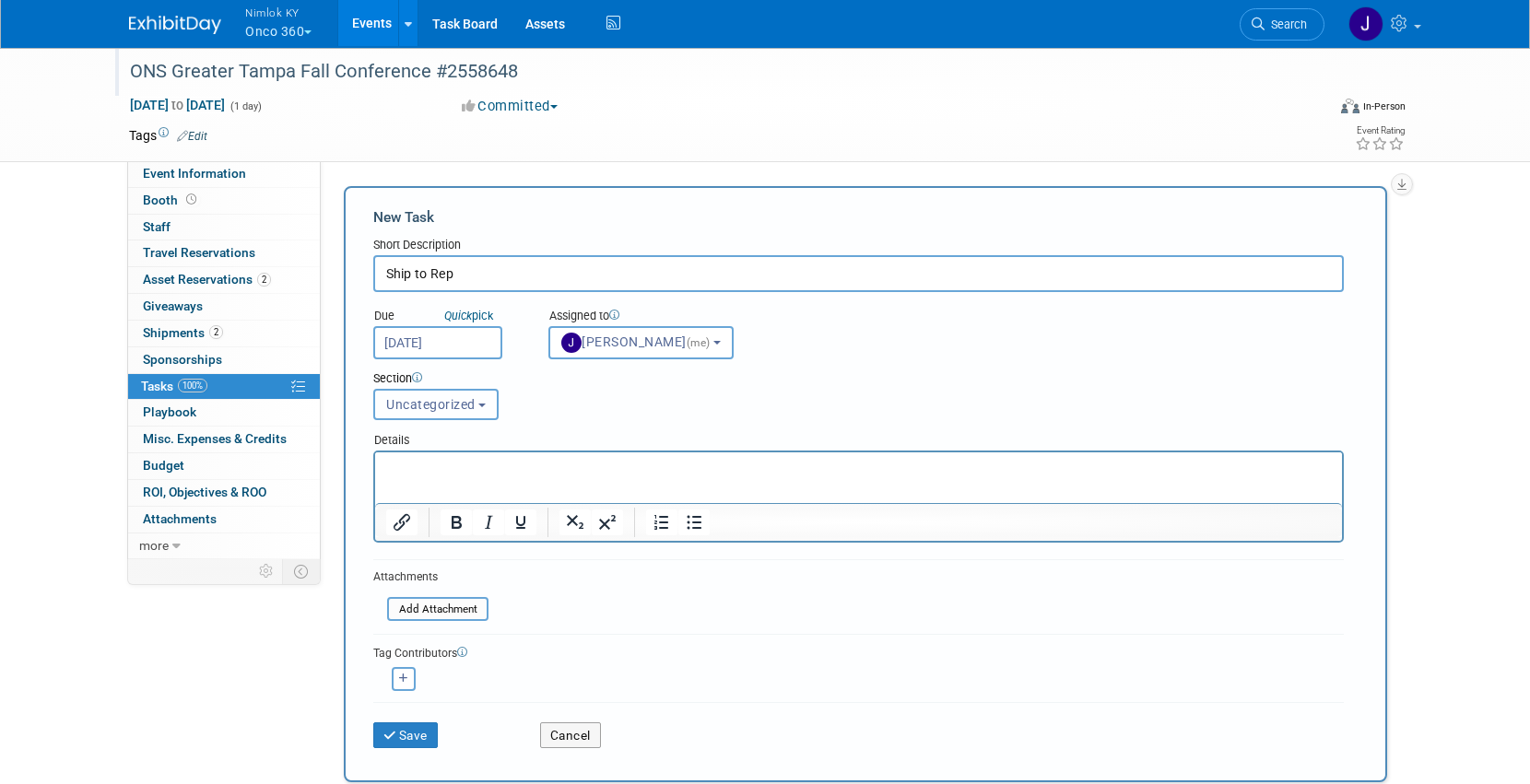
click at [402, 403] on span "Uncategorized" at bounding box center [431, 405] width 90 height 15
click at [426, 477] on label "Shipping" at bounding box center [434, 474] width 101 height 24
click at [377, 477] on input "Shipping" at bounding box center [371, 474] width 12 height 12
select select "11274139"
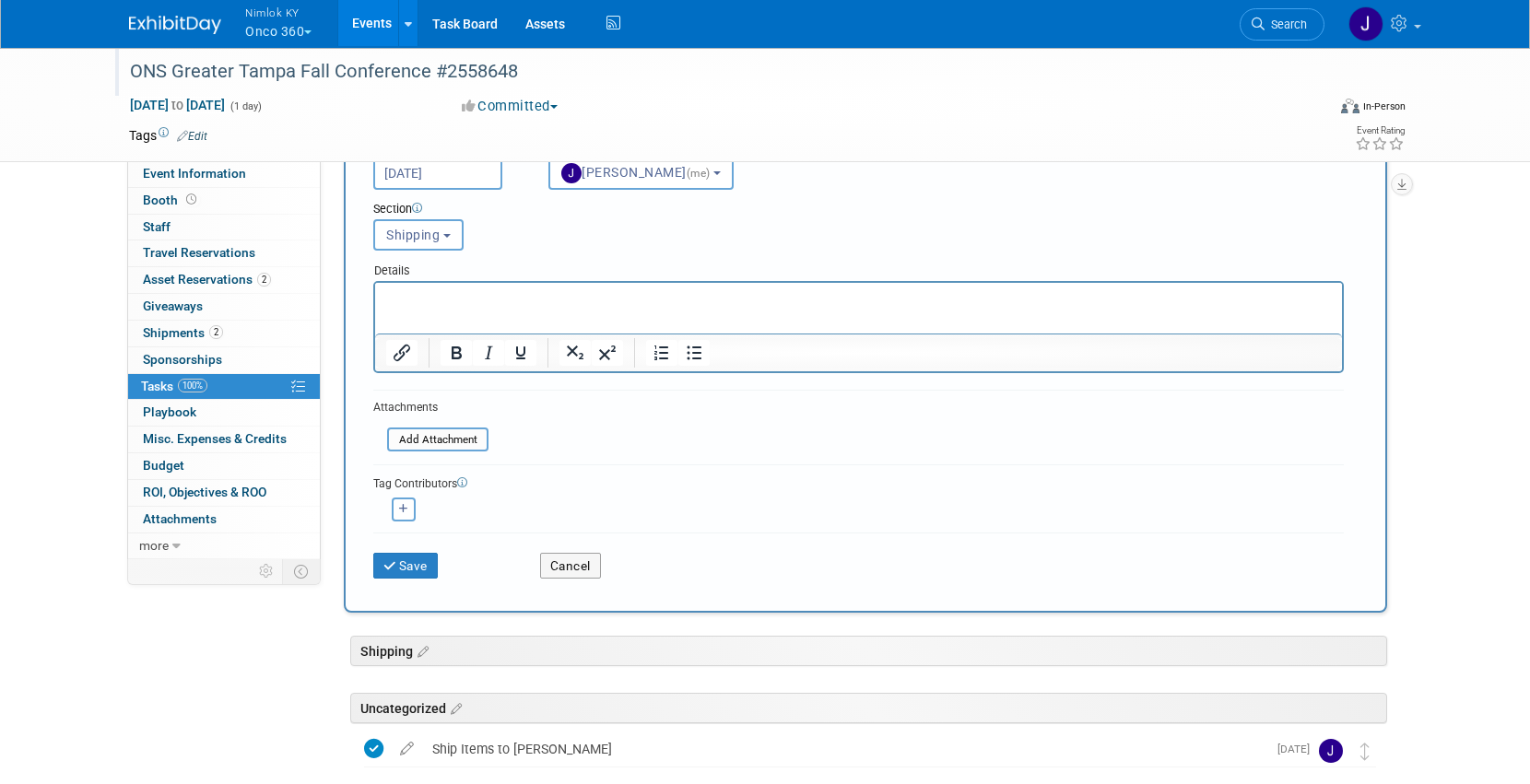
scroll to position [194, 0]
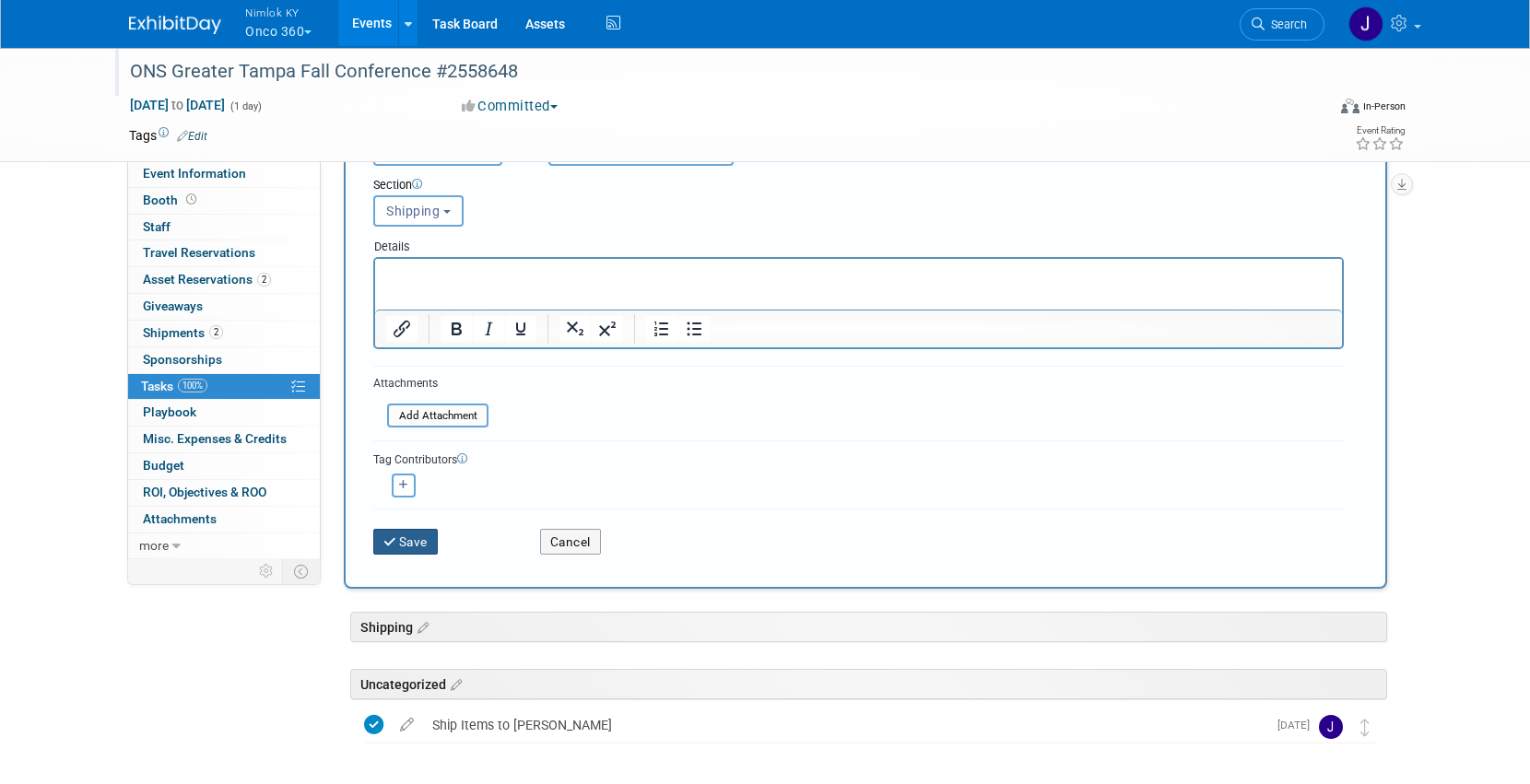
click at [413, 537] on button "Save" at bounding box center [405, 542] width 65 height 26
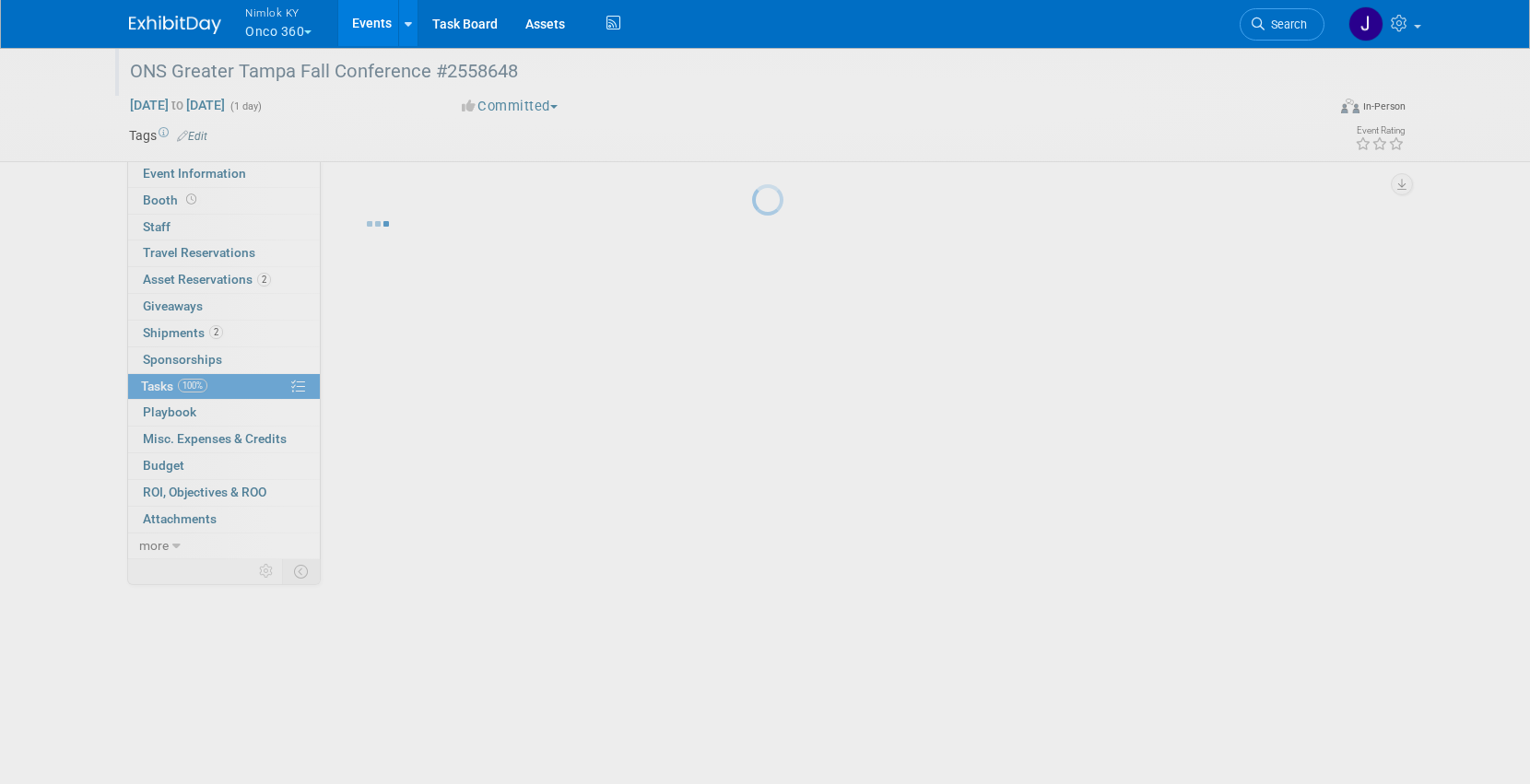
scroll to position [0, 0]
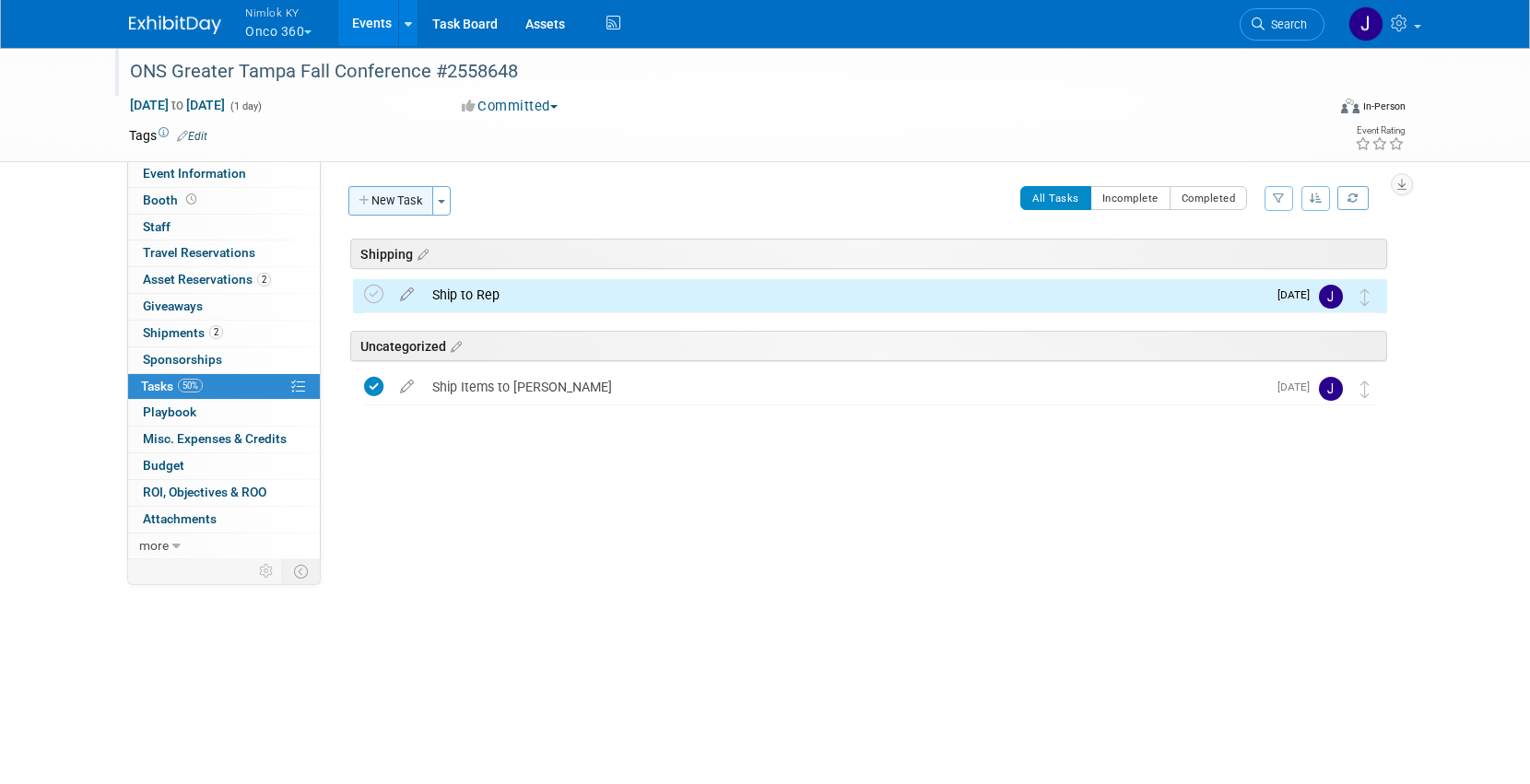
click at [402, 202] on button "New Task" at bounding box center [390, 201] width 85 height 30
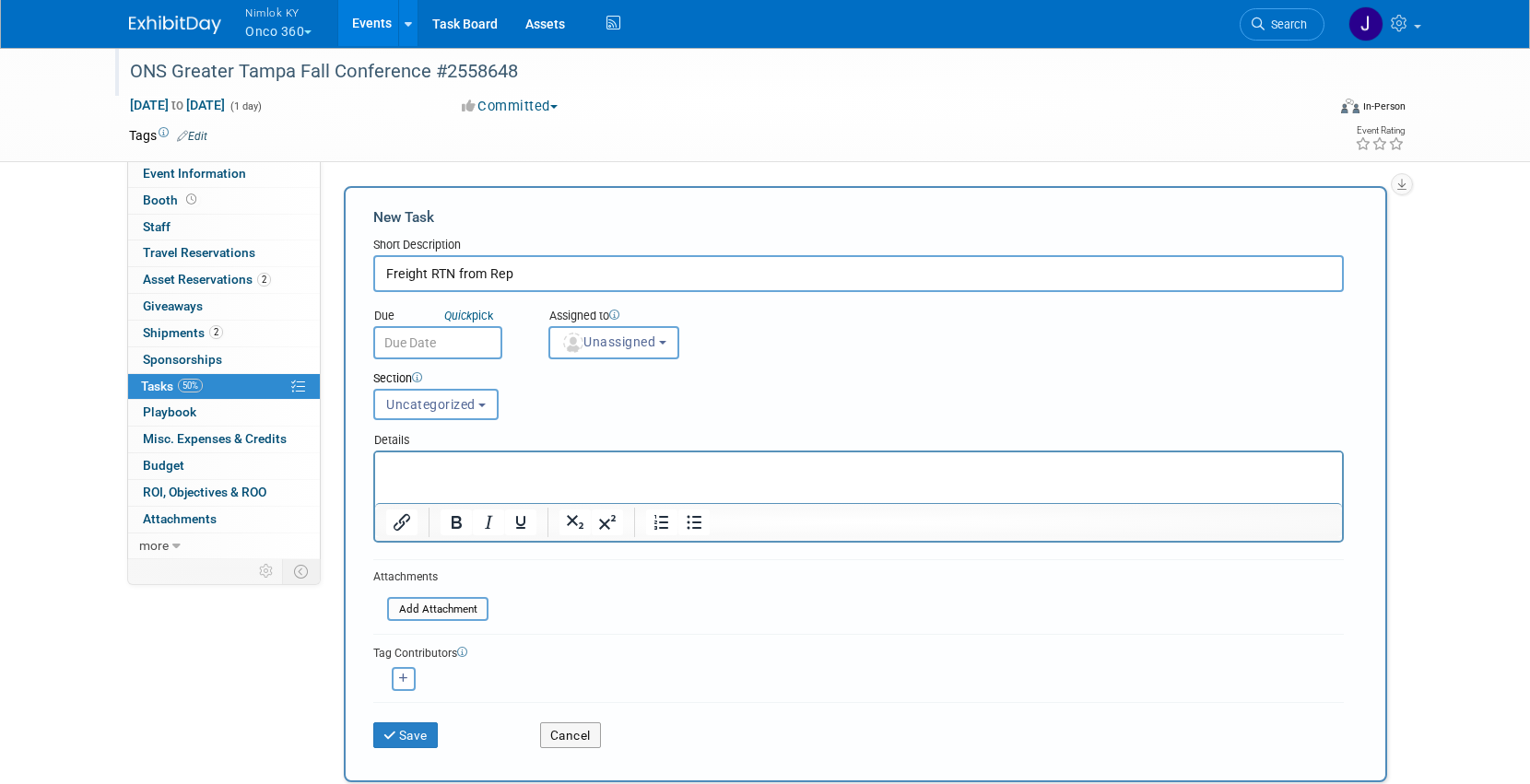
type input "Freight RTN from Rep"
click at [423, 340] on input "text" at bounding box center [438, 342] width 129 height 33
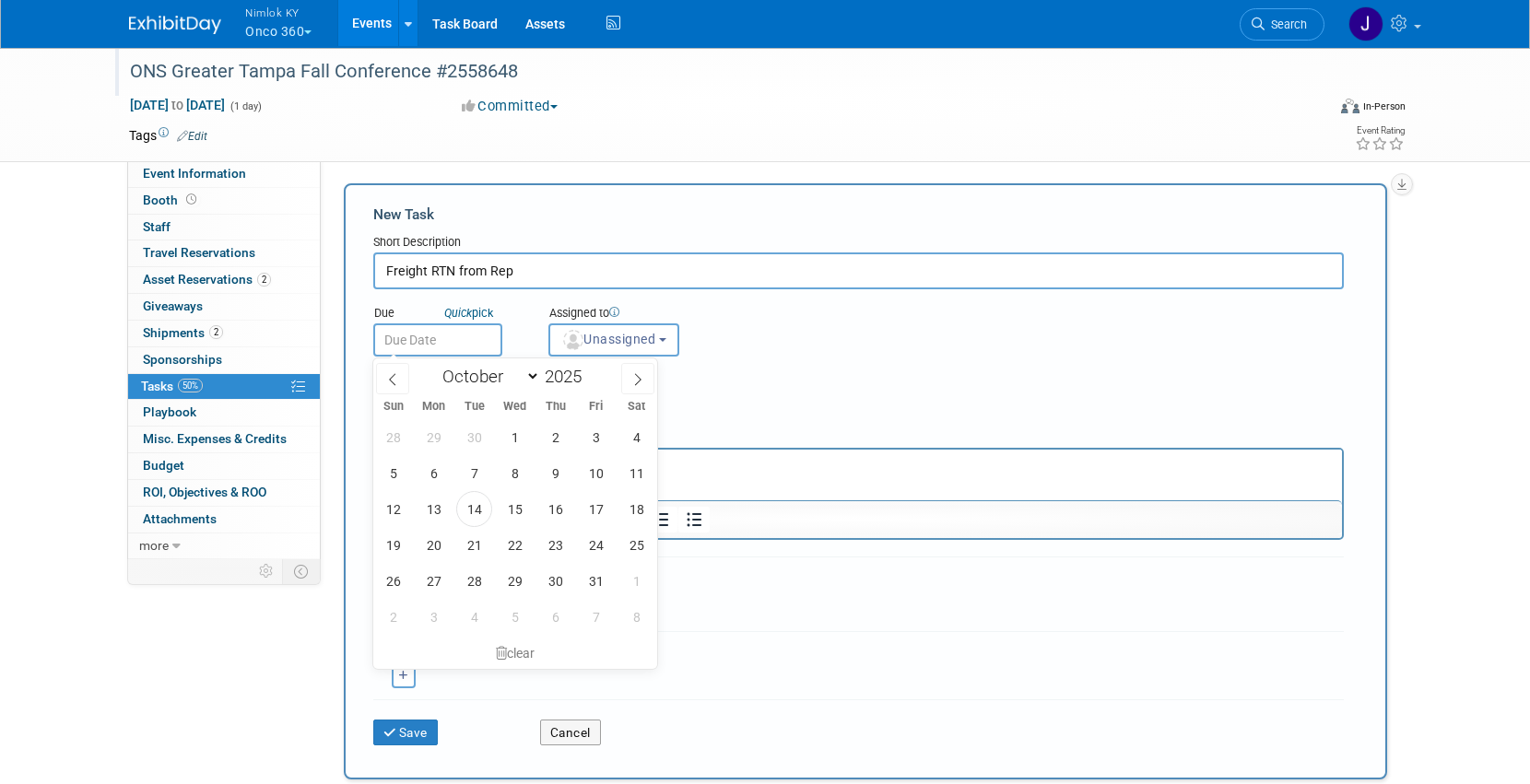
scroll to position [4, 0]
click at [637, 382] on icon at bounding box center [638, 379] width 7 height 12
select select "10"
click at [597, 579] on span "28" at bounding box center [596, 580] width 36 height 36
type input "Nov 28, 2025"
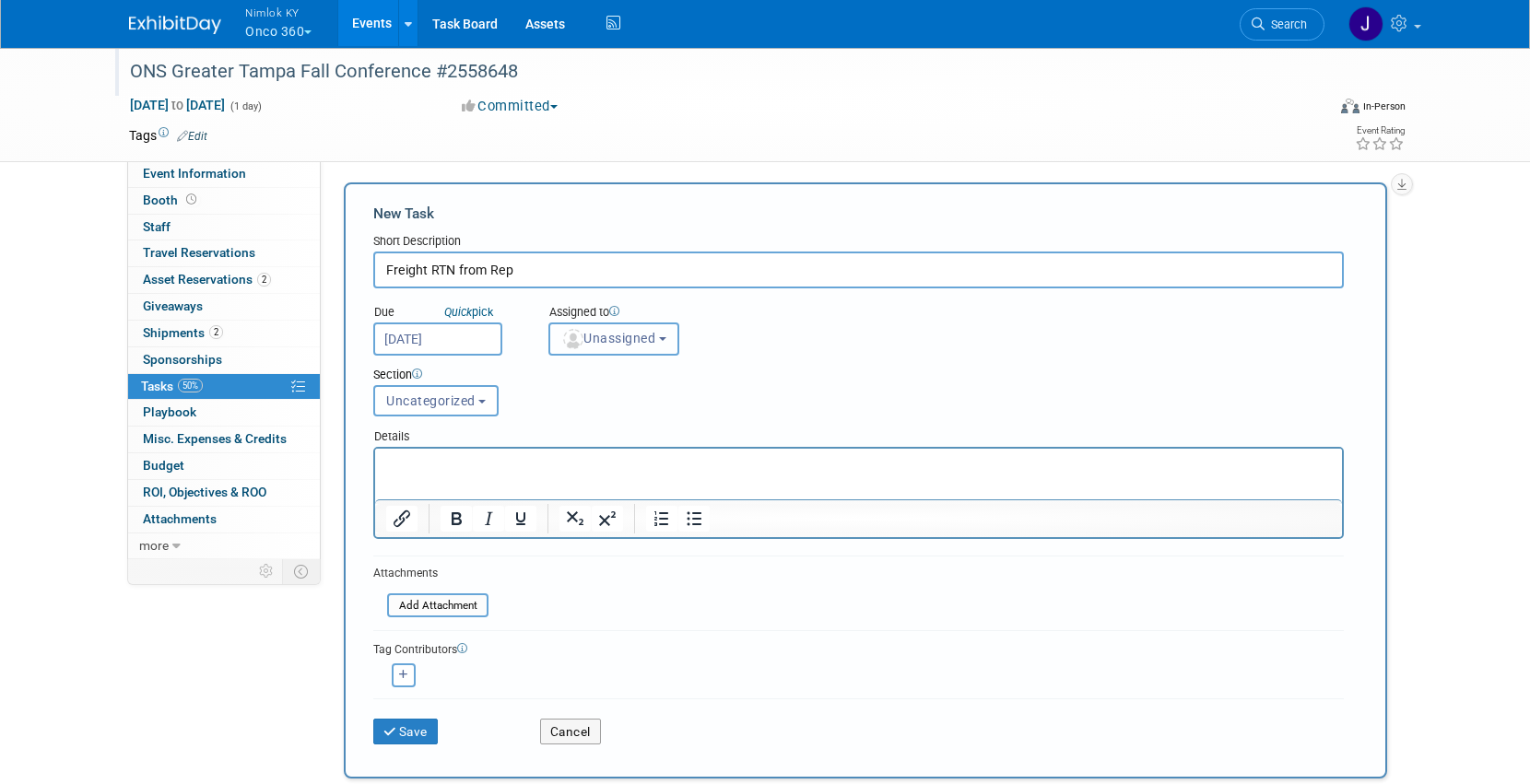
click at [626, 354] on button "Unassigned" at bounding box center [614, 339] width 131 height 33
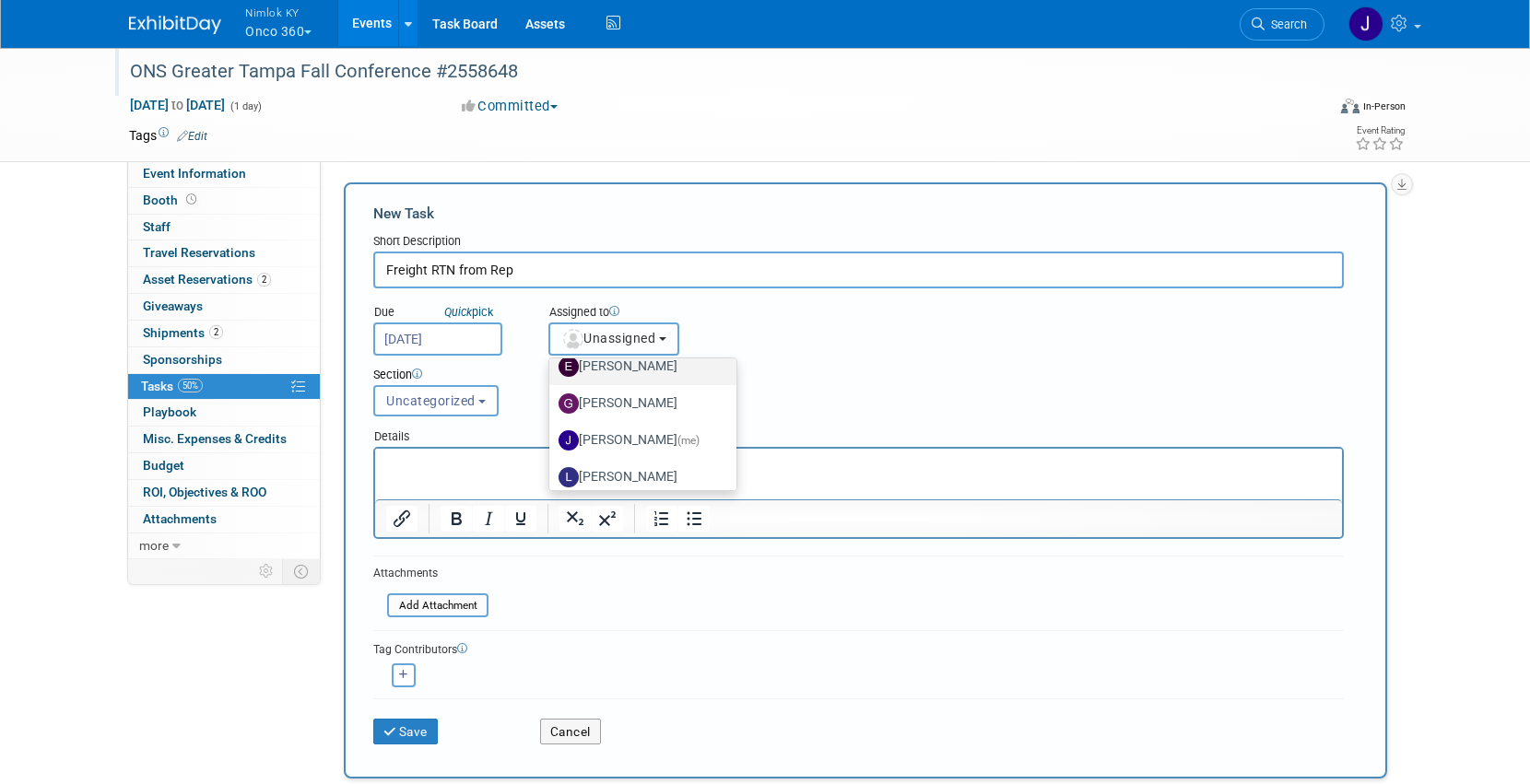
scroll to position [67, 0]
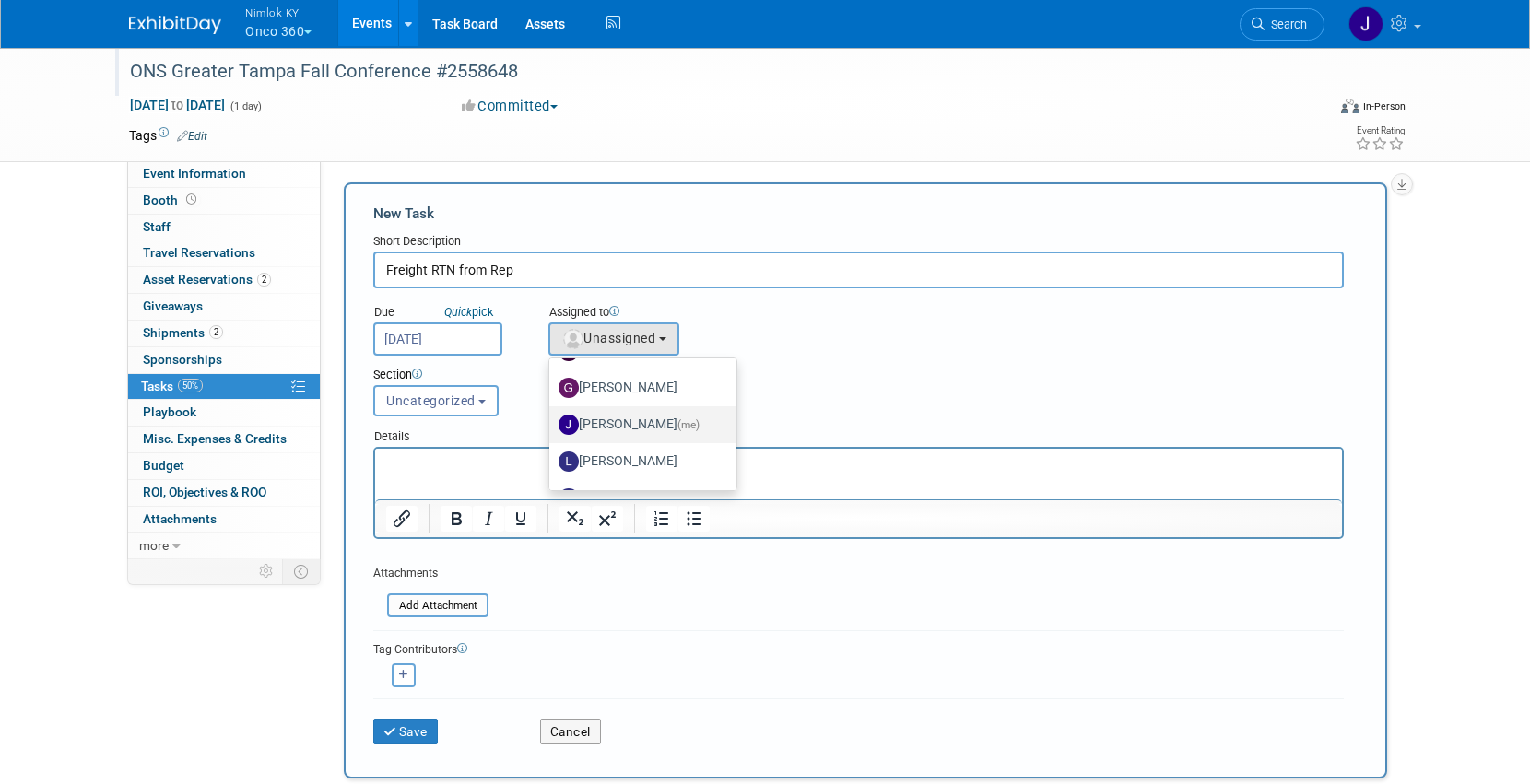
click at [650, 424] on label "Jamie Dunn (me)" at bounding box center [638, 425] width 159 height 30
click at [552, 424] on input "Jamie Dunn (me)" at bounding box center [546, 422] width 12 height 12
select select "6959d863-ee32-42c4-bffe-2330cab25484"
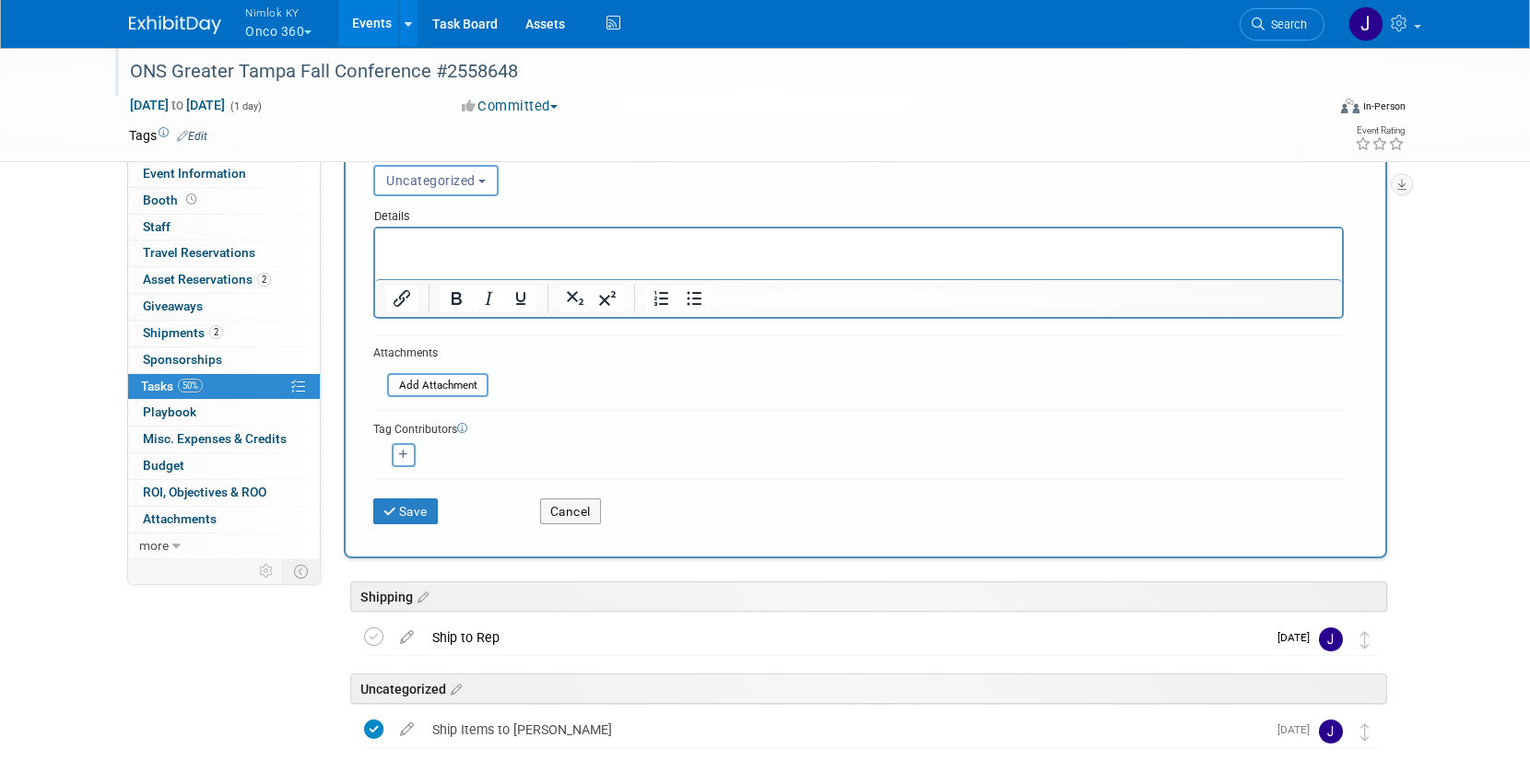
scroll to position [232, 0]
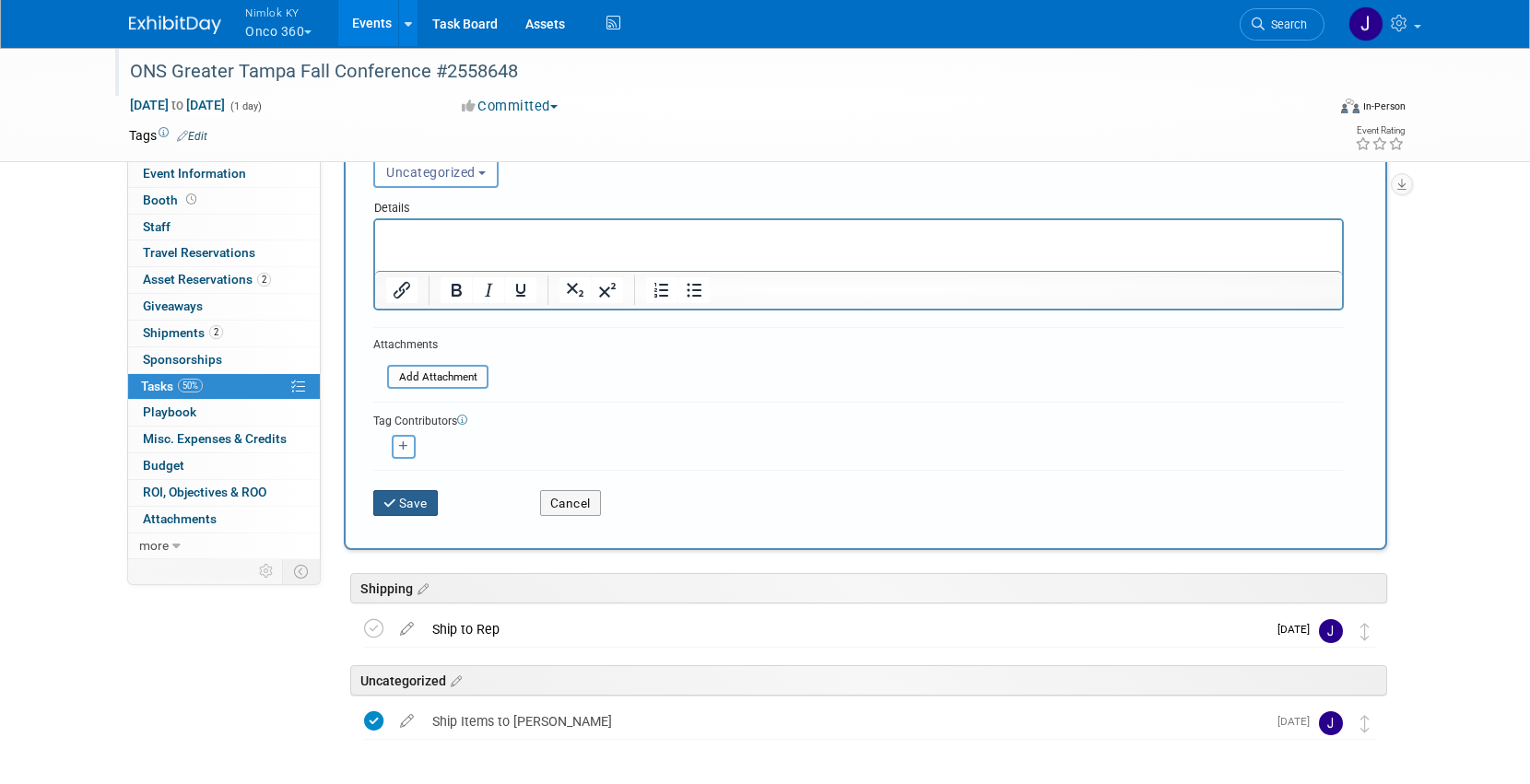
click at [410, 500] on button "Save" at bounding box center [405, 503] width 65 height 26
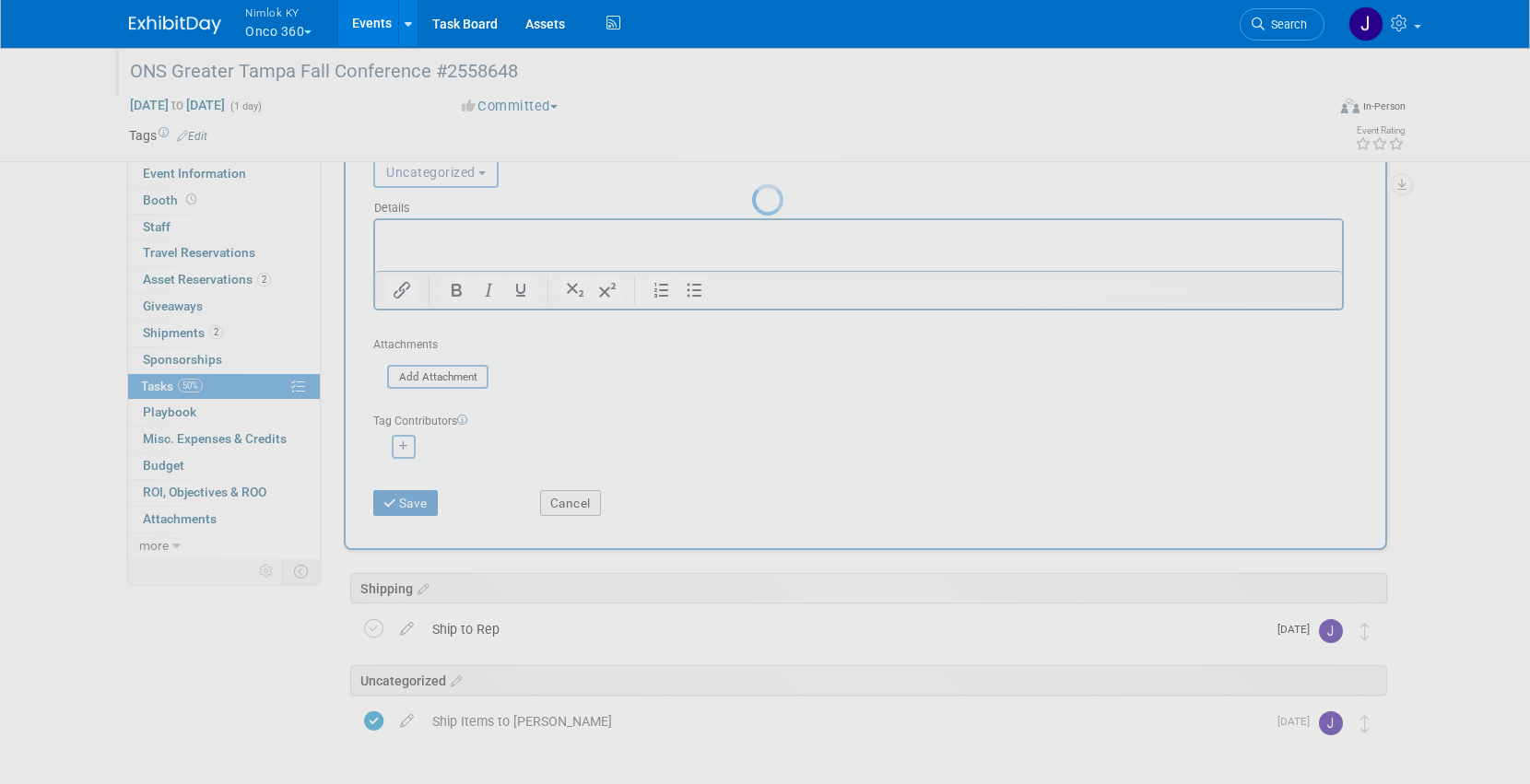
scroll to position [0, 0]
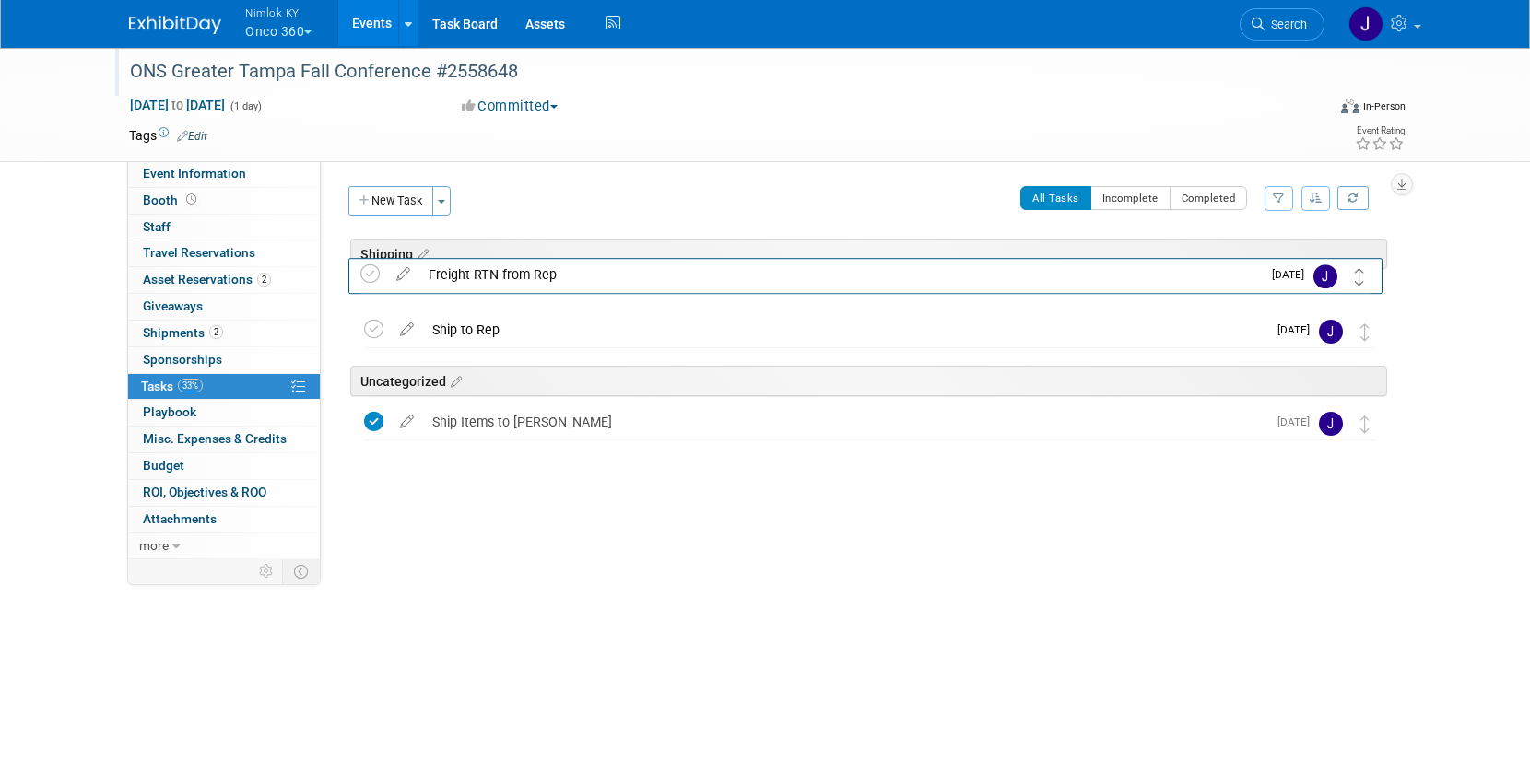
drag, startPoint x: 1361, startPoint y: 390, endPoint x: 1356, endPoint y: 279, distance: 111.1
